Goal: Task Accomplishment & Management: Complete application form

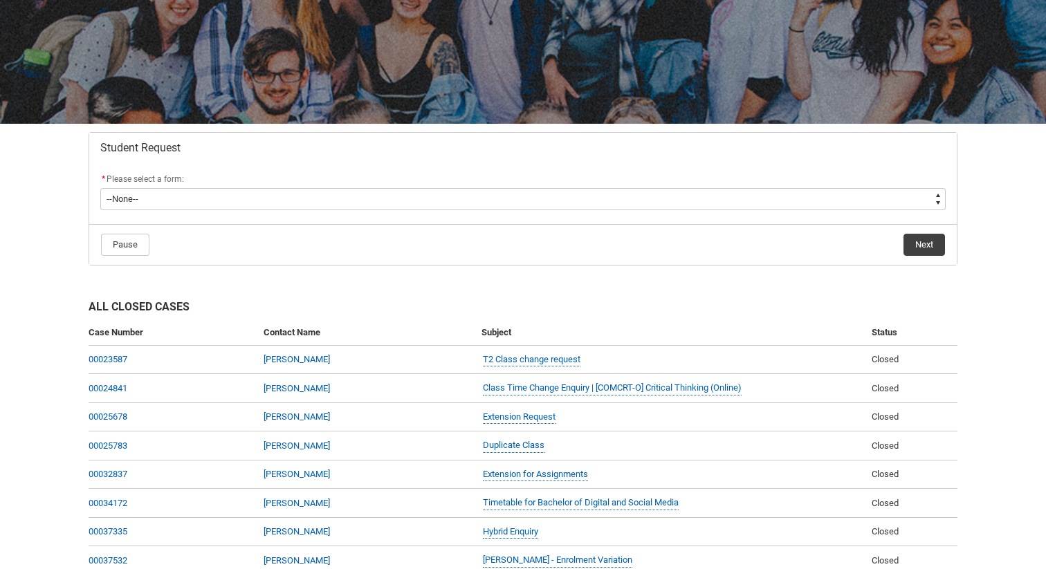
scroll to position [165, 0]
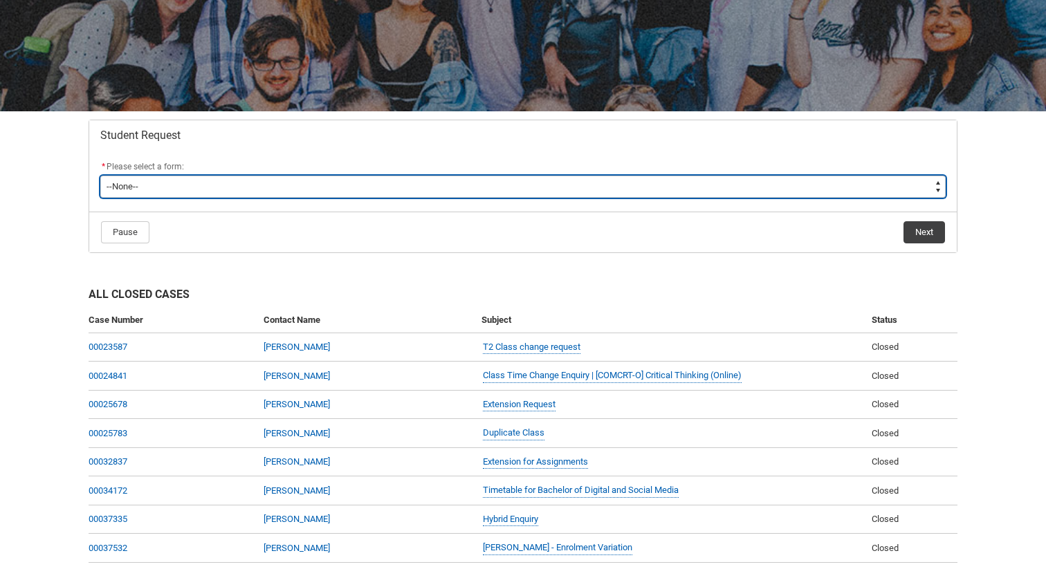
click at [896, 182] on select "--None-- Academic Transcript Application to Appeal Assignment Extension Change …" at bounding box center [522, 187] width 845 height 22
type lightning-select "Assignment_Extension_Choice"
select select "Assignment_Extension_Choice"
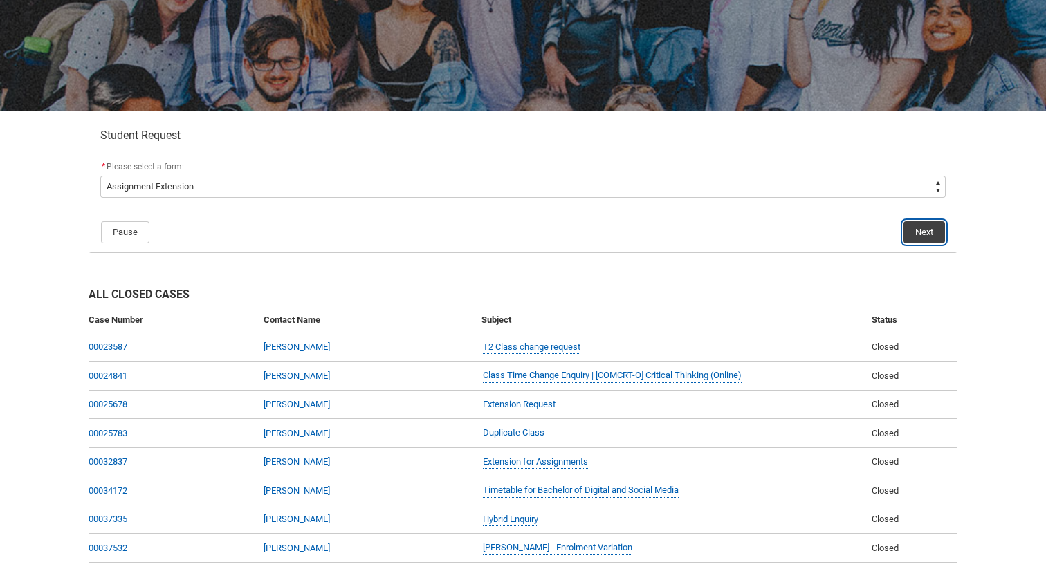
click at [923, 237] on button "Next" at bounding box center [924, 232] width 42 height 22
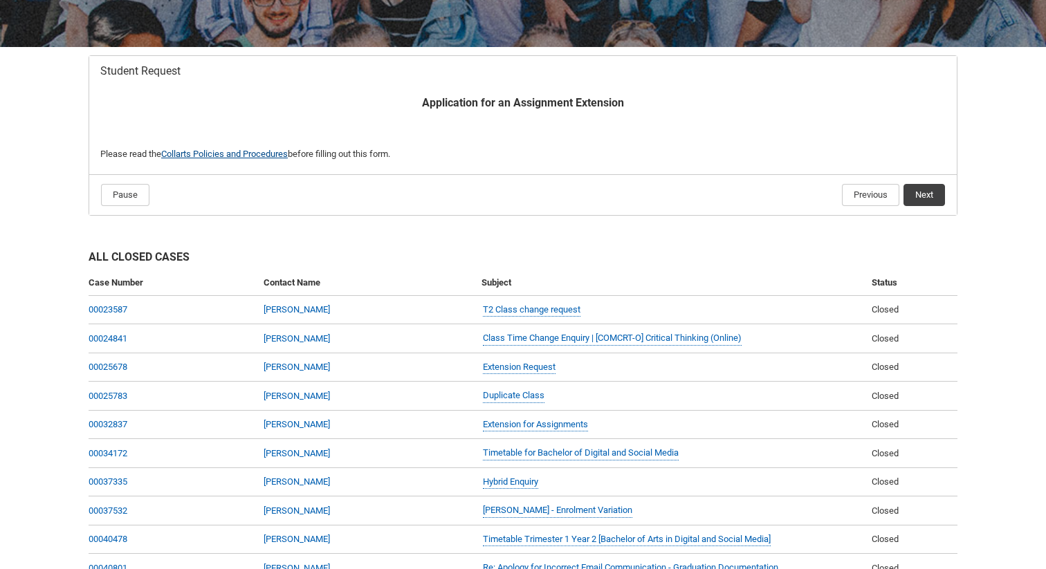
scroll to position [233, 0]
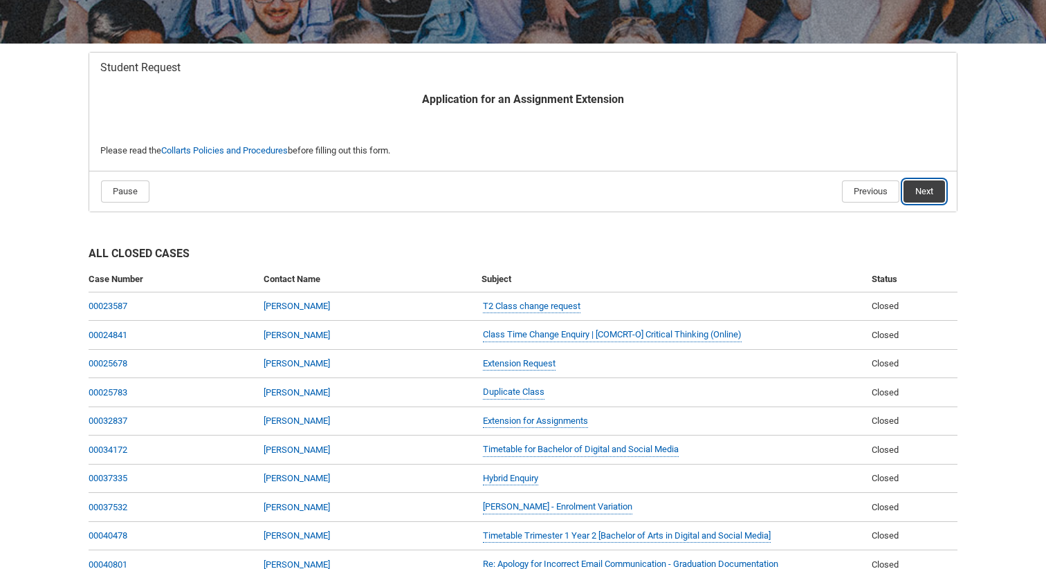
click at [934, 184] on button "Next" at bounding box center [924, 192] width 42 height 22
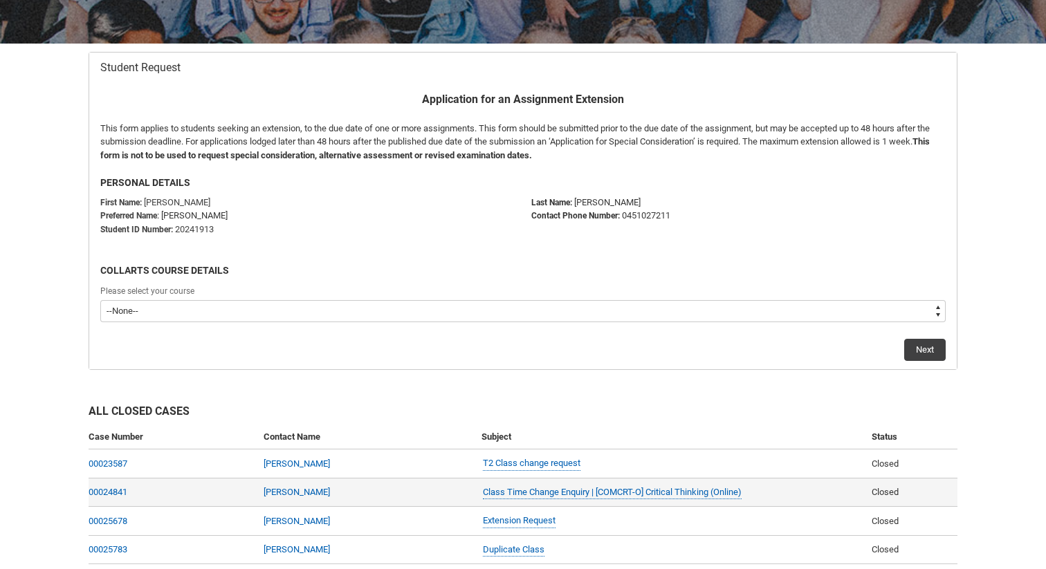
scroll to position [147, 0]
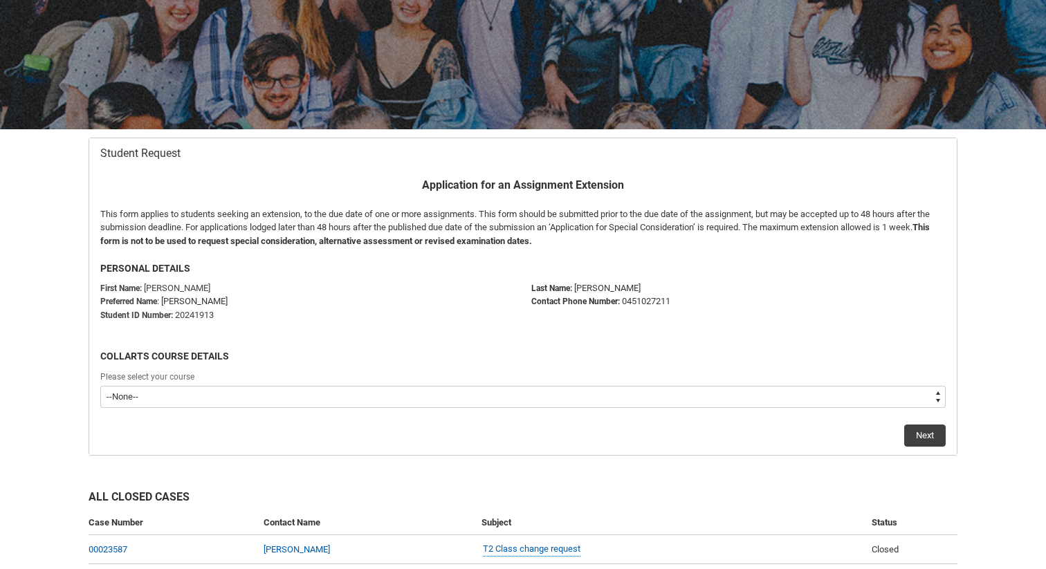
click at [395, 402] on select "--None-- Bachelor of Digital and Social Media V2" at bounding box center [522, 397] width 845 height 22
type lightning-select "recordPicklist_ProgramEnrollment.a0jOZ000003NhP7YAK"
select select "recordPicklist_ProgramEnrollment.a0jOZ000003NhP7YAK"
click at [918, 429] on button "Next" at bounding box center [925, 436] width 42 height 22
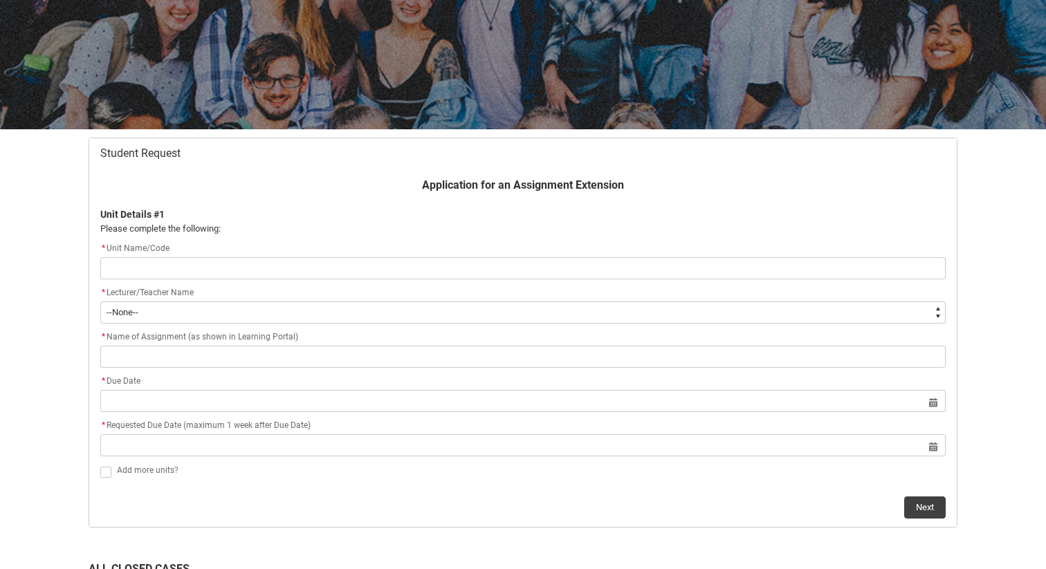
click at [514, 275] on input "Redu_Student_Request flow" at bounding box center [522, 268] width 845 height 22
click at [249, 201] on p "Redu_Student_Request flow" at bounding box center [522, 201] width 845 height 14
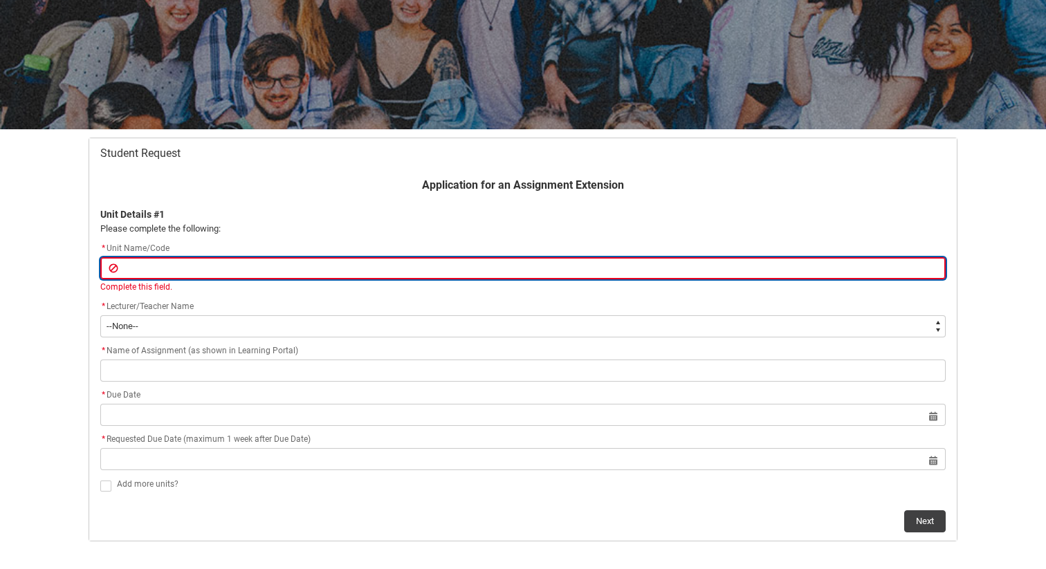
click at [181, 275] on input "Redu_Student_Request flow" at bounding box center [522, 268] width 845 height 22
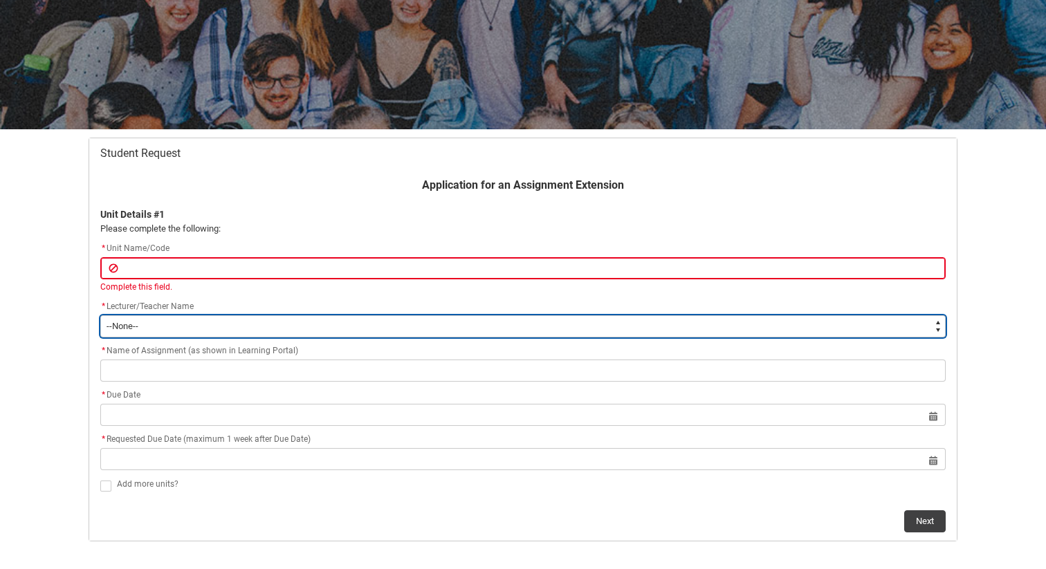
click at [143, 326] on select "--None-- [PERSON_NAME] [PERSON_NAME] [PERSON_NAME] [PERSON_NAME] [PERSON_NAME] …" at bounding box center [522, 326] width 845 height 22
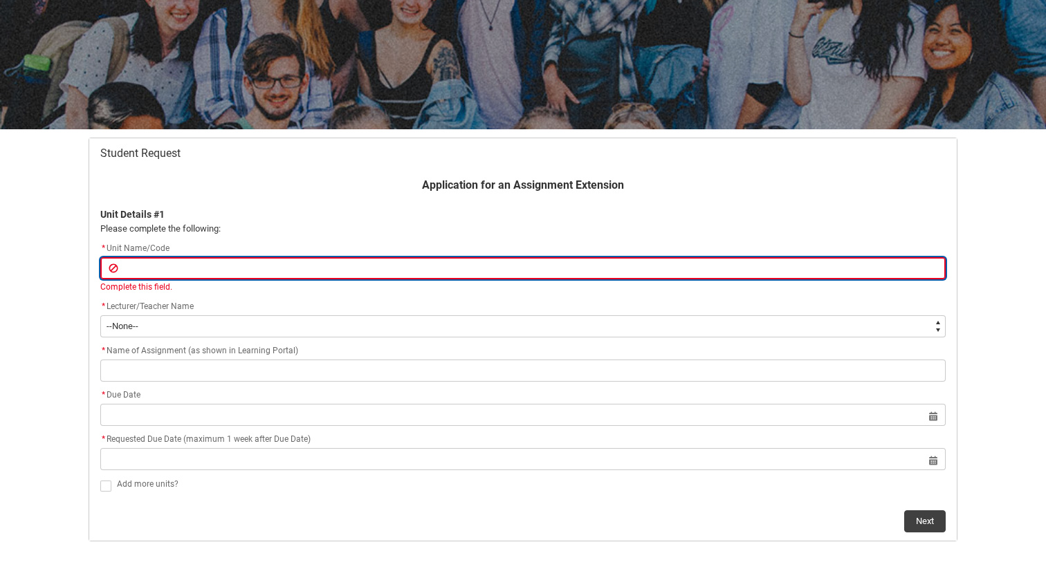
click at [208, 259] on input "Redu_Student_Request flow" at bounding box center [522, 268] width 845 height 22
paste input "[DSMDST4] Digital storytelling"
type lightning-primitive-input-simple "[DSMDST4] Digital storytelling"
type input "[DSMDST4] Digital storytelling"
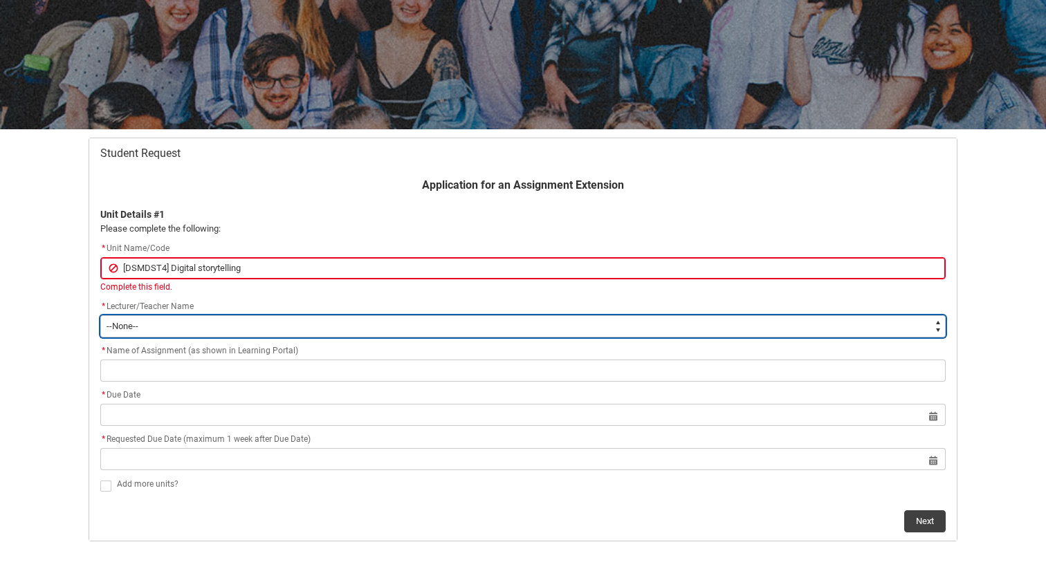
click at [188, 333] on div "Application for an Assignment Extension Unit Details #1 Please complete the fol…" at bounding box center [523, 355] width 862 height 356
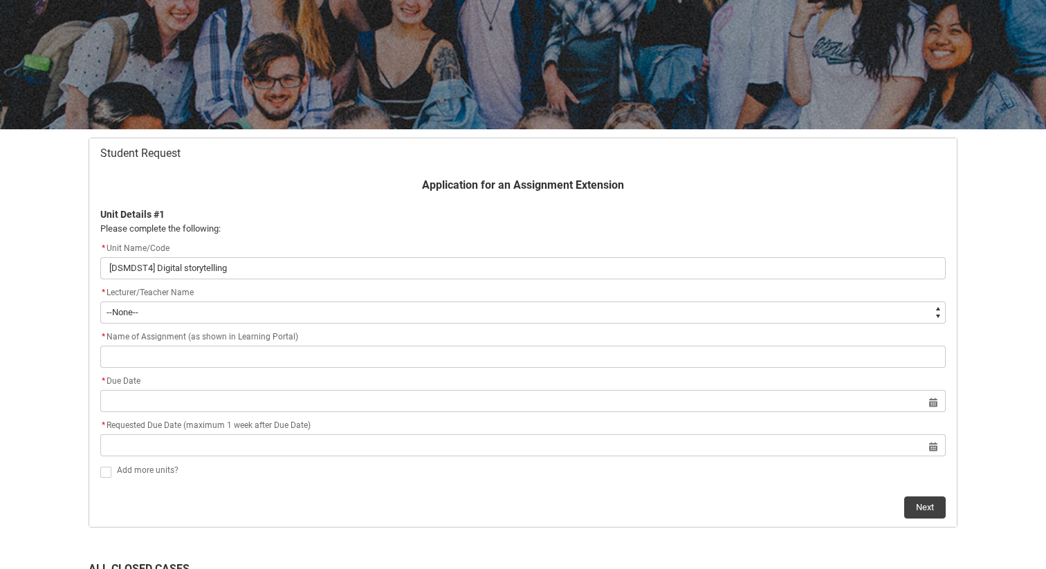
click at [184, 299] on div "* Lecturer/Teacher Name" at bounding box center [522, 293] width 845 height 17
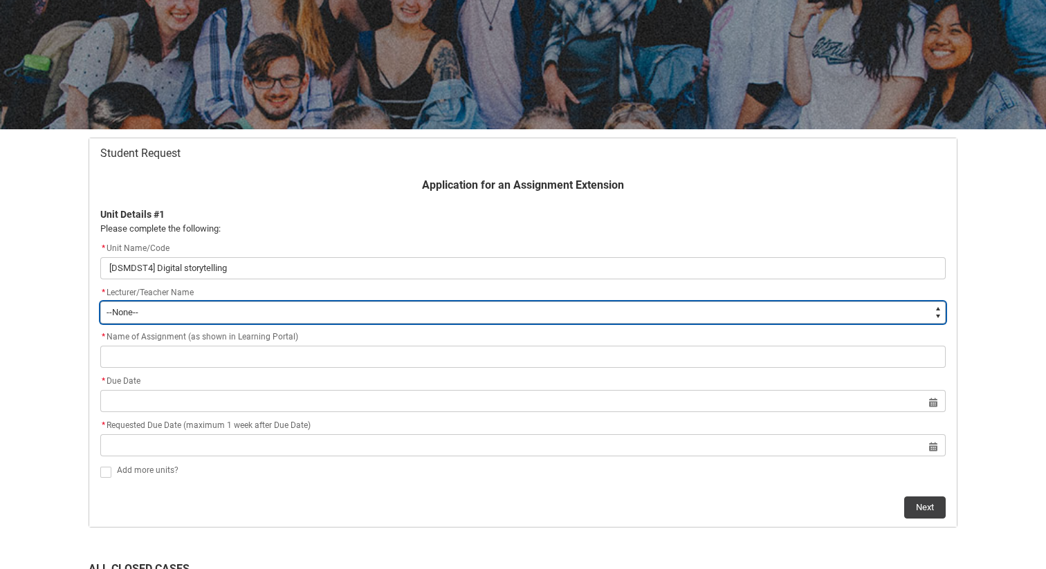
click at [175, 310] on select "--None-- [PERSON_NAME] [PERSON_NAME] [PERSON_NAME] [PERSON_NAME] [PERSON_NAME] …" at bounding box center [522, 313] width 845 height 22
type lightning-select "Faculty_NamefromAtoM.0035g00000b9AZyAAM"
select select "Faculty_NamefromAtoM.0035g00000b9AZyAAM"
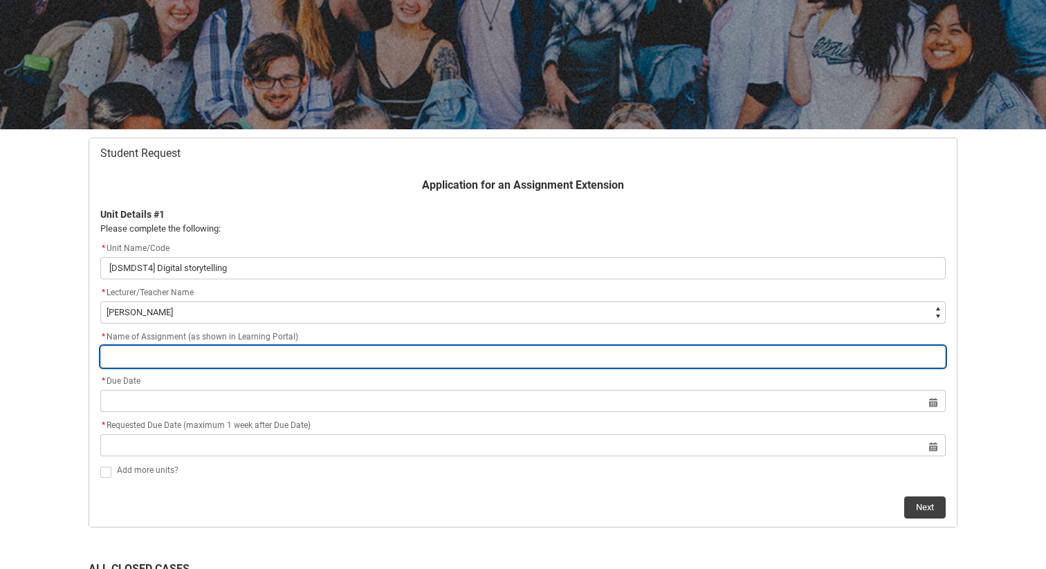
click at [160, 362] on input "Redu_Student_Request flow" at bounding box center [522, 357] width 845 height 22
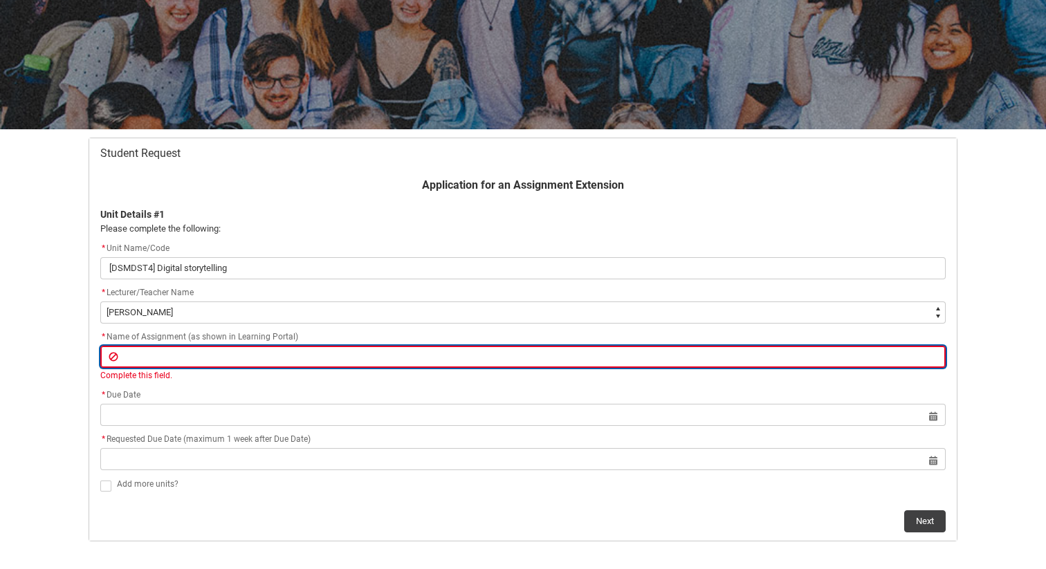
paste input "Assignment 3 - Multimedia Story Portfolio"
type lightning-primitive-input-simple "Assignment 3 - Multimedia Story Portfolio"
type input "Assignment 3 - Multimedia Story Portfolio"
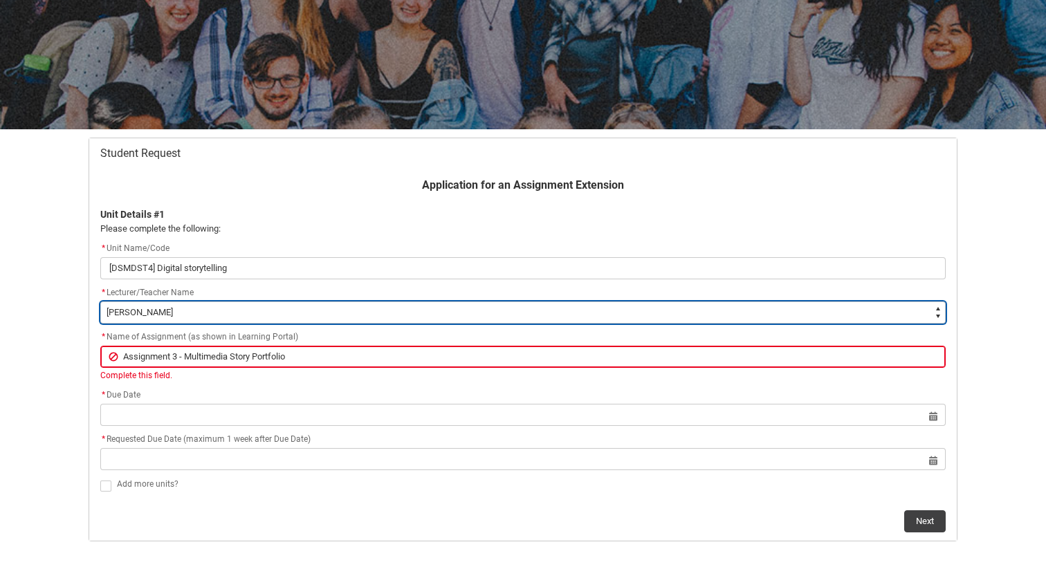
click at [226, 303] on select "--None-- [PERSON_NAME] [PERSON_NAME] [PERSON_NAME] [PERSON_NAME] [PERSON_NAME] …" at bounding box center [522, 313] width 845 height 22
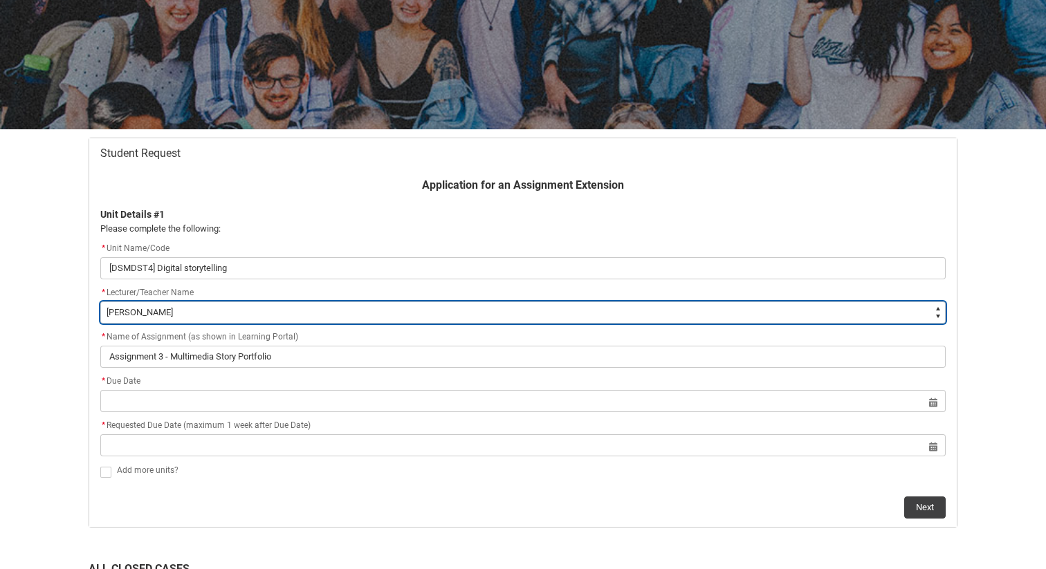
type lightning-select "Faculty_NamefromAtoM.0035g00000e1T4JAAU"
select select "Faculty_NamefromAtoM.0035g00000e1T4JAAU"
click at [213, 315] on select "--None-- [PERSON_NAME] [PERSON_NAME] [PERSON_NAME] [PERSON_NAME] [PERSON_NAME] …" at bounding box center [522, 313] width 845 height 22
type lightning-select "Faculty_NamefromAtoM.0035g00000b9AZyAAM"
select select "Faculty_NamefromAtoM.0035g00000b9AZyAAM"
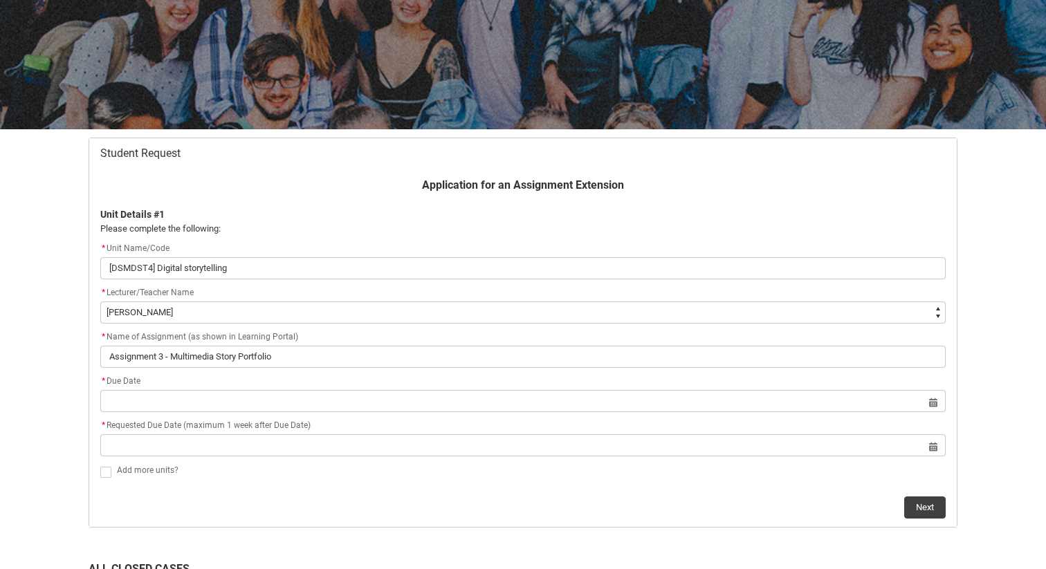
click at [166, 385] on div "* Due Date" at bounding box center [522, 382] width 845 height 17
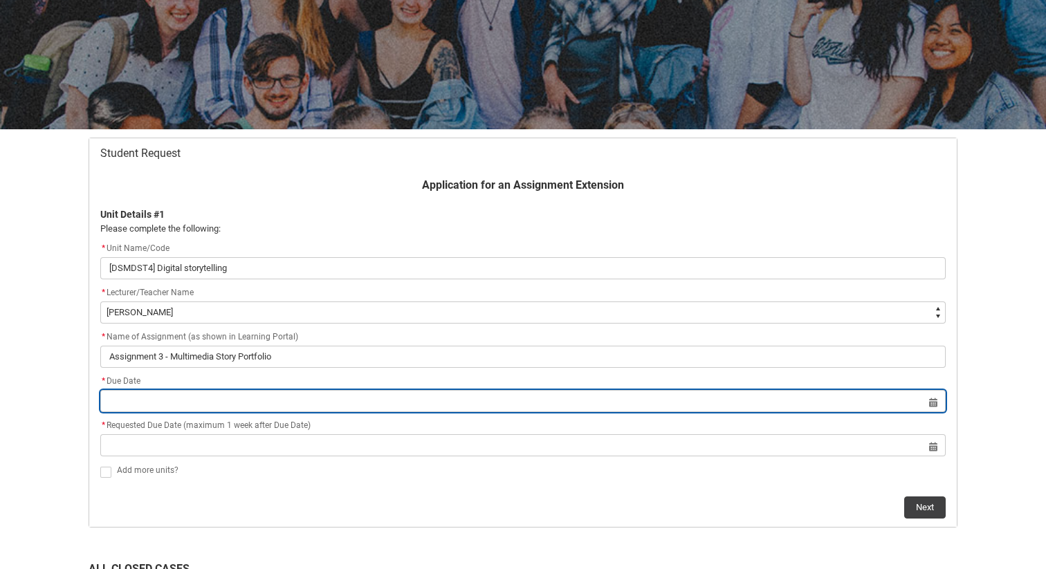
click at [118, 396] on input "Redu_Student_Request flow" at bounding box center [522, 401] width 845 height 22
select select "2025"
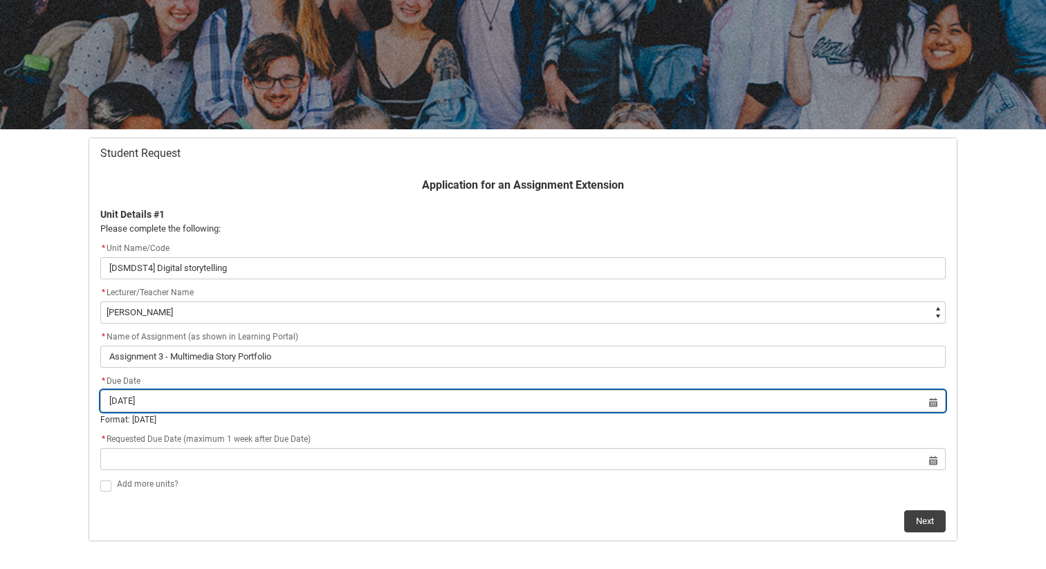
type input "[DATE]"
type lightning-datepicker "[DATE]"
type lightning-input "[DATE]"
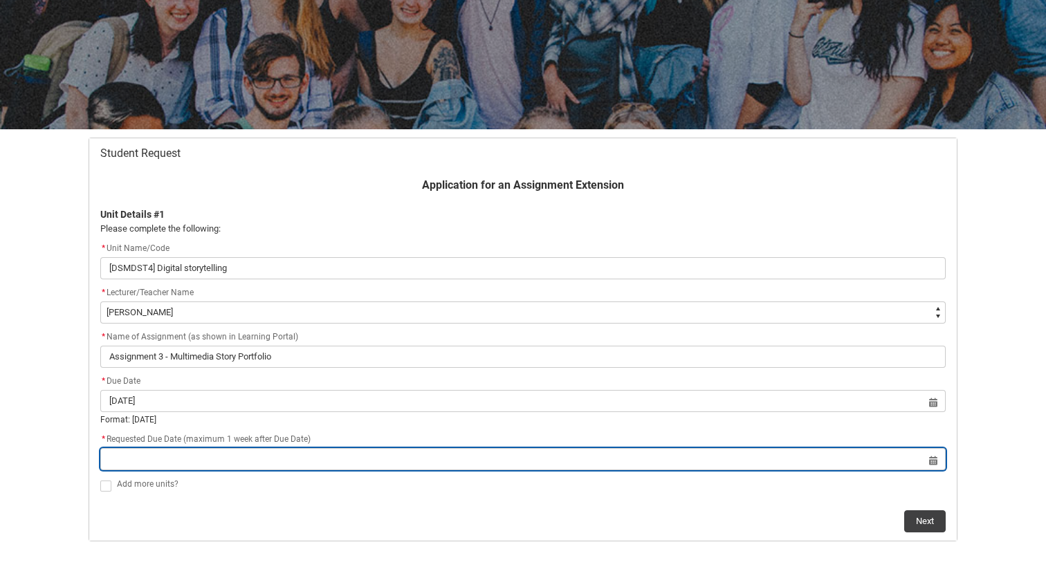
type input "[DATE]"
click at [320, 451] on input "Redu_Student_Request flow" at bounding box center [522, 459] width 845 height 22
select select "2025"
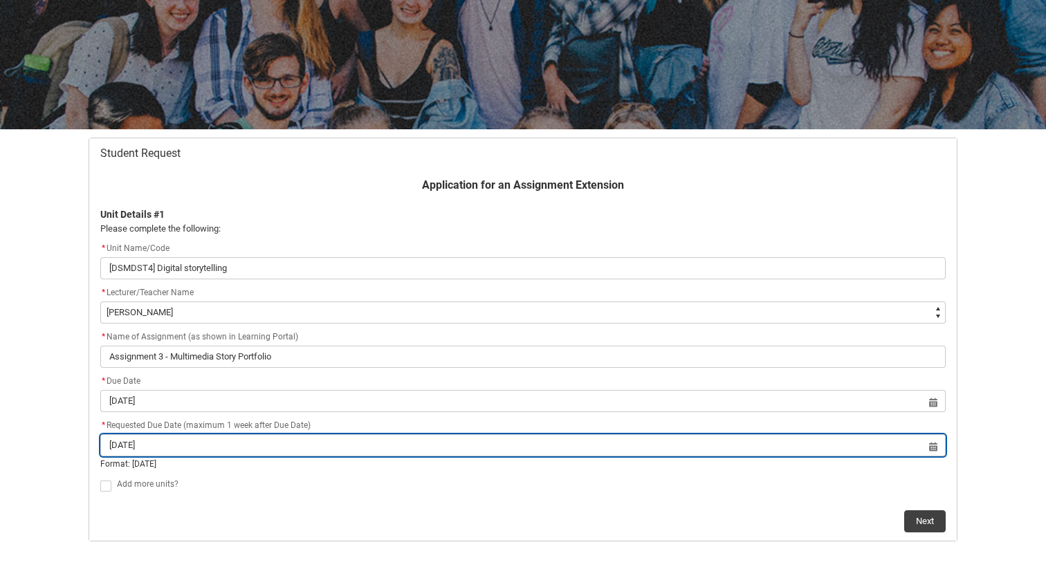
type input "[DATE]"
type lightning-datepicker "[DATE]"
type lightning-input "[DATE]"
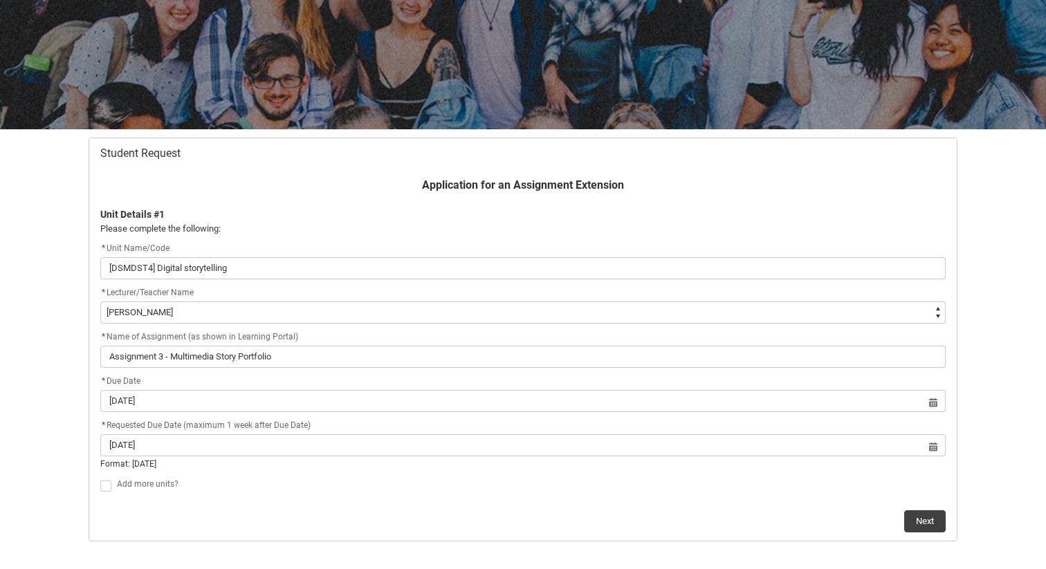
click at [347, 488] on div "Add more units?" at bounding box center [531, 485] width 829 height 17
click at [148, 469] on span "Add more units?" at bounding box center [148, 470] width 62 height 10
checkbox input "true"
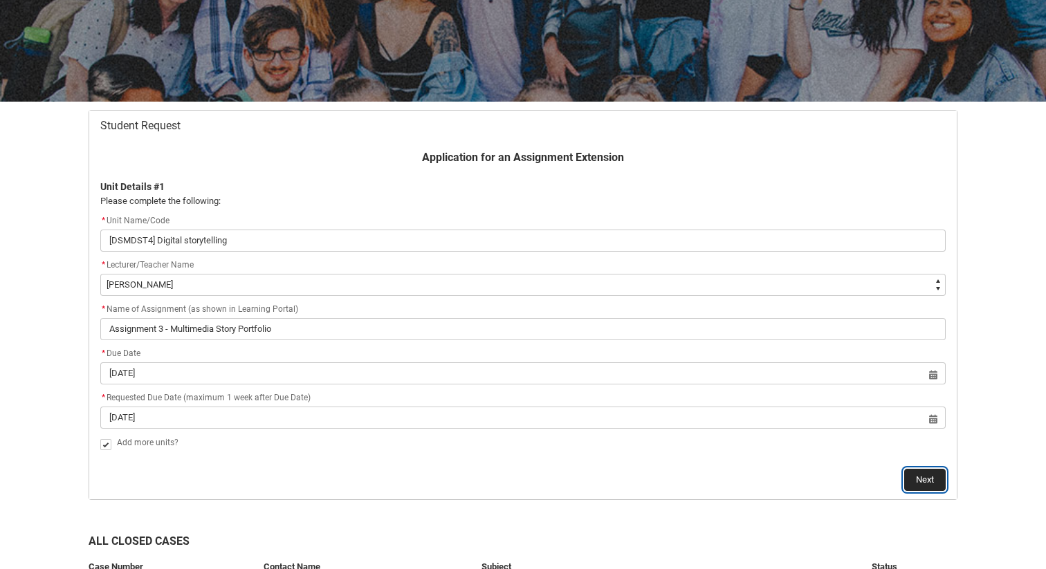
drag, startPoint x: 928, startPoint y: 479, endPoint x: 618, endPoint y: 439, distance: 313.1
click at [618, 439] on div "Application for an Assignment Extension Unit Details #1 Please complete the fol…" at bounding box center [523, 320] width 862 height 342
click at [921, 481] on button "Next" at bounding box center [925, 480] width 42 height 22
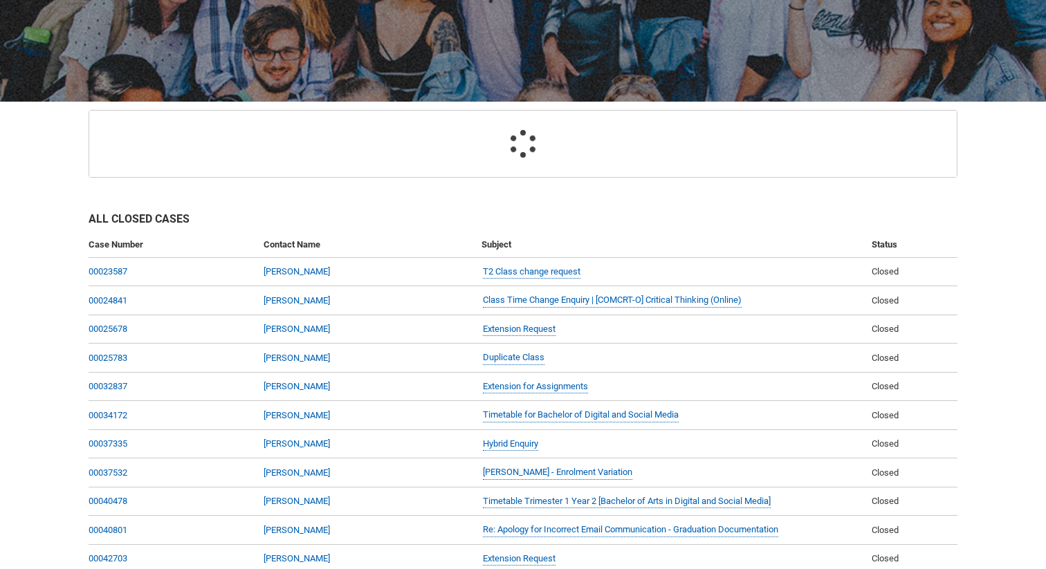
scroll to position [147, 0]
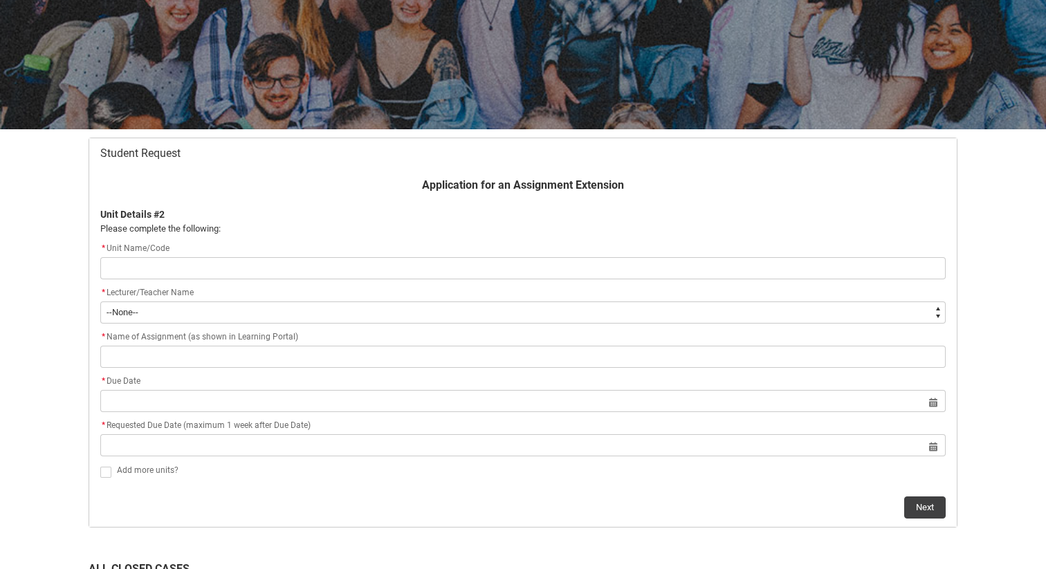
click at [308, 268] on input "Redu_Student_Request flow" at bounding box center [522, 268] width 845 height 22
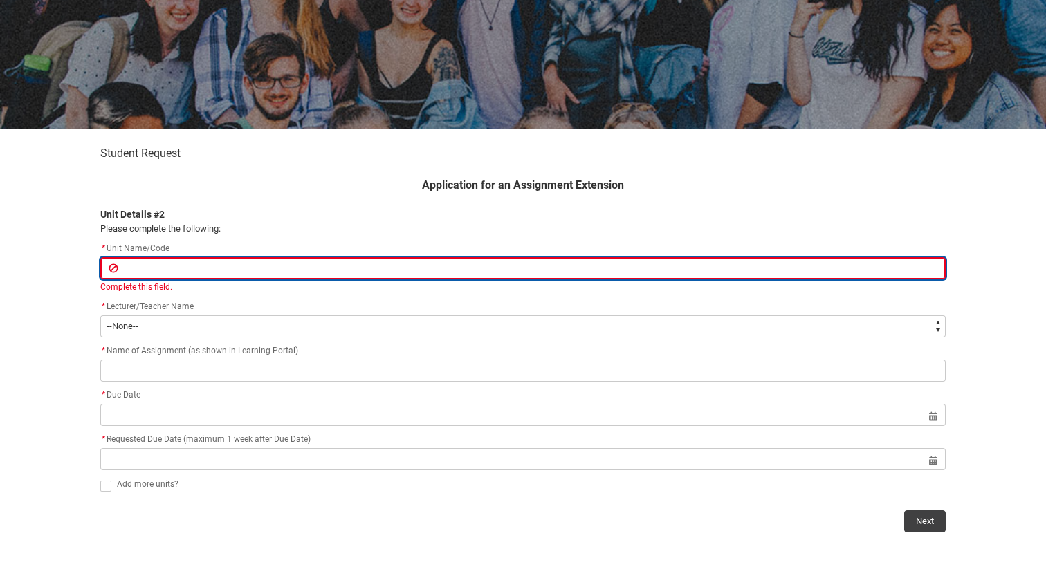
paste input "[GDDDAVS] Data Analysis, Visualisation and Information Design"
type lightning-primitive-input-simple "[GDDDAVS] Data Analysis, Visualisation and Information Design"
type input "[GDDDAVS] Data Analysis, Visualisation and Information Design"
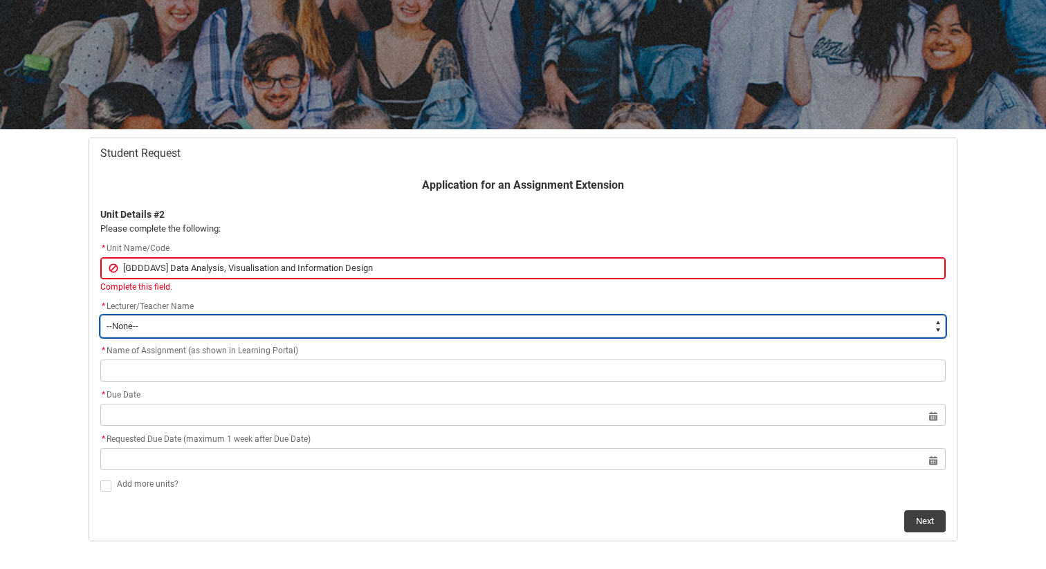
click at [196, 325] on flowruntime-screen-field "* Lecturer/Teacher Name * --None-- [PERSON_NAME] [PERSON_NAME] [PERSON_NAME] [P…" at bounding box center [523, 321] width 862 height 44
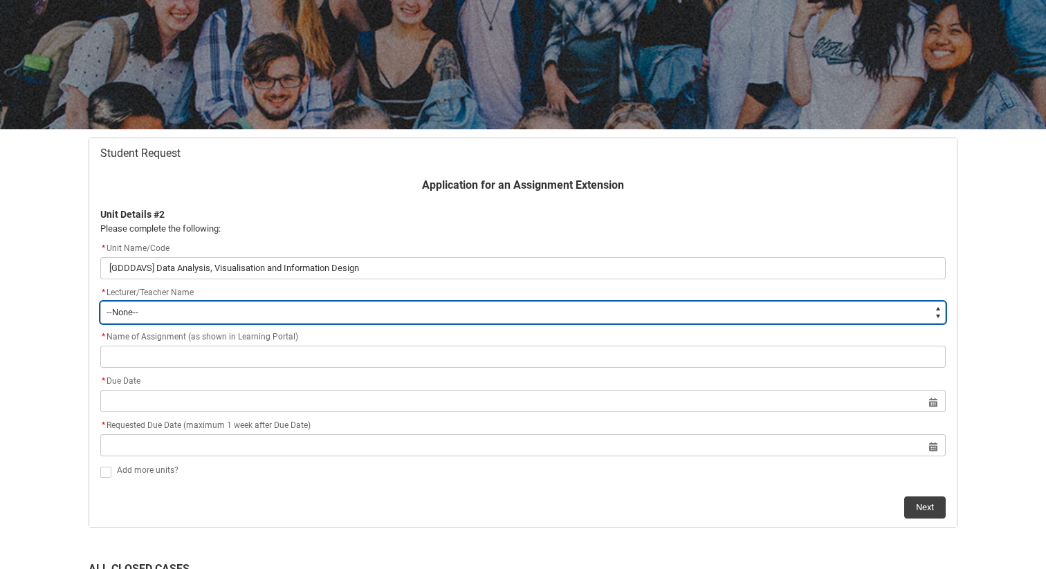
click at [193, 317] on select "--None-- [PERSON_NAME] [PERSON_NAME] [PERSON_NAME] [PERSON_NAME] [PERSON_NAME] …" at bounding box center [522, 313] width 845 height 22
type lightning-select "Faculty_NamefromAtoM.0035g00000b9AZ3AAM"
select select "Faculty_NamefromAtoM.0035g00000b9AZ3AAM"
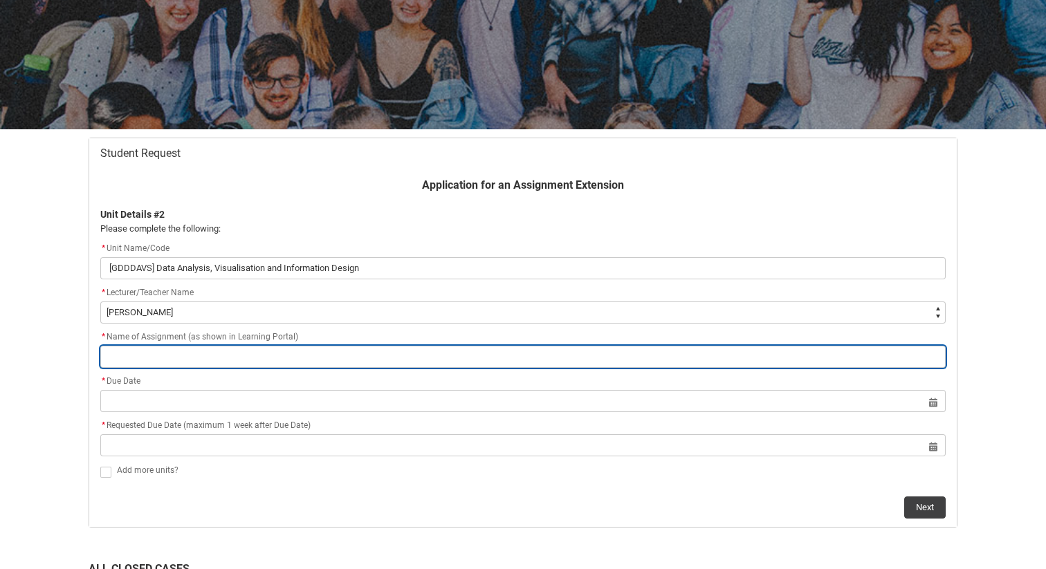
click at [163, 363] on input "Redu_Student_Request flow" at bounding box center [522, 357] width 845 height 22
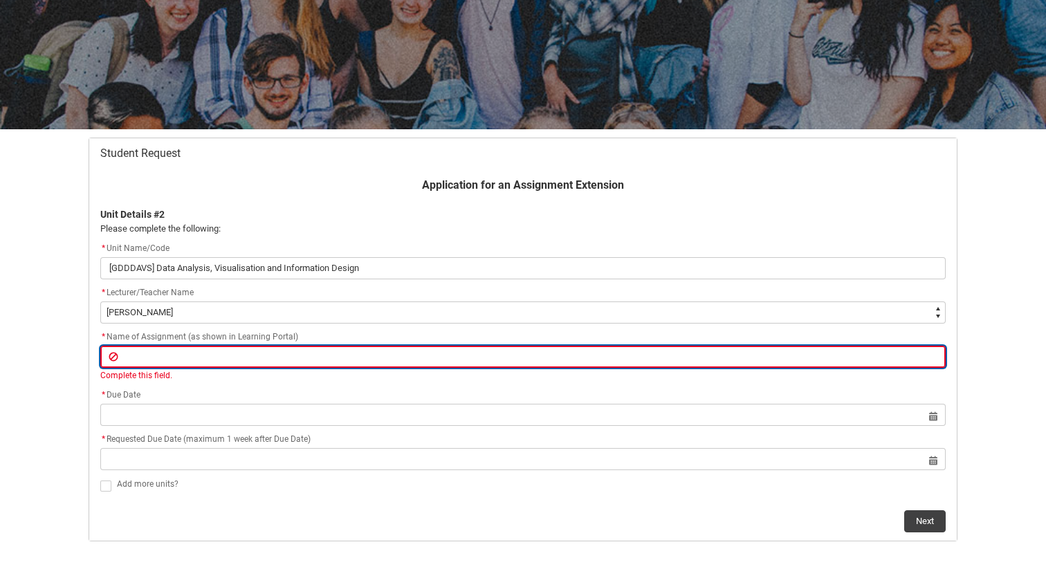
paste input "Data Storytelling"
type lightning-primitive-input-simple "Data Storytelling"
type input "Data Storytelling"
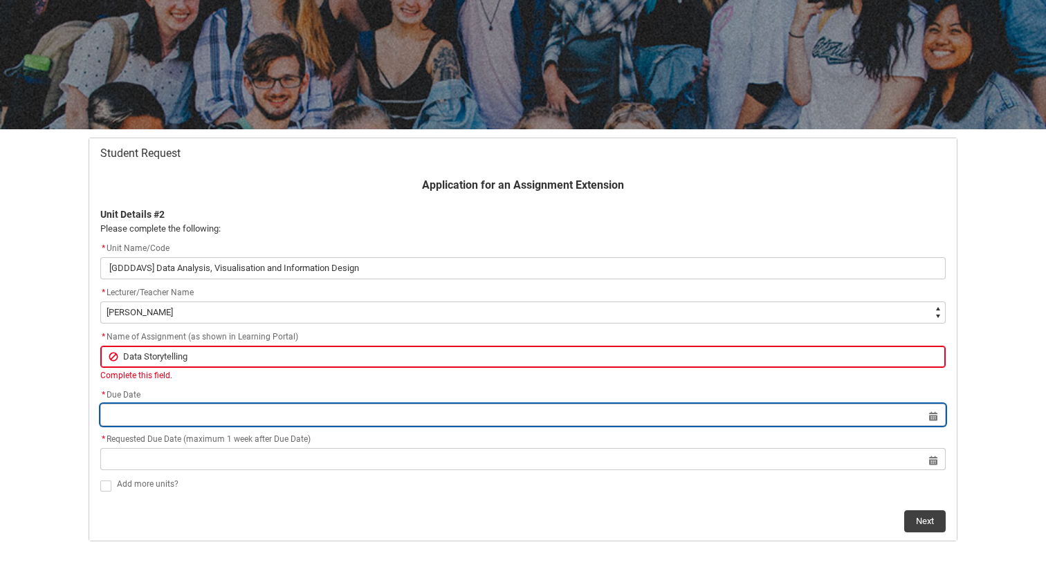
click at [181, 416] on lightning-datepicker "Select a date for Format: [DATE]" at bounding box center [522, 414] width 845 height 10
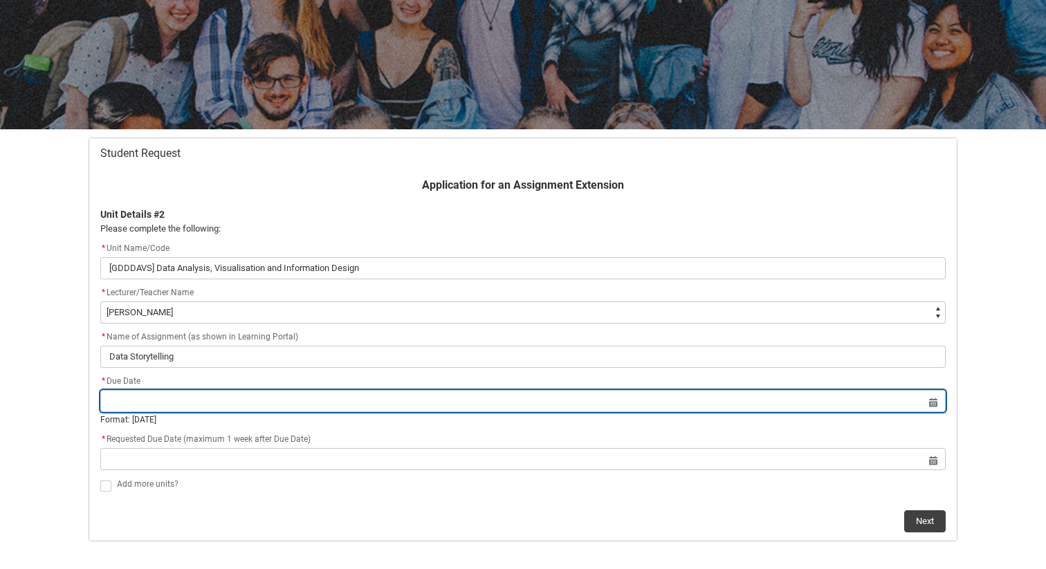
click at [174, 398] on input "Redu_Student_Request flow" at bounding box center [522, 401] width 845 height 22
select select "2025"
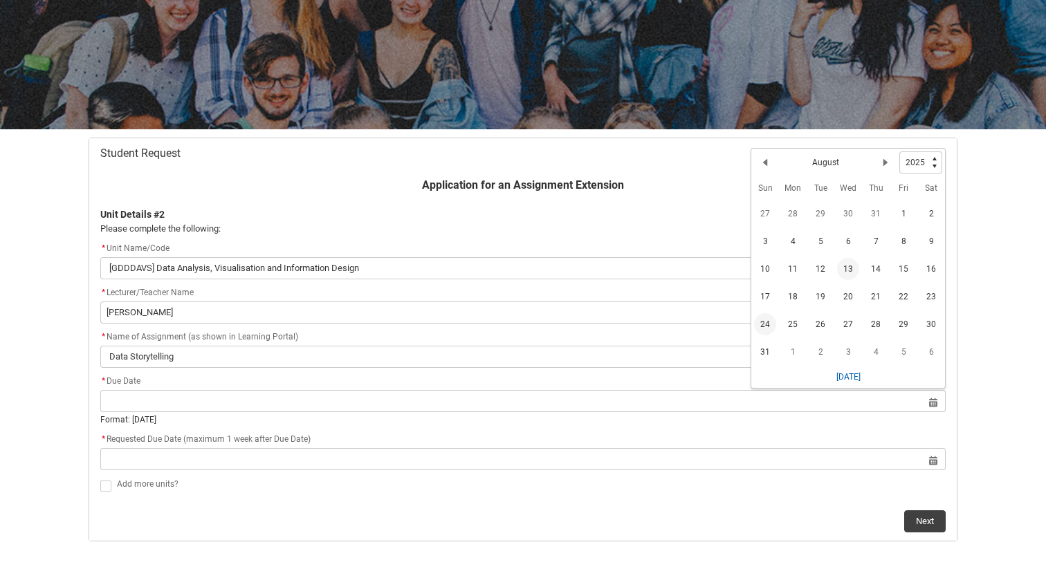
click at [770, 326] on span "24" at bounding box center [765, 324] width 22 height 22
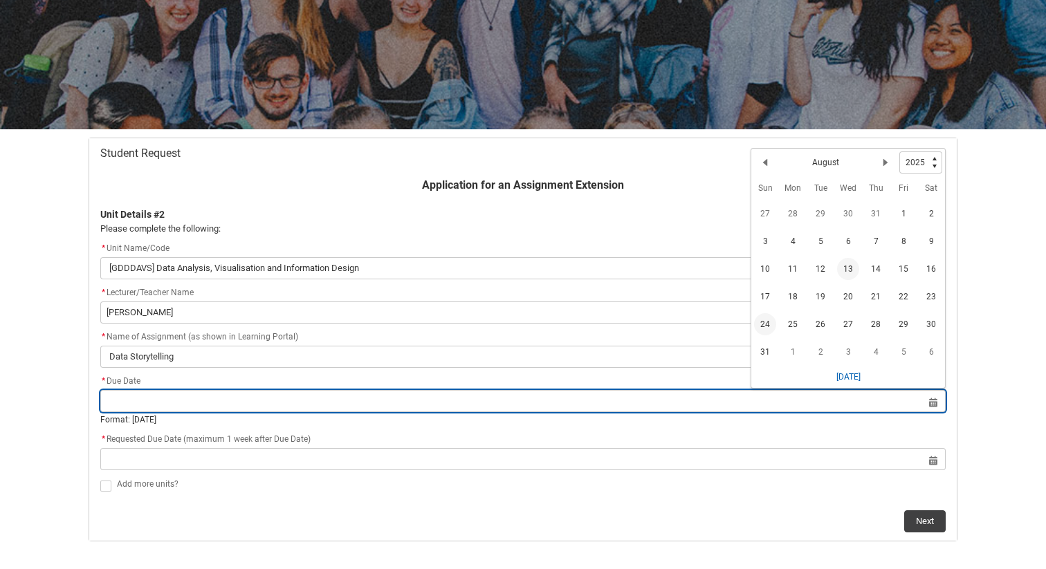
type lightning-datepicker "[DATE]"
type lightning-input "[DATE]"
type input "[DATE]"
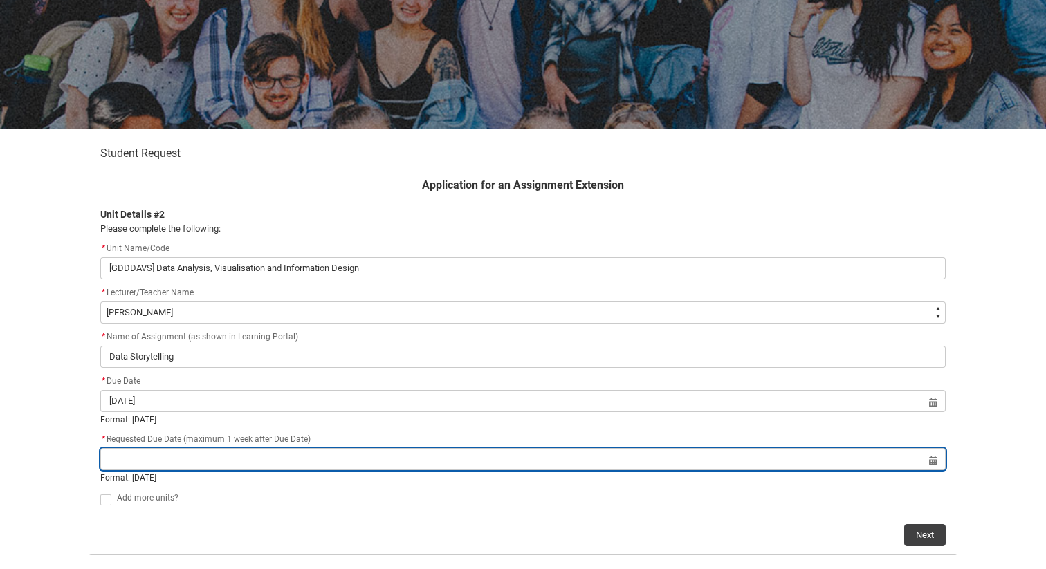
click at [359, 456] on input "Redu_Student_Request flow" at bounding box center [522, 459] width 845 height 22
select select "2025"
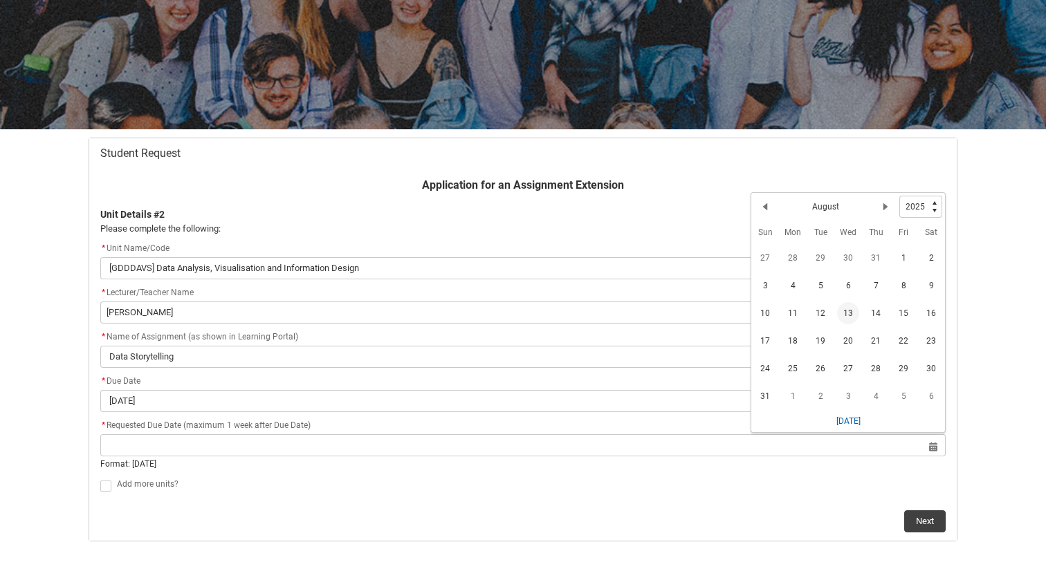
click at [758, 398] on span "31" at bounding box center [765, 396] width 22 height 22
type lightning-datepicker "[DATE]"
type lightning-input "[DATE]"
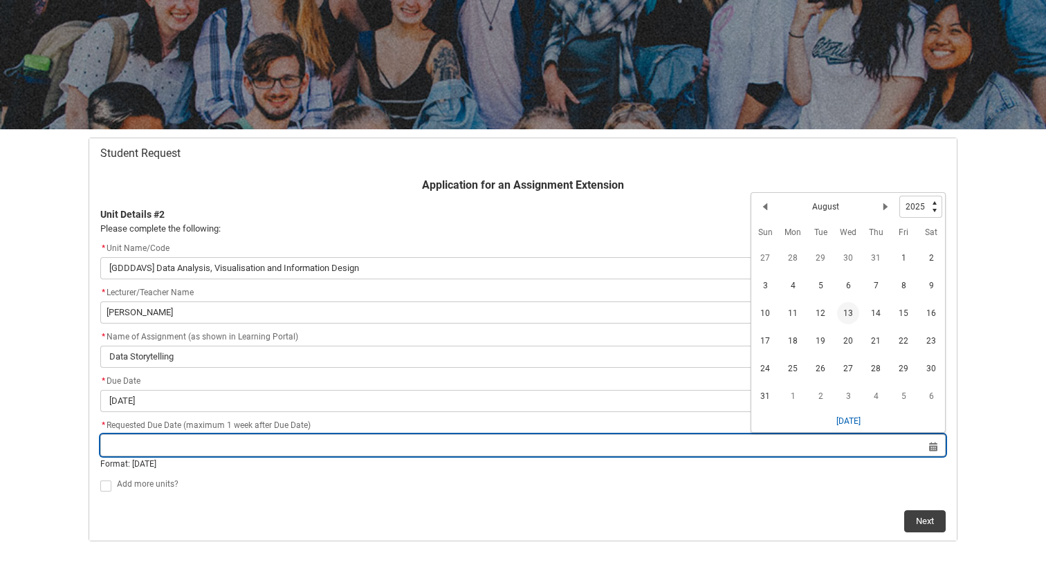
type input "[DATE]"
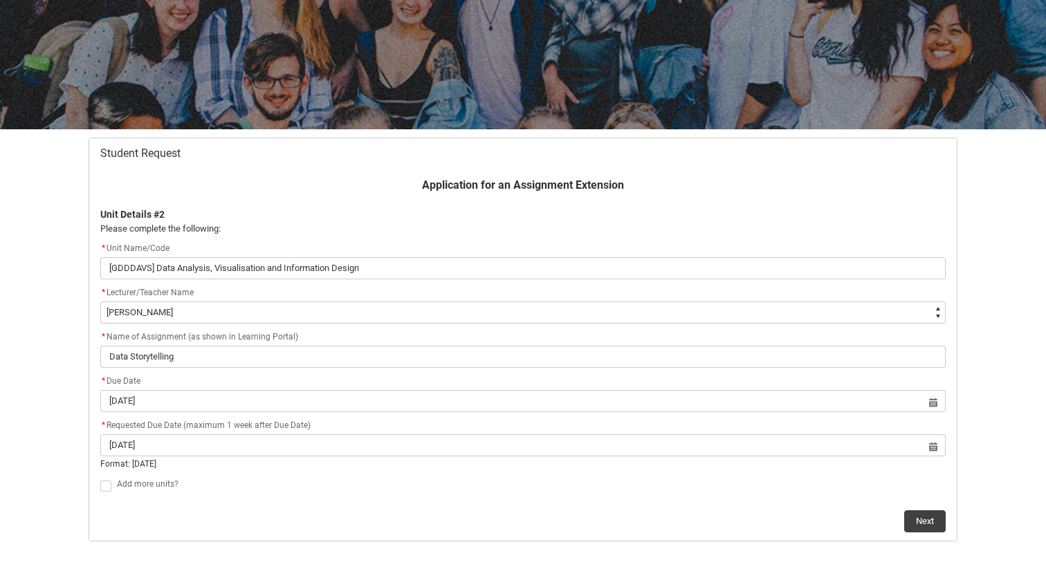
click at [122, 484] on span "Add more units?" at bounding box center [148, 484] width 62 height 10
checkbox input "true"
click at [922, 505] on button "Next" at bounding box center [925, 508] width 42 height 22
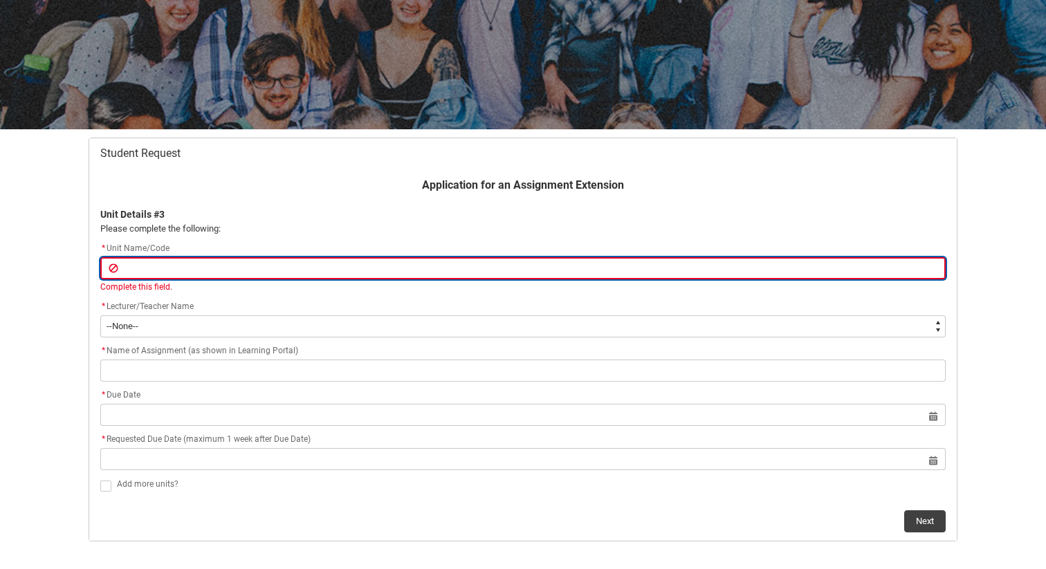
paste input "[SHMD] Motion Design"
type lightning-primitive-input-simple "[SHMD] Motion Design"
type input "[SHMD] Motion Design"
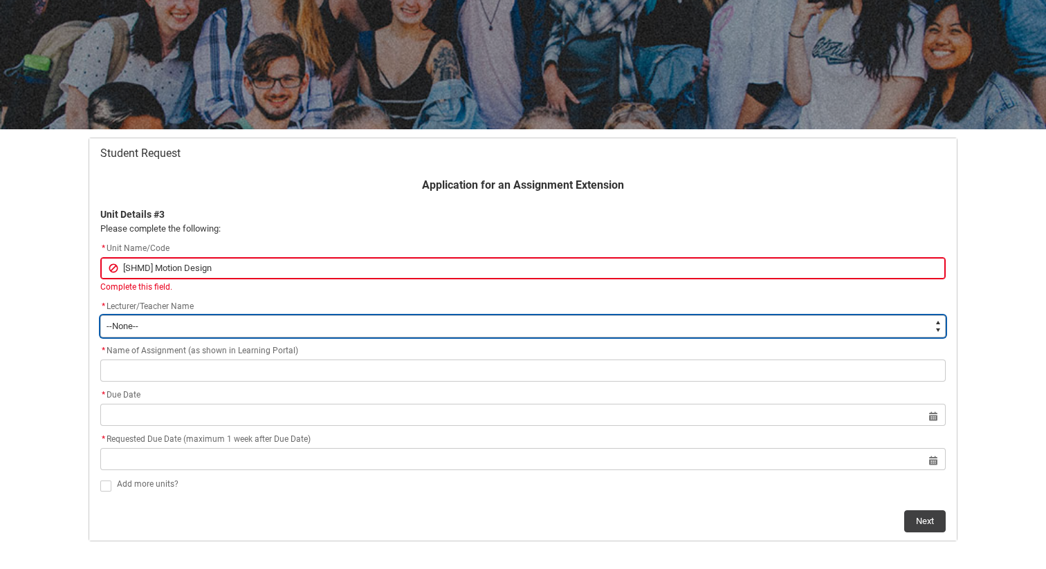
click at [222, 324] on flowruntime-screen-field "* Lecturer/Teacher Name * --None-- [PERSON_NAME] [PERSON_NAME] [PERSON_NAME] [P…" at bounding box center [523, 321] width 862 height 44
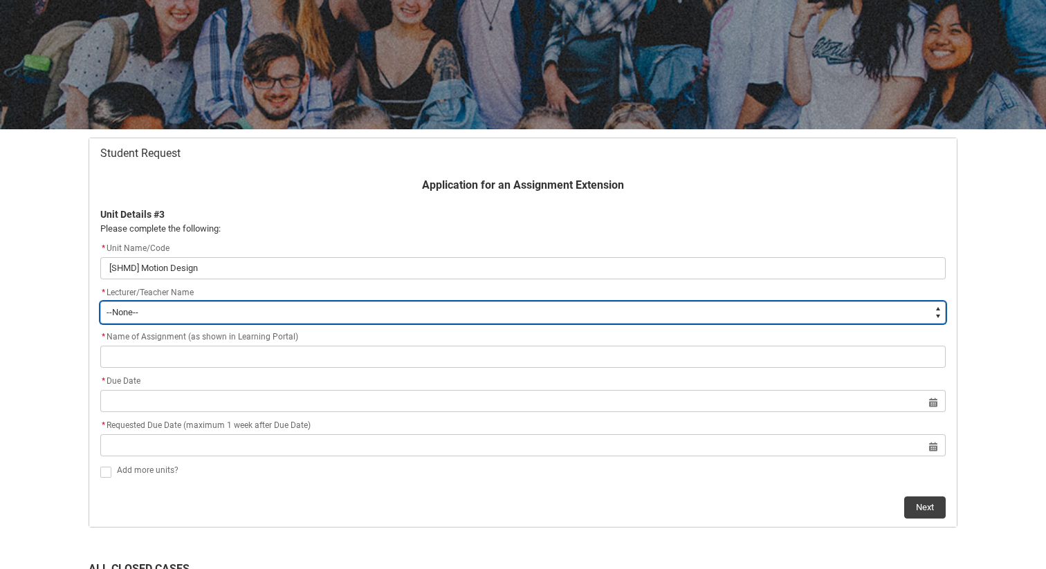
click at [172, 308] on select "--None-- [PERSON_NAME] [PERSON_NAME] [PERSON_NAME] [PERSON_NAME] [PERSON_NAME] …" at bounding box center [522, 313] width 845 height 22
type lightning-select "Faculty_NamefromAtoM.003OZ000006GIWzYAO"
select select "Faculty_NamefromAtoM.003OZ000006GIWzYAO"
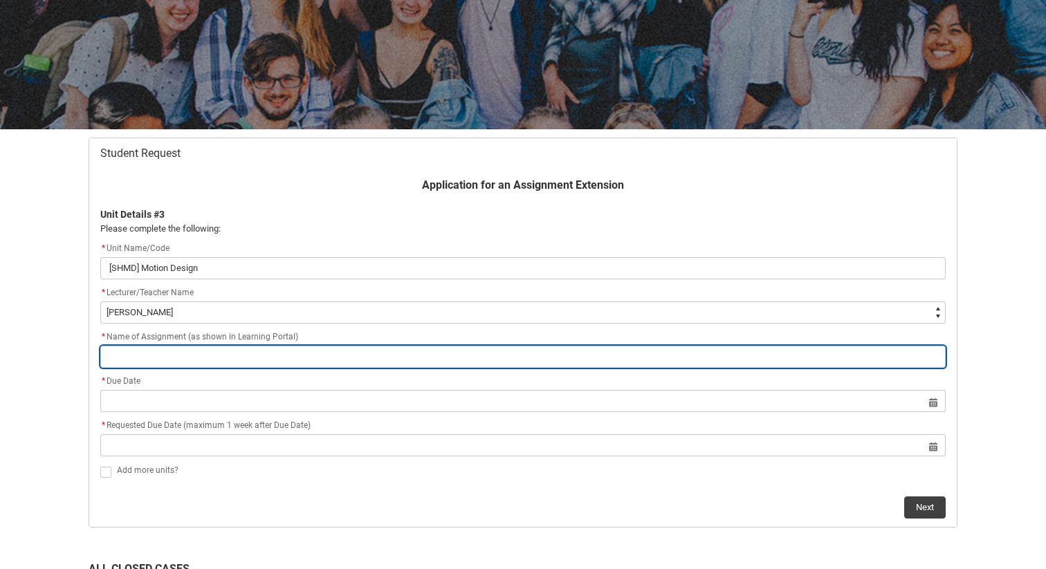
click at [174, 354] on input "Redu_Student_Request flow" at bounding box center [522, 357] width 845 height 22
paste input "Assignment 3 - Animated Explainer Video"
type lightning-primitive-input-simple "Assignment 3 - Animated Explainer Video"
type input "Assignment 3 - Animated Explainer Video"
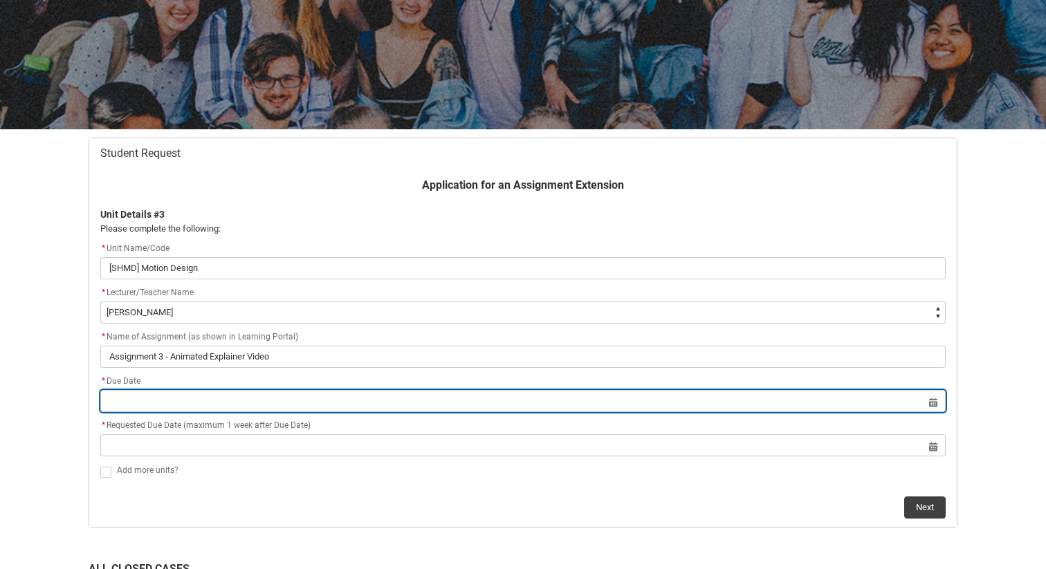
click at [158, 403] on input "Redu_Student_Request flow" at bounding box center [522, 401] width 845 height 22
select select "2025"
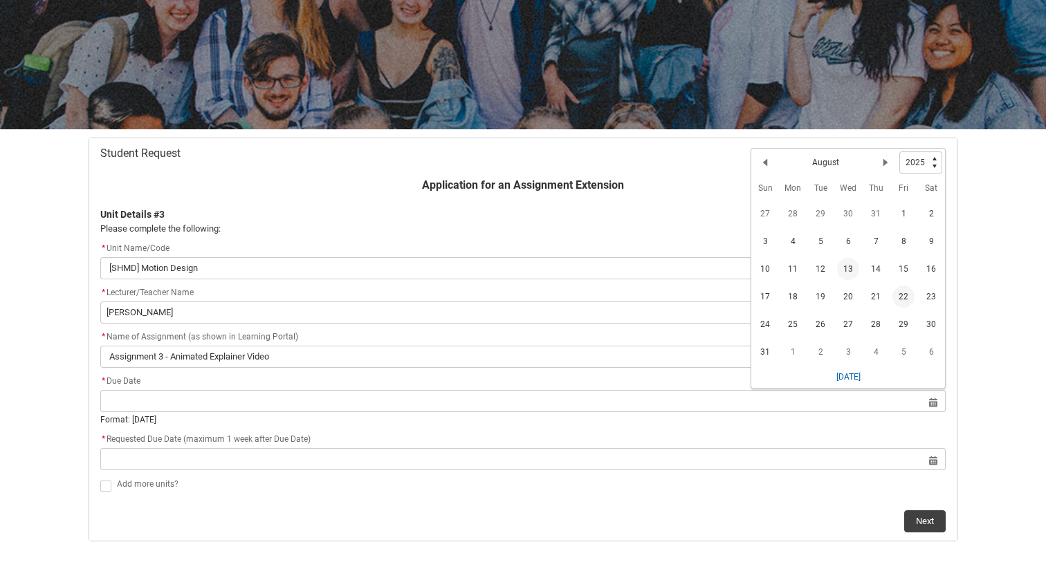
click at [905, 297] on span "22" at bounding box center [903, 297] width 22 height 22
type lightning-datepicker "[DATE]"
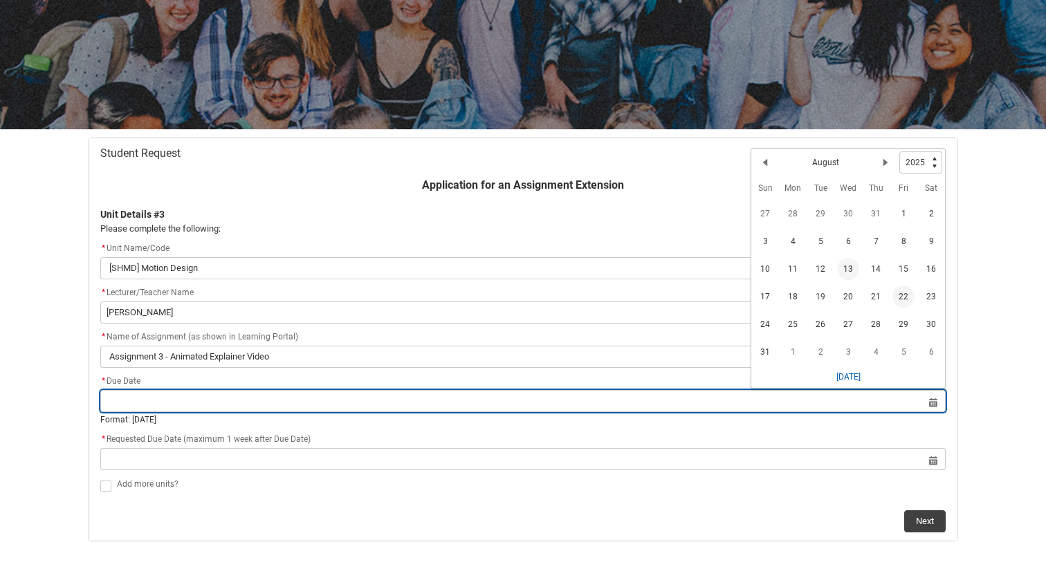
type lightning-input "[DATE]"
type input "[DATE]"
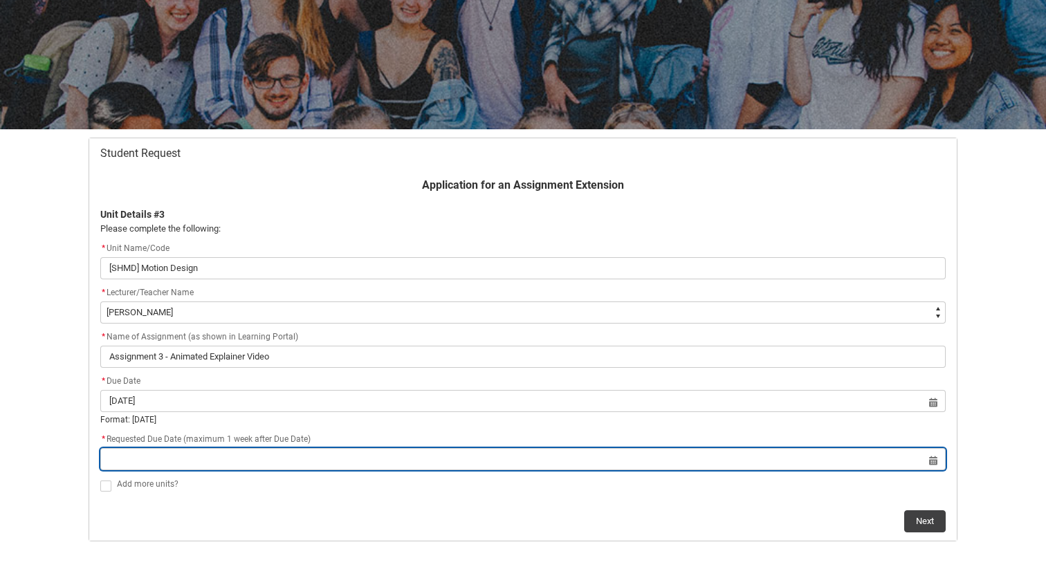
click at [373, 470] on input "Redu_Student_Request flow" at bounding box center [522, 459] width 845 height 22
select select "2025"
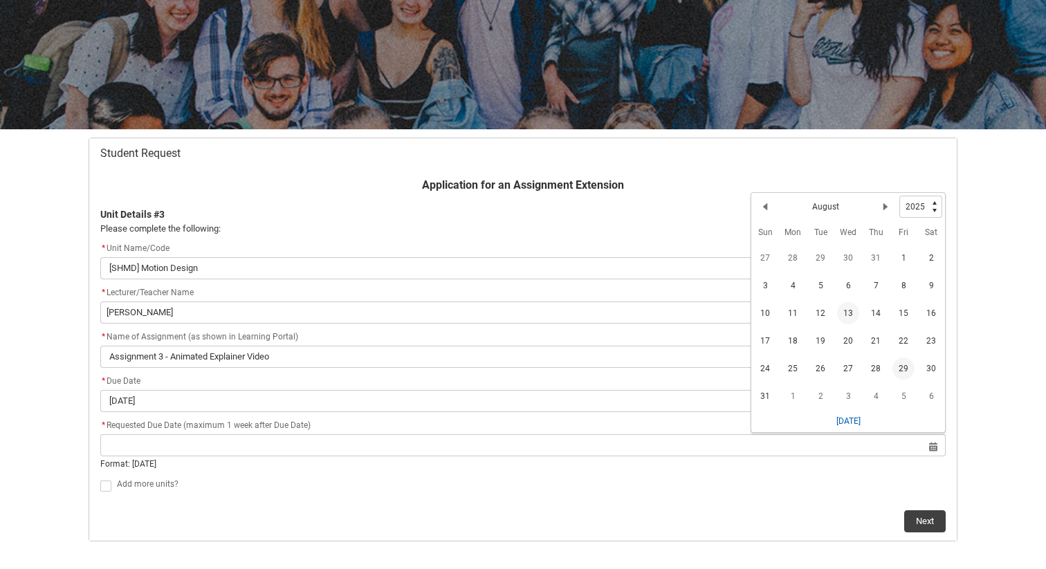
click at [900, 375] on span "29" at bounding box center [903, 369] width 22 height 22
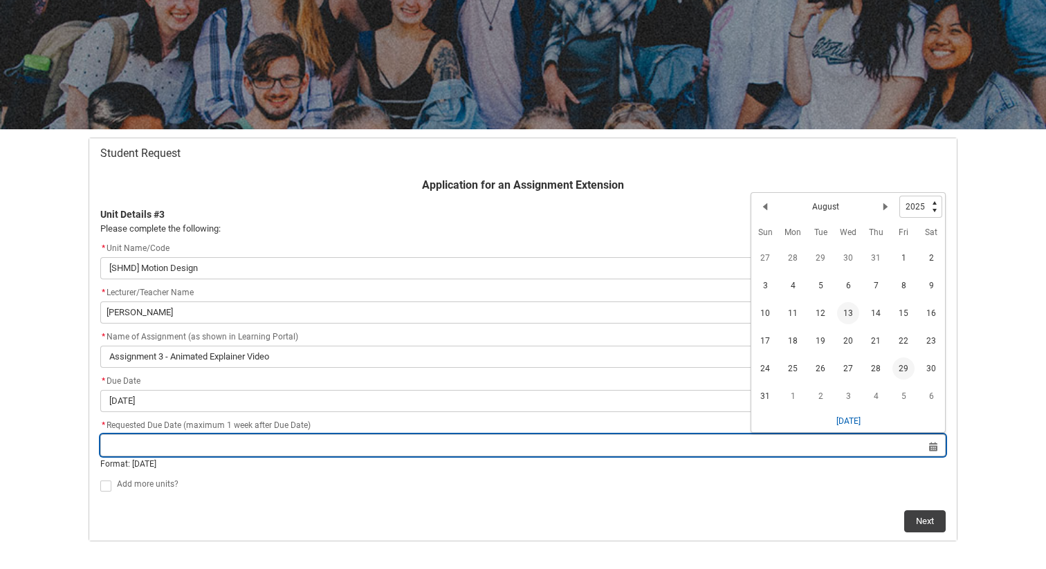
type lightning-datepicker "[DATE]"
type lightning-input "[DATE]"
type input "[DATE]"
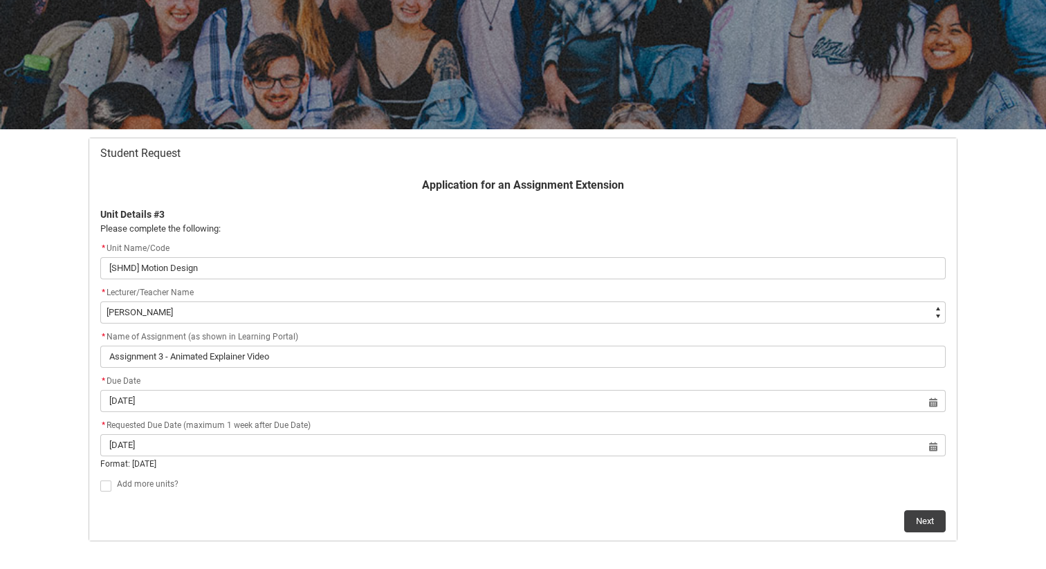
click at [135, 484] on span "Add more units?" at bounding box center [148, 484] width 62 height 10
checkbox input "true"
click at [932, 507] on button "Next" at bounding box center [925, 508] width 42 height 22
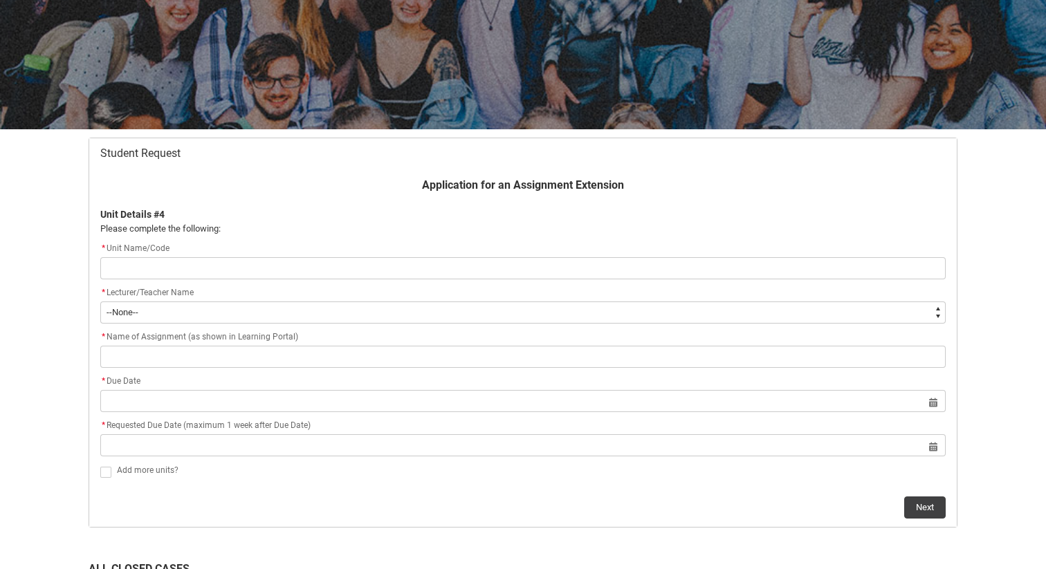
click at [171, 270] on input "Redu_Student_Request flow" at bounding box center [522, 268] width 845 height 22
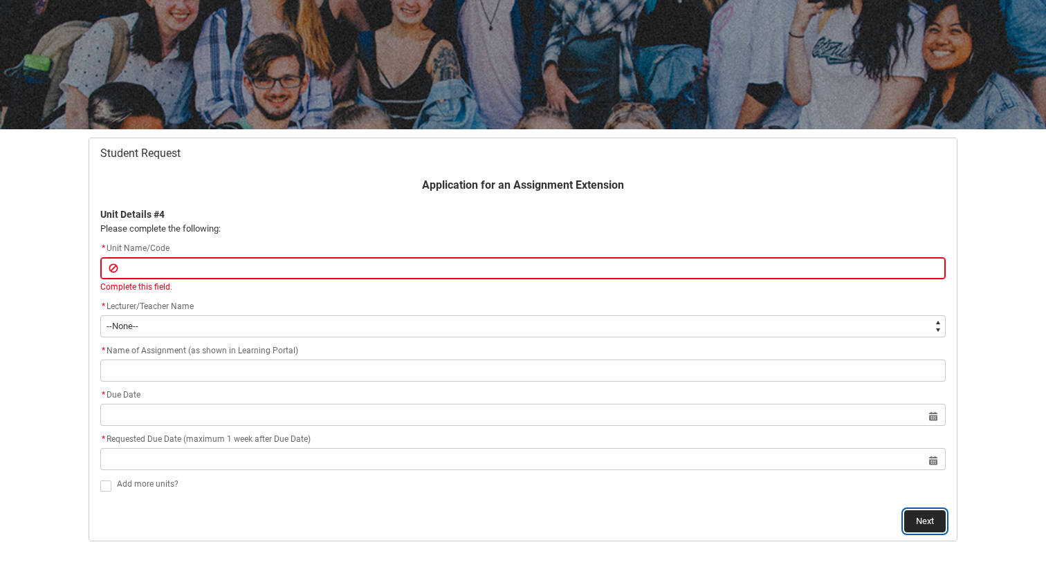
click at [928, 522] on button "Next" at bounding box center [925, 521] width 42 height 22
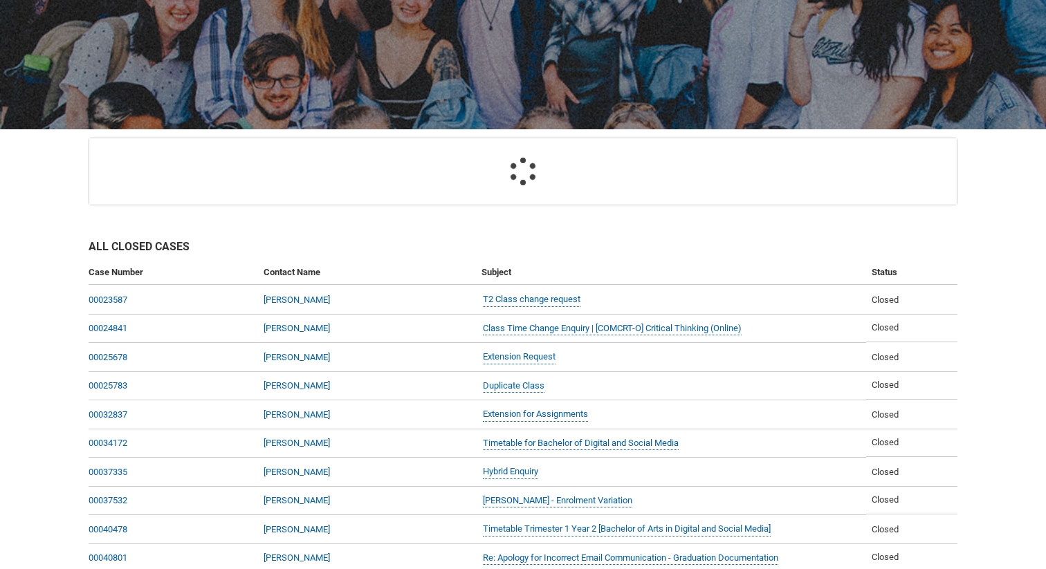
select select "Faculty_NamefromAtoM.003OZ000006GIWzYAO"
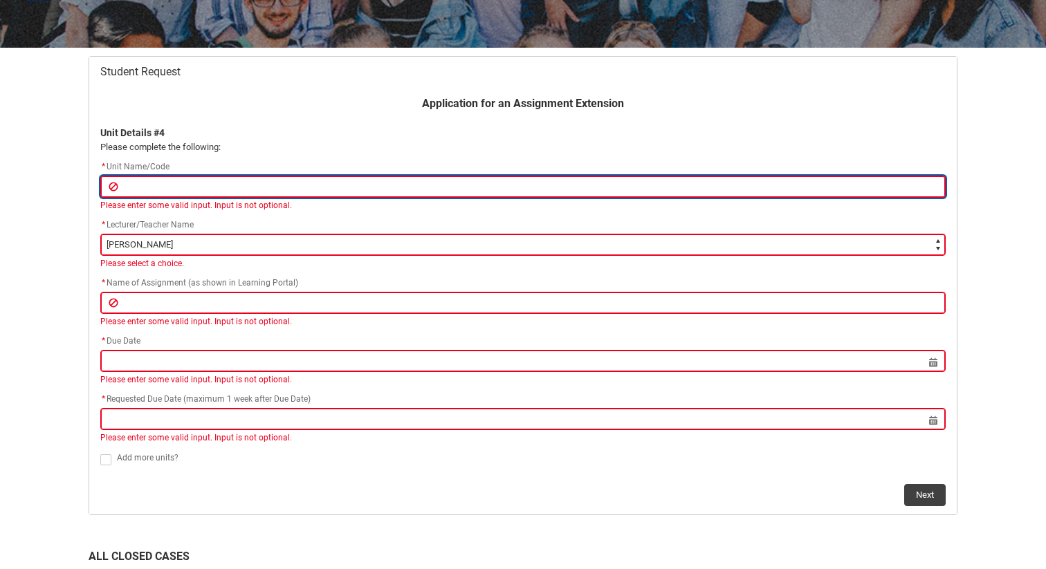
scroll to position [223, 0]
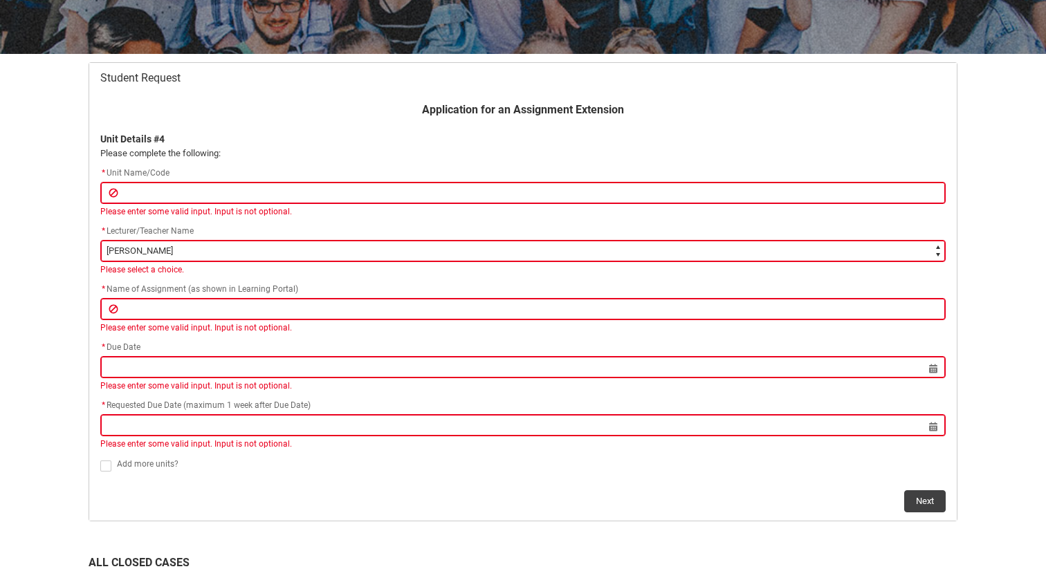
click at [240, 85] on flowruntime-lwc-header "Student Request" at bounding box center [522, 78] width 867 height 30
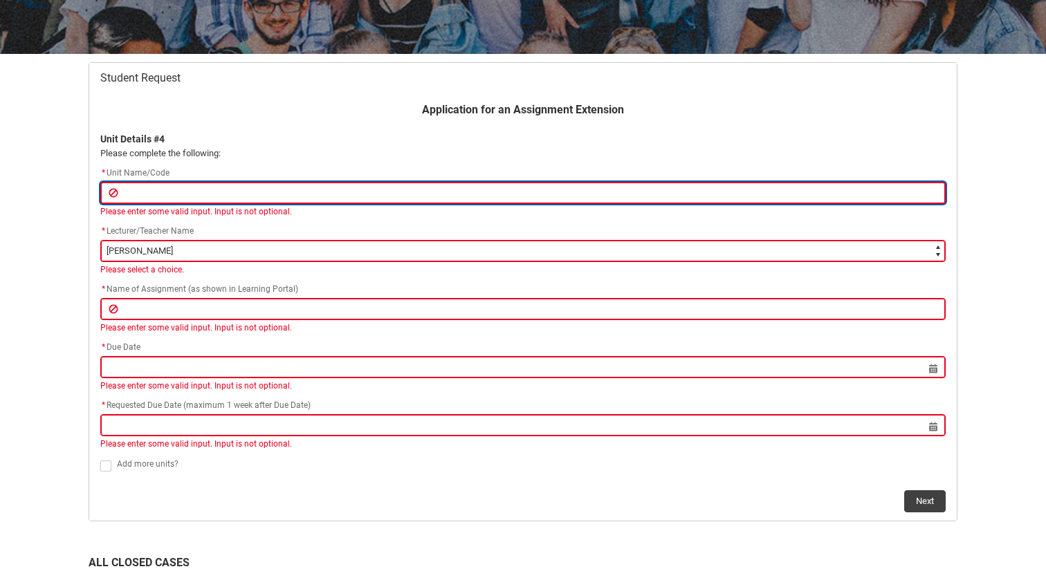
click at [221, 199] on input "Redu_Student_Request flow" at bounding box center [522, 193] width 845 height 22
paste input "[SHCDC] Contemporary Art, Design and Culture"
type lightning-primitive-input-simple "[SHCDC] Contemporary Art, Design and Culture"
type input "[SHCDC] Contemporary Art, Design and Culture"
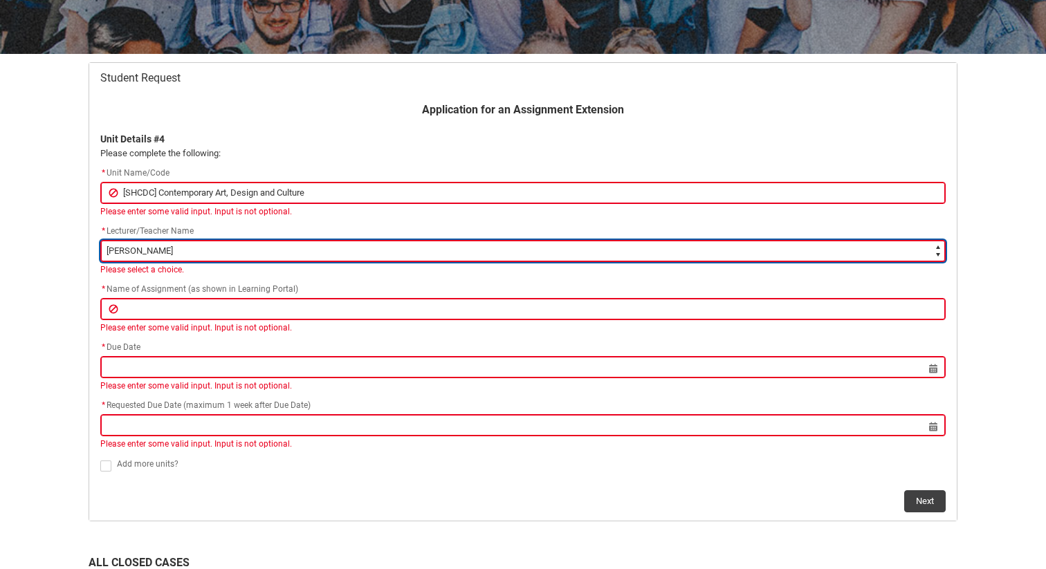
click at [304, 251] on select "--None-- [PERSON_NAME] [PERSON_NAME] [PERSON_NAME] [PERSON_NAME] [PERSON_NAME] …" at bounding box center [522, 251] width 845 height 22
type lightning-select "Faculty_NamefromNtoZ.0035g00000b9AYMAA2"
select select "Faculty_NamefromNtoZ.0035g00000b9AYMAA2"
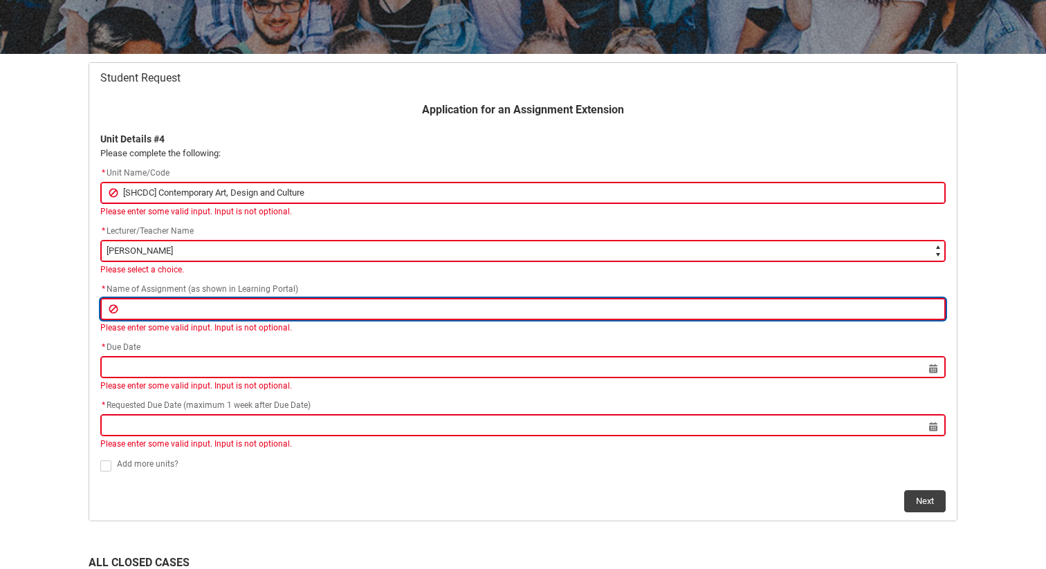
click at [227, 301] on input "Redu_Student_Request flow" at bounding box center [522, 309] width 845 height 22
paste input "Assignment 3 - Art & Design Visual Project & Presentation"
type lightning-primitive-input-simple "Assignment 3 - Art & Design Visual Project & Presentation"
type input "Assignment 3 - Art & Design Visual Project & Presentation"
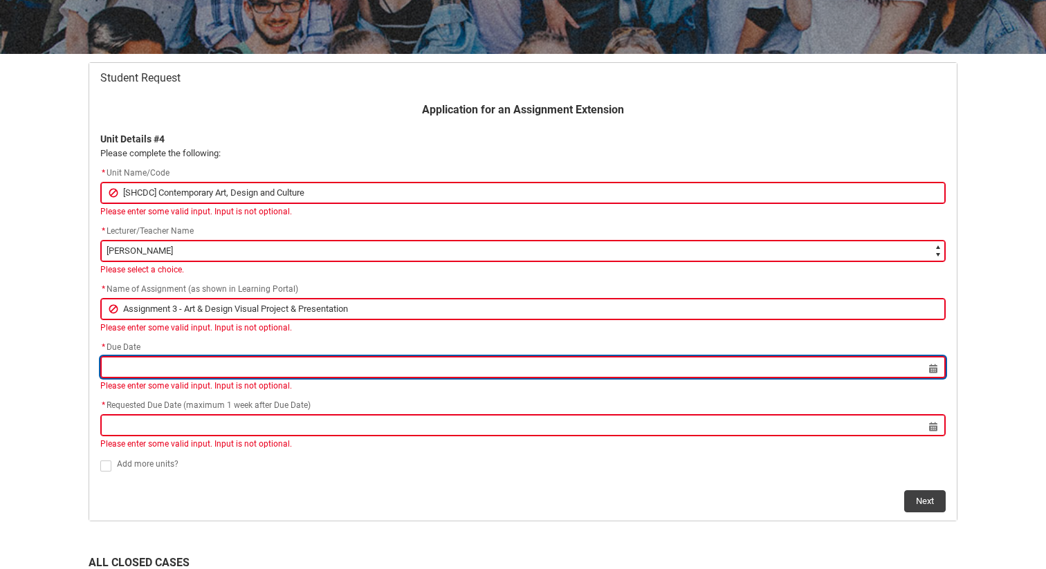
click at [128, 367] on input "Redu_Student_Request flow" at bounding box center [522, 367] width 845 height 22
select select "2025"
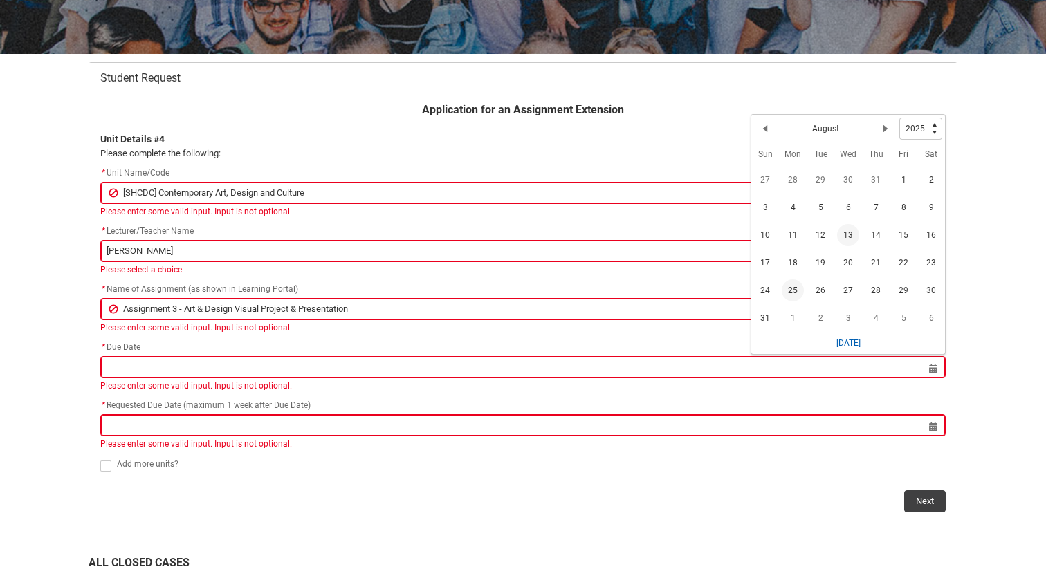
click at [798, 291] on span "25" at bounding box center [793, 290] width 22 height 22
type lightning-datepicker "[DATE]"
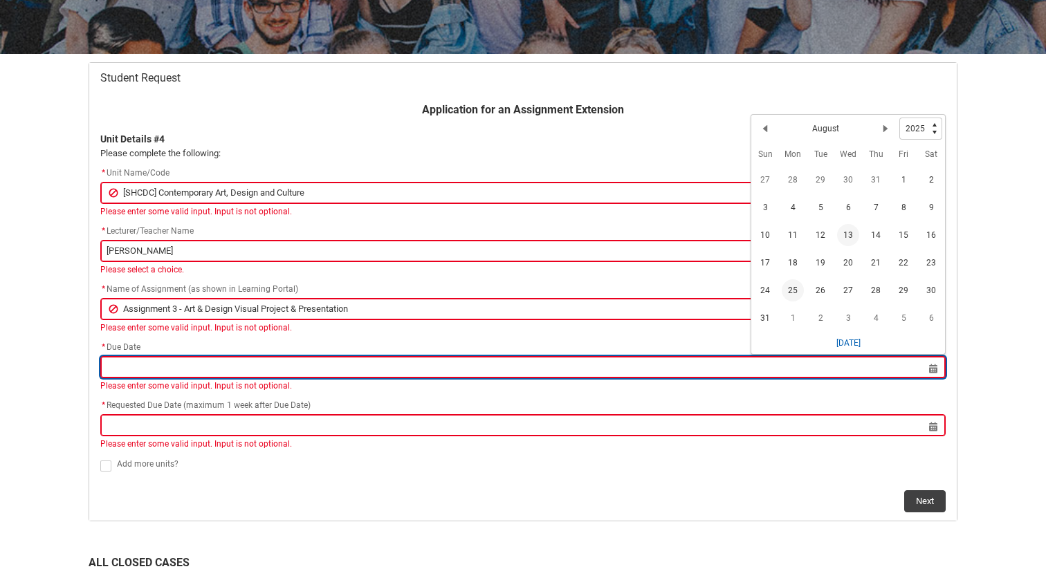
type lightning-input "[DATE]"
type input "[DATE]"
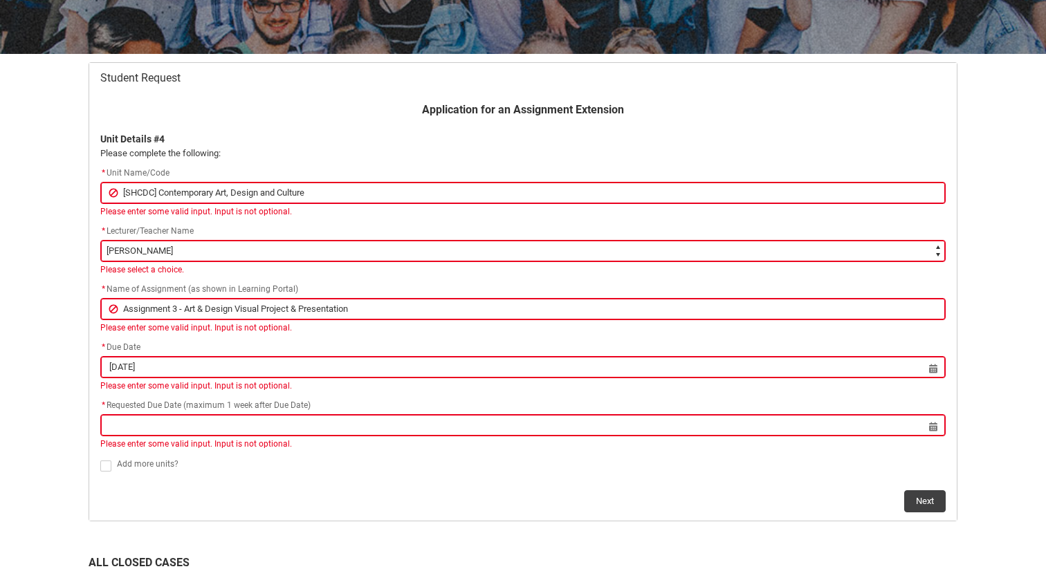
click at [504, 438] on div "Please enter some valid input. Input is not optional." at bounding box center [522, 444] width 845 height 12
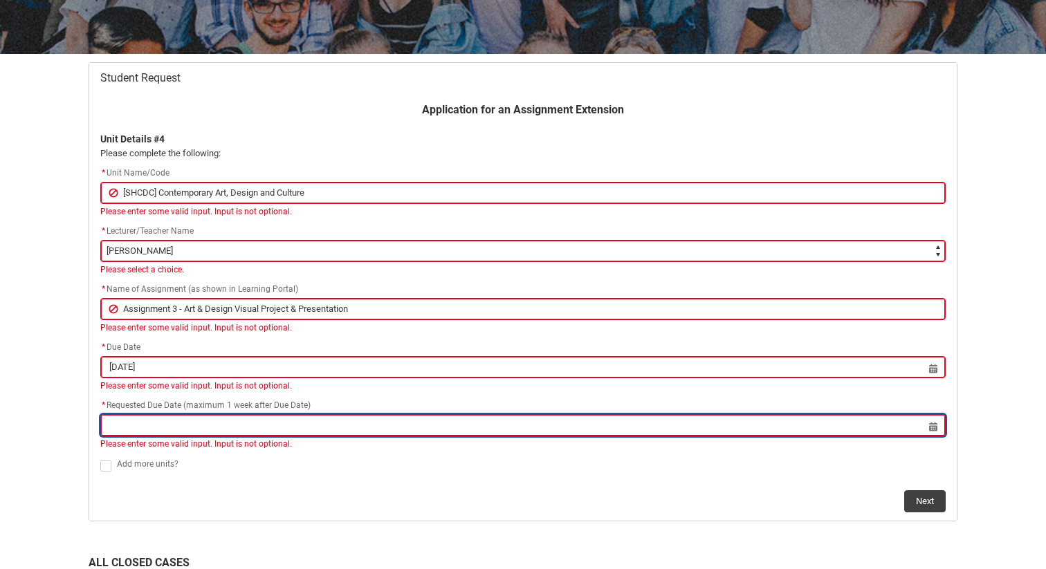
click at [506, 428] on input "Redu_Student_Request flow" at bounding box center [522, 425] width 845 height 22
select select "2025"
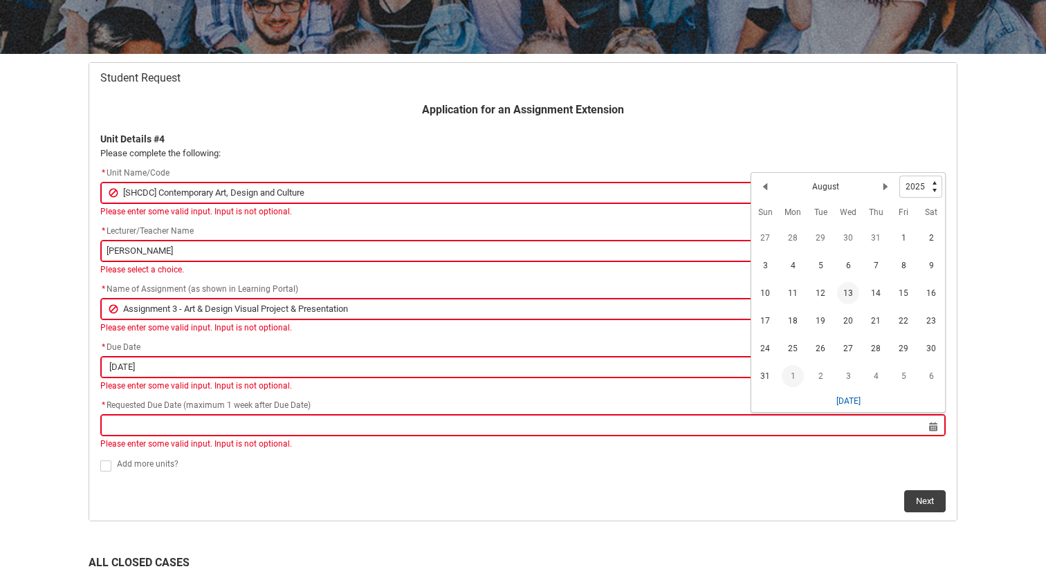
click at [793, 364] on td "1" at bounding box center [793, 376] width 28 height 28
click at [789, 391] on lightning-focus-trap "Previous Month August Next Month Pick a Year [DATE] 1926 1927 1928 1929 1930 19…" at bounding box center [848, 292] width 194 height 239
click at [789, 382] on span "1" at bounding box center [793, 376] width 22 height 22
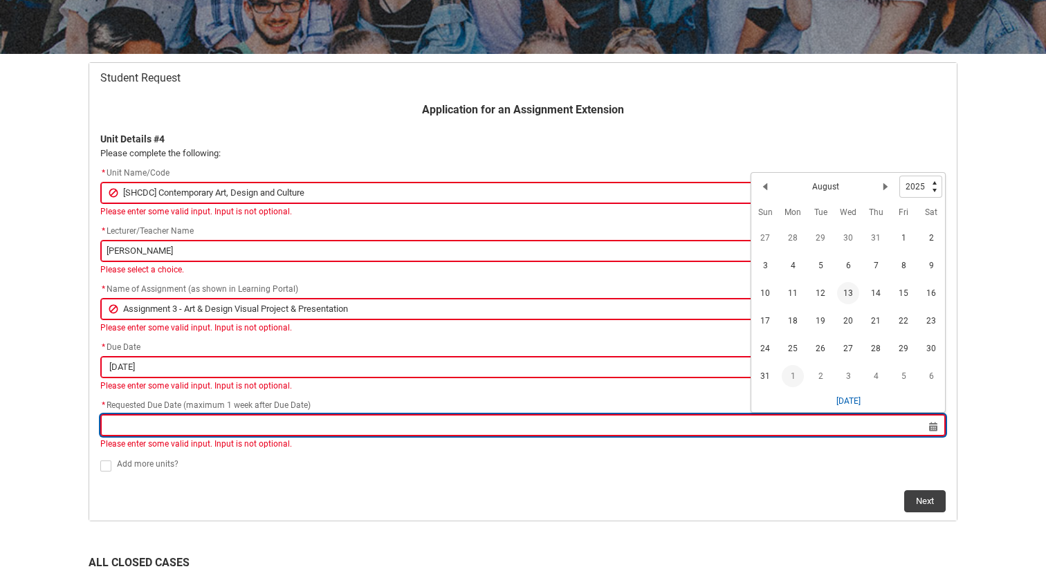
type lightning-datepicker "[DATE]"
type lightning-input "[DATE]"
type input "[DATE]"
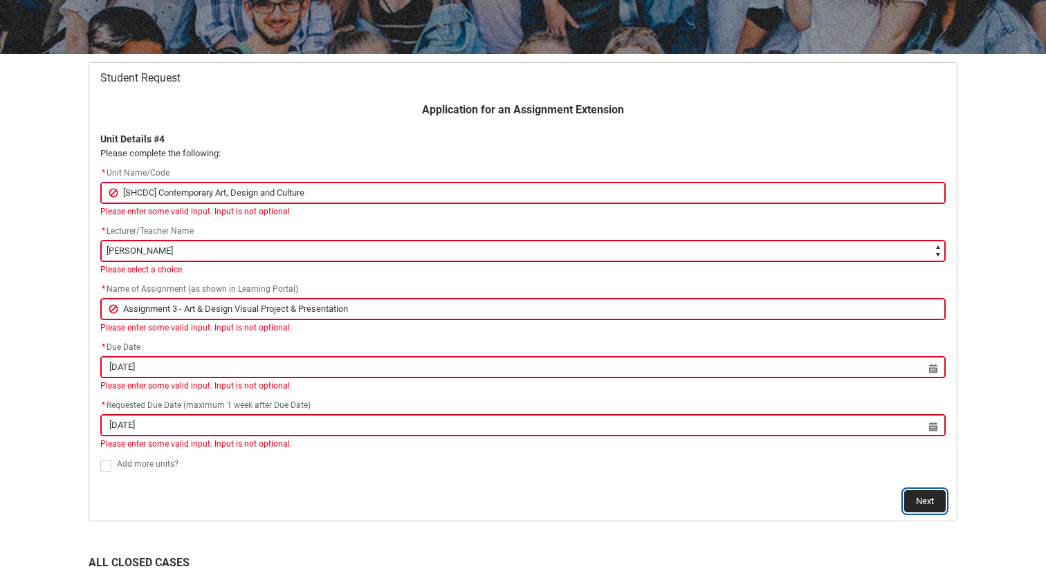
click at [922, 499] on button "Next" at bounding box center [925, 501] width 42 height 22
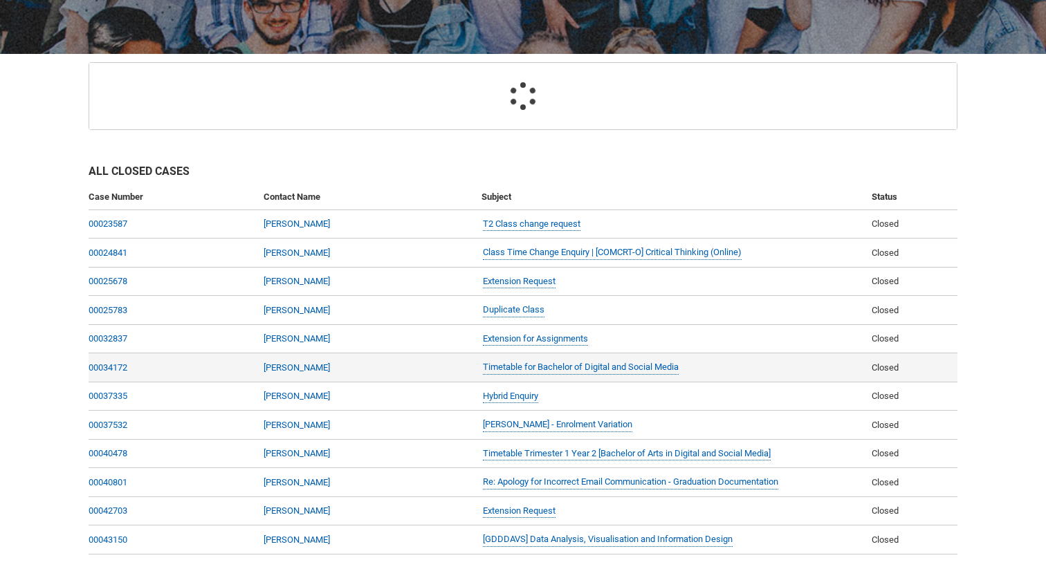
scroll to position [147, 0]
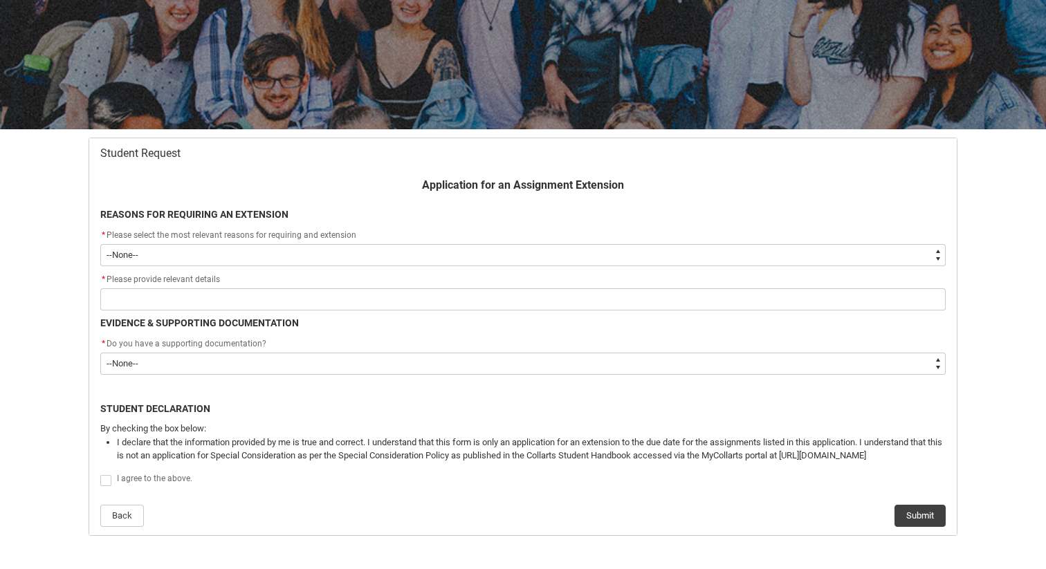
click at [387, 255] on select "--None-- Medical Reasons Work obligations Family obligations Academic Difficult…" at bounding box center [522, 255] width 845 height 22
type lightning-select "choice_WithdrawEnrolment_Reason_Family"
select select "choice_WithdrawEnrolment_Reason_Family"
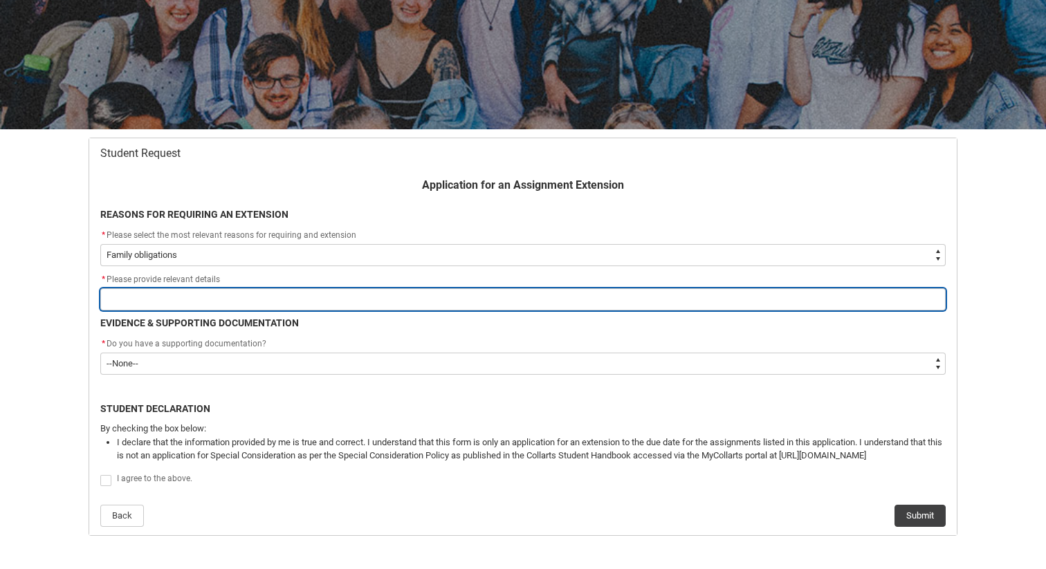
click at [284, 304] on input "Redu_Student_Request flow" at bounding box center [522, 299] width 845 height 22
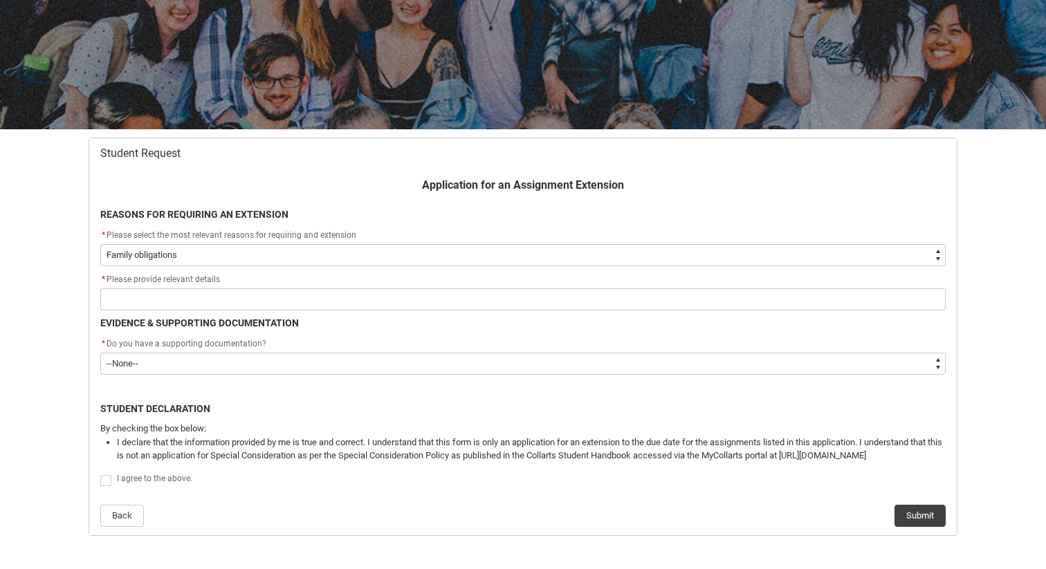
click at [126, 349] on div "Application for an Assignment Extension REASONS FOR REQUIRING AN EXTENSION * Pl…" at bounding box center [523, 352] width 862 height 350
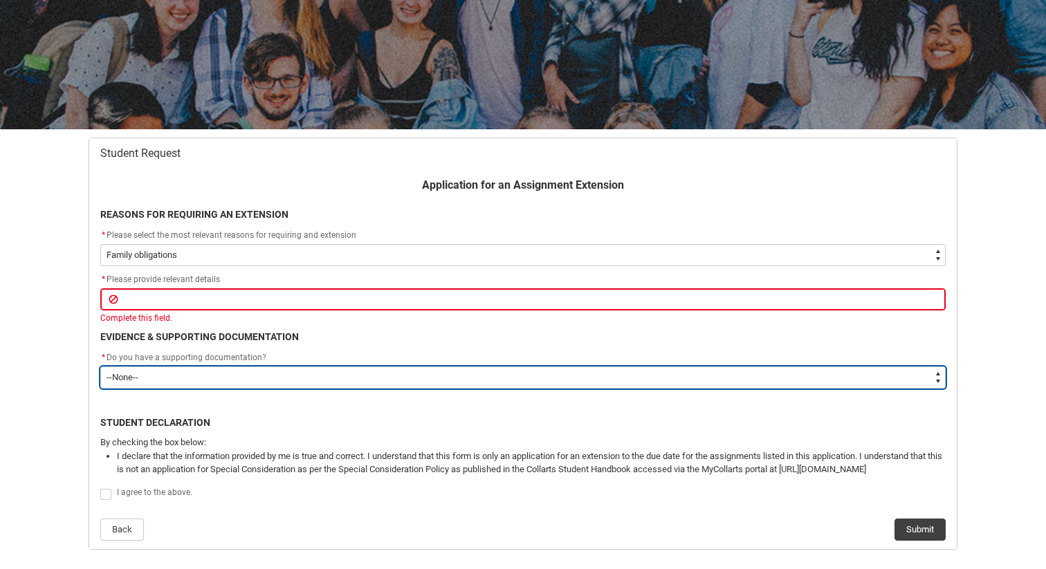
click at [123, 380] on select "--None-- Yes No" at bounding box center [522, 378] width 845 height 22
type lightning-select "No"
select select "No"
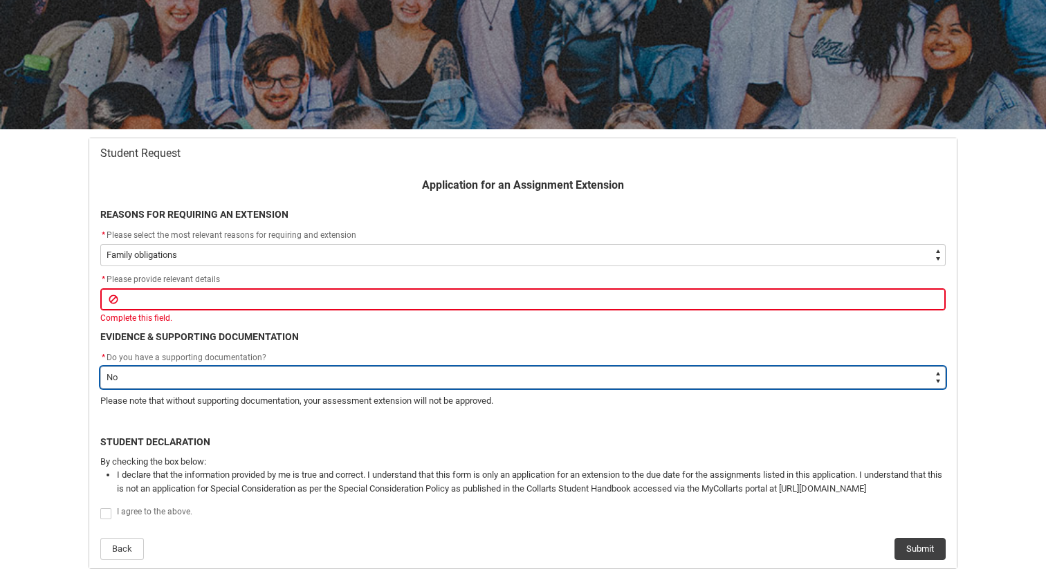
click at [127, 385] on select "--None-- Yes No" at bounding box center [522, 378] width 845 height 22
type lightning-select "Yes"
select select "Yes"
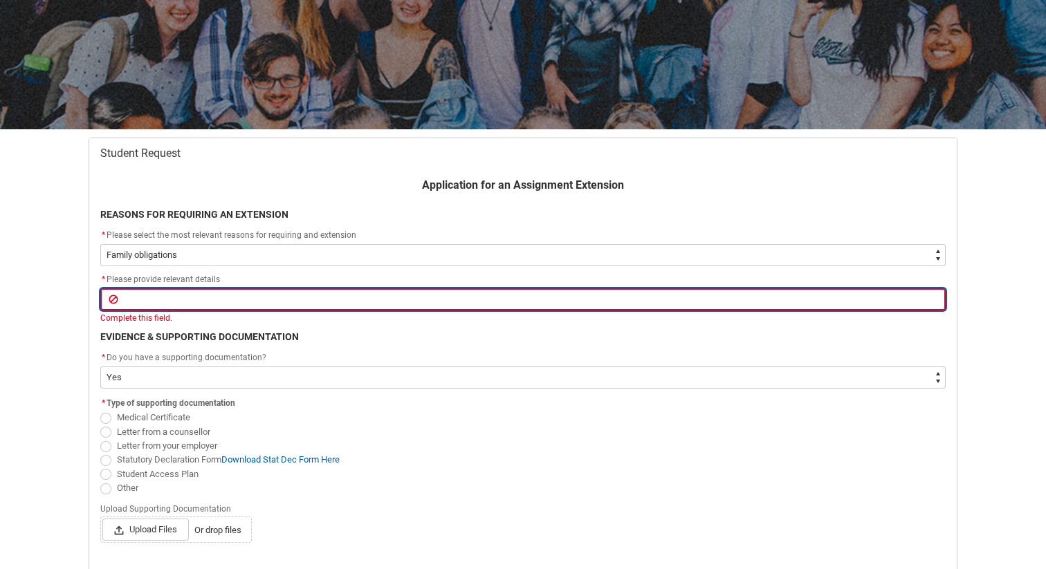
click at [189, 301] on input "Redu_Student_Request flow" at bounding box center [522, 299] width 845 height 22
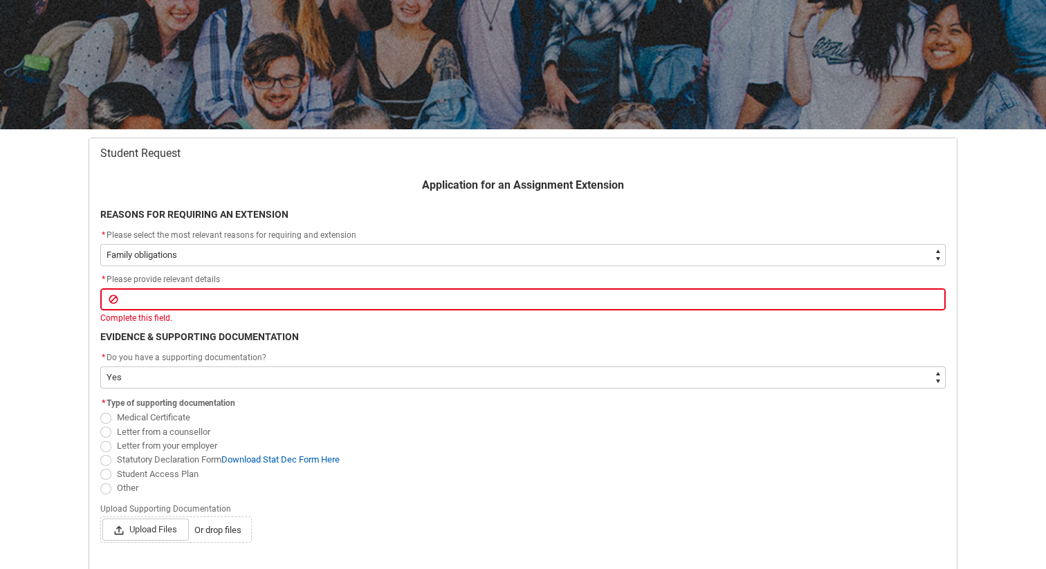
click at [123, 431] on span "Letter from a counsellor" at bounding box center [163, 432] width 93 height 10
click at [100, 425] on input "Letter from a counsellor" at bounding box center [100, 424] width 1 height 1
radio input "true"
click at [114, 446] on label "Letter from your employer" at bounding box center [161, 445] width 122 height 10
click at [100, 439] on input "Letter from your employer" at bounding box center [100, 438] width 1 height 1
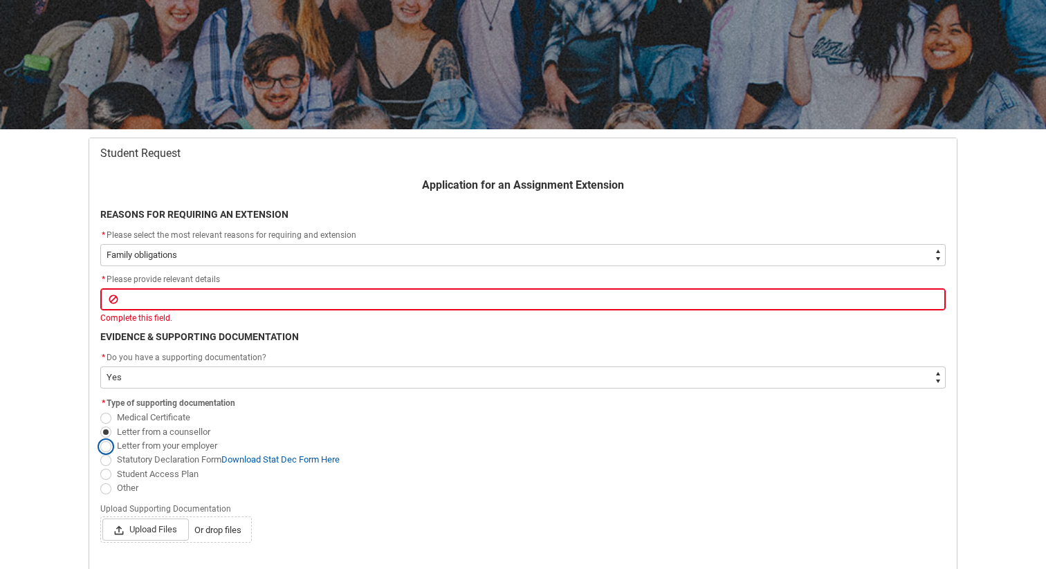
radio input "true"
click at [112, 465] on span "Statutory Declaration Form Download Stat Dec Form Here" at bounding box center [522, 459] width 845 height 14
click at [118, 427] on span "Letter from a counsellor" at bounding box center [163, 432] width 93 height 10
click at [100, 425] on input "Letter from a counsellor" at bounding box center [100, 424] width 1 height 1
radio input "true"
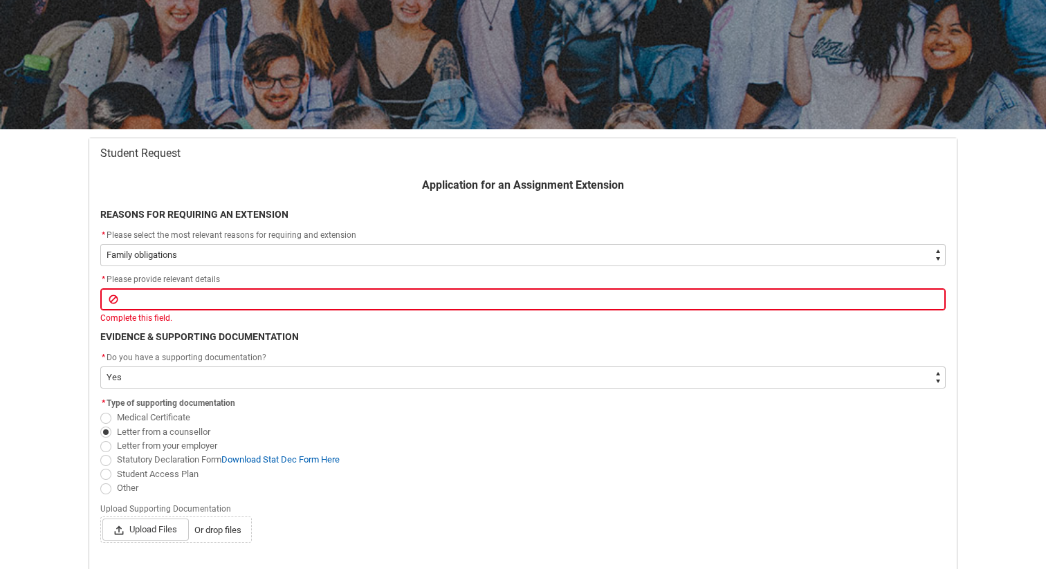
click at [107, 491] on span "Redu_Student_Request flow" at bounding box center [105, 488] width 11 height 11
click at [100, 481] on input "Other" at bounding box center [100, 480] width 1 height 1
radio input "true"
click at [128, 535] on lightning-primitive-icon "Redu_Student_Request flow" at bounding box center [121, 529] width 15 height 21
click at [102, 519] on input "Upload Files Or drop files" at bounding box center [102, 518] width 1 height 1
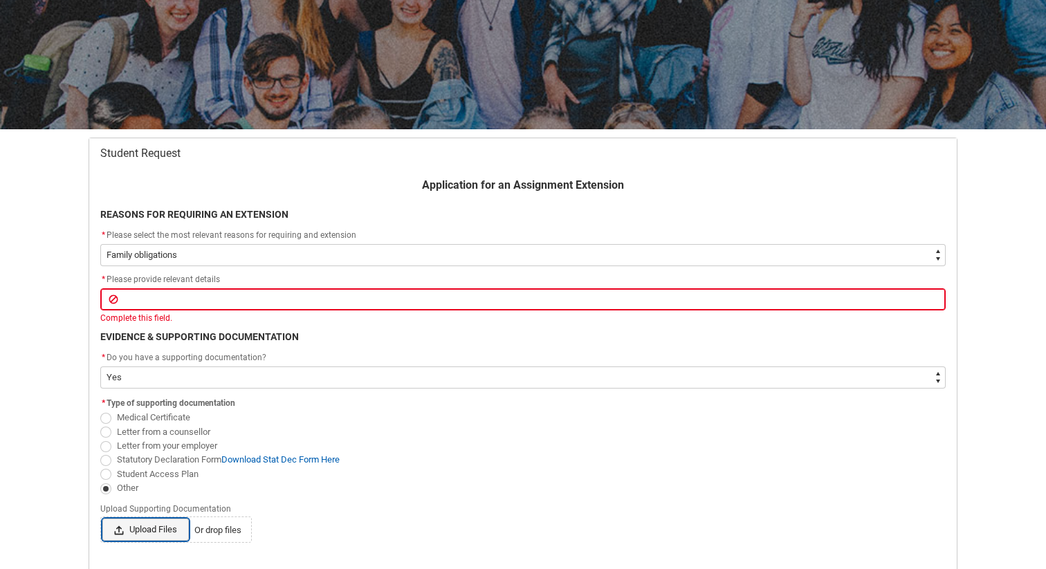
type lightning-input "C:\fakepath\[PERSON_NAME] of Support_[DATE]pdf"
type input "C:\fakepath\[PERSON_NAME] of Support_[DATE]pdf"
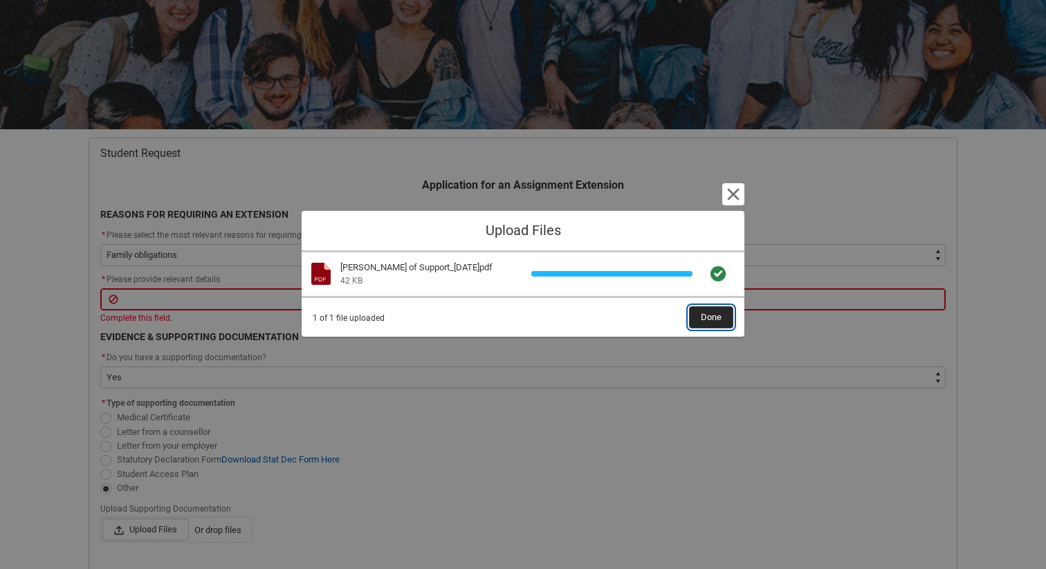
click at [712, 310] on span "Done" at bounding box center [711, 317] width 21 height 21
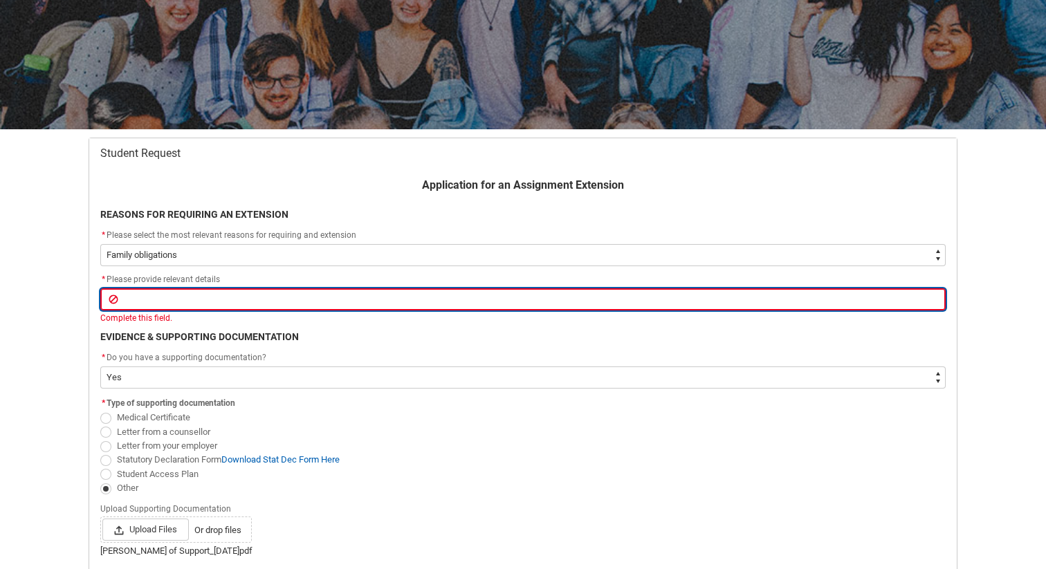
click at [566, 296] on input "Redu_Student_Request flow" at bounding box center [522, 299] width 845 height 22
type lightning-primitive-input-simple "P"
type input "P"
type lightning-primitive-input-simple "Pa"
type input "Pa"
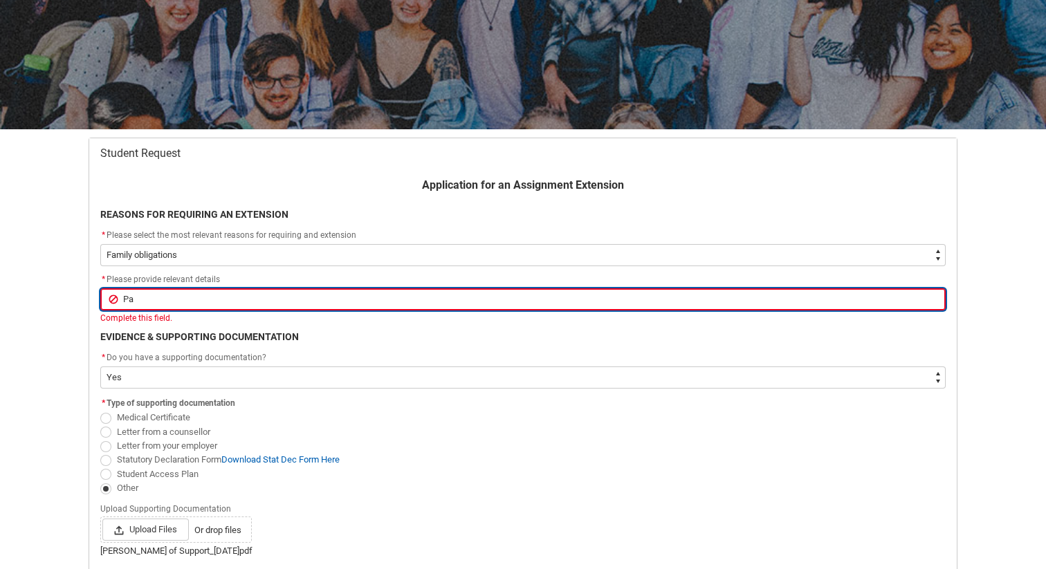
type lightning-primitive-input-simple "Pas"
type input "Pas"
type lightning-primitive-input-simple "Pass"
type input "Pass"
type lightning-primitive-input-simple "[PERSON_NAME]"
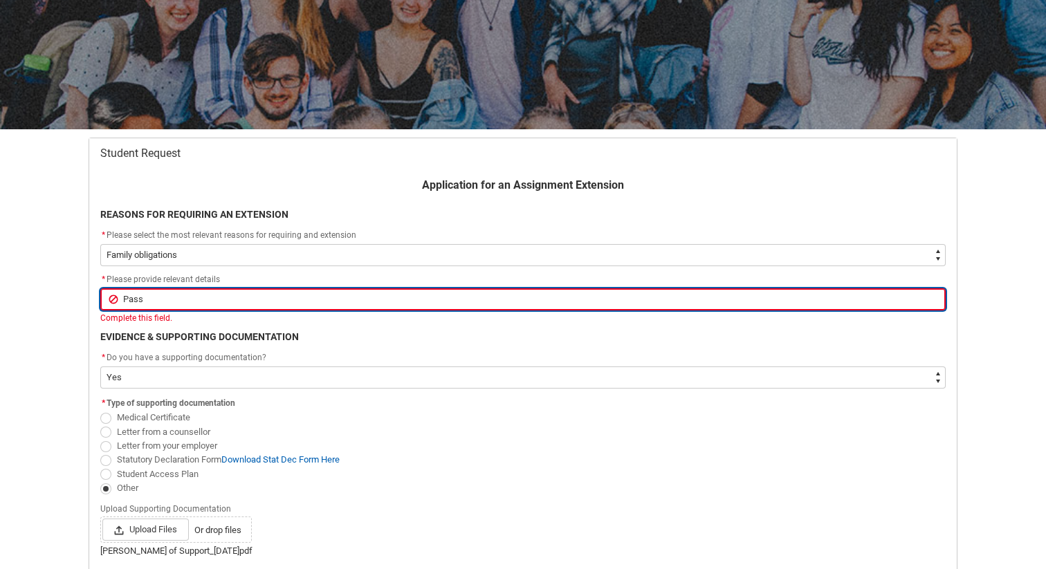
type input "[PERSON_NAME]"
type lightning-primitive-input-simple "Passin"
type input "Passin"
type lightning-primitive-input-simple "Passing"
type input "Passing"
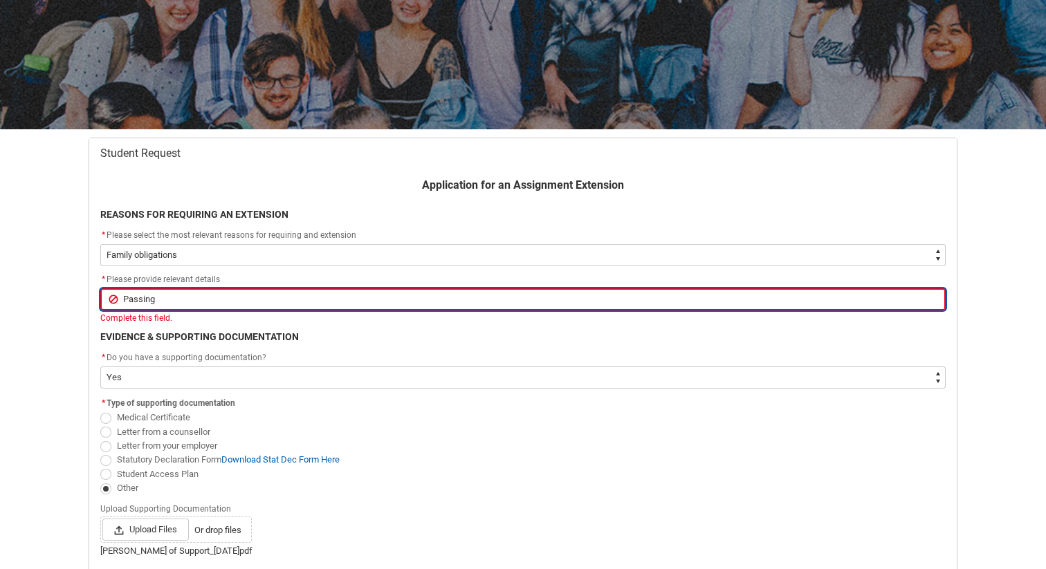
type lightning-primitive-input-simple "Passing"
type input "Passing"
type lightning-primitive-input-simple "Passing o"
type input "Passing o"
type lightning-primitive-input-simple "Passing of"
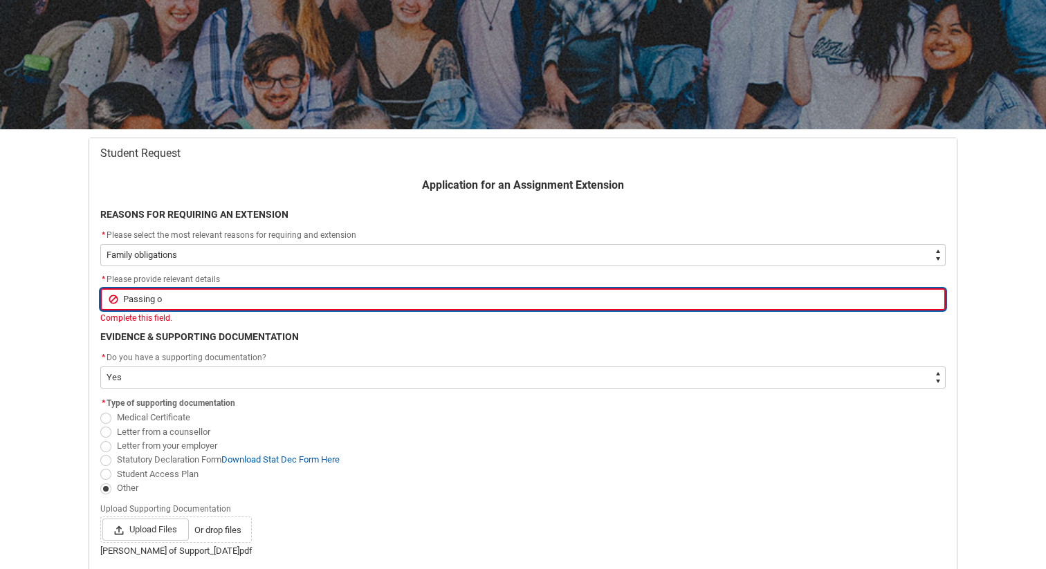
type input "Passing of"
type lightning-primitive-input-simple "Passing of"
type input "Passing of"
type lightning-primitive-input-simple "Passing of a"
type input "Passing of a"
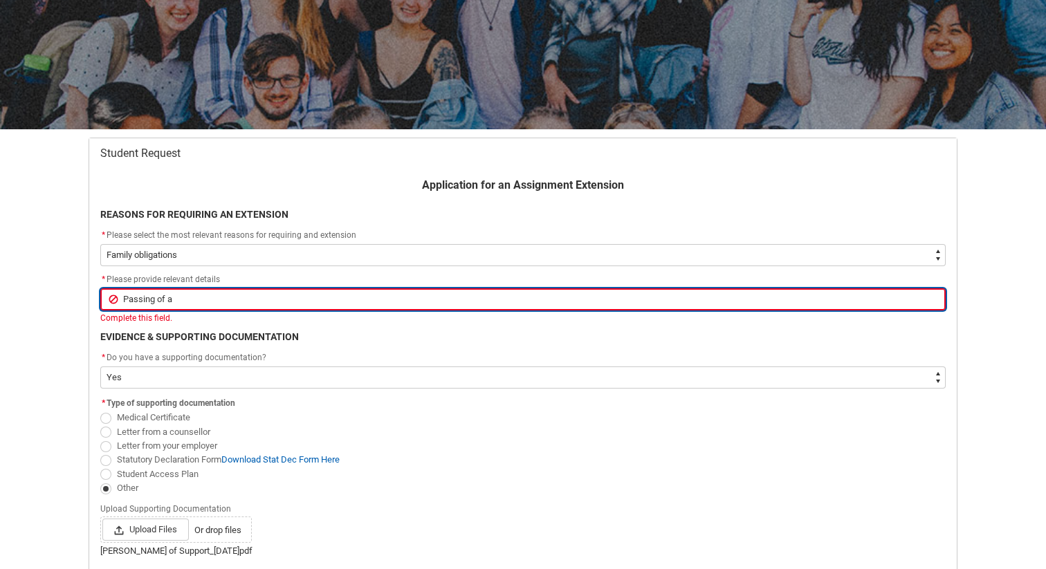
type lightning-primitive-input-simple "Passing of a"
type input "Passing of a"
type lightning-primitive-input-simple "Passing of a C"
type input "Passing of a C"
type lightning-primitive-input-simple "Passing of a"
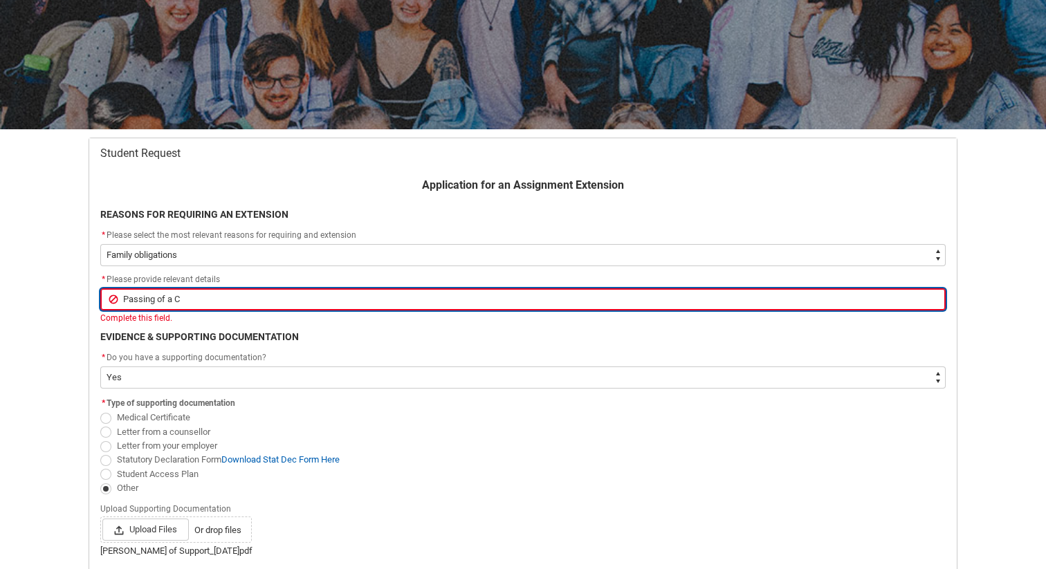
type input "Passing of a"
type lightning-primitive-input-simple "Passing of a c"
type input "Passing of a c"
type lightning-primitive-input-simple "Passing of a cl"
type input "Passing of a cl"
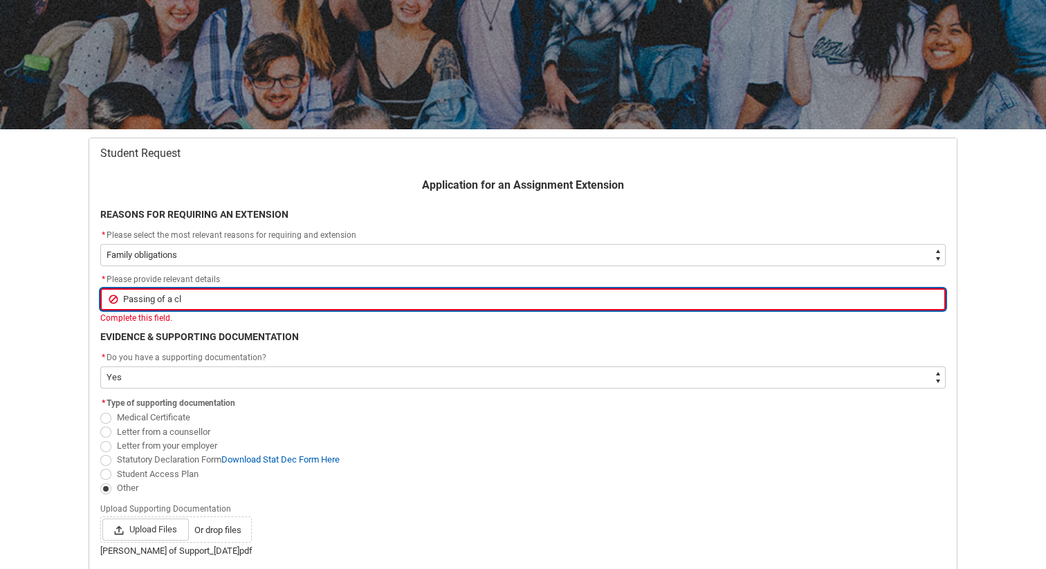
type lightning-primitive-input-simple "Passing of a clo"
type input "Passing of a clo"
type lightning-primitive-input-simple "Passing of a clos"
type input "Passing of a clos"
type lightning-primitive-input-simple "Passing of a close"
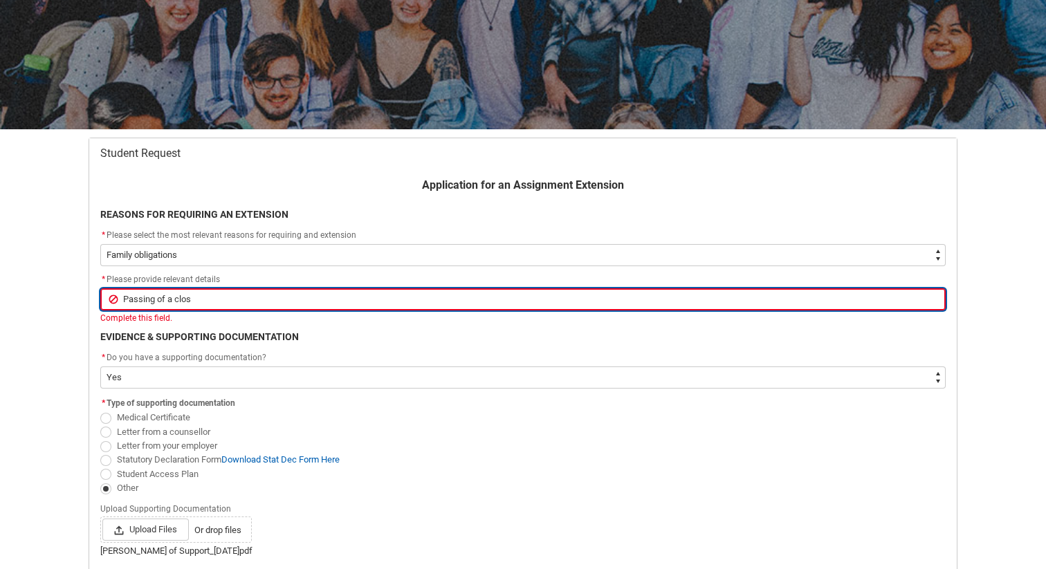
type input "Passing of a close"
type lightning-primitive-input-simple "Passing of a close"
type input "Passing of a close"
type lightning-primitive-input-simple "Passing of a close F"
type input "Passing of a close F"
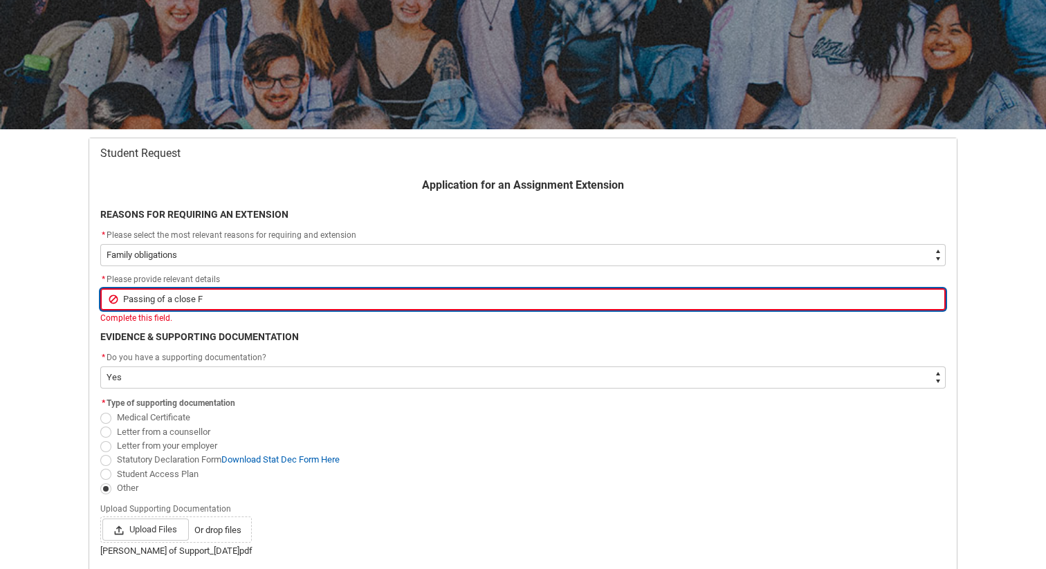
type lightning-primitive-input-simple "Passing of a close Fa"
type input "Passing of a close Fa"
type lightning-primitive-input-simple "Passing of a close Fam"
type input "Passing of a close Fam"
type lightning-primitive-input-simple "Passing of a close Fami"
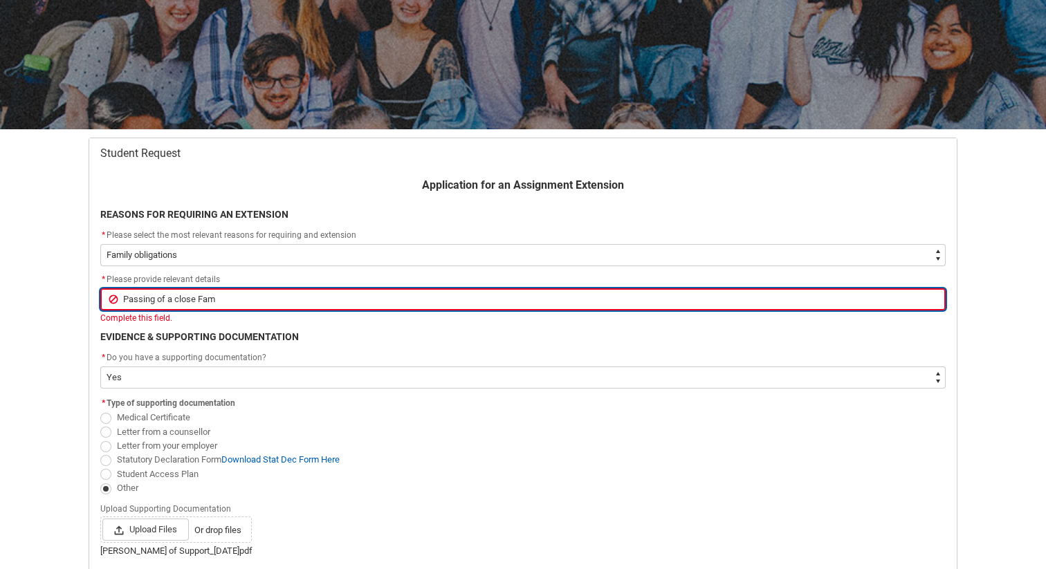
type input "Passing of a close Fami"
type lightning-primitive-input-simple "Passing of a close Famil"
type input "Passing of a close Famil"
type lightning-primitive-input-simple "Passing of a close Family"
type input "Passing of a close Family"
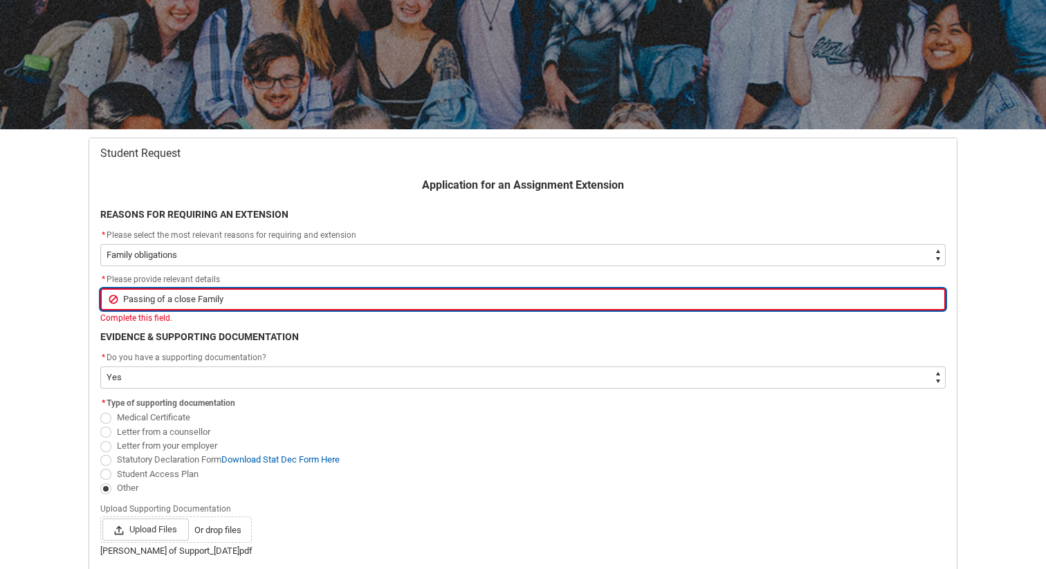
type lightning-primitive-input-simple "Passing of a close Family"
type input "Passing of a close Family"
type lightning-primitive-input-simple "Passing of a close Family M"
type input "Passing of a close Family M"
type lightning-primitive-input-simple "Passing of a close Family Me"
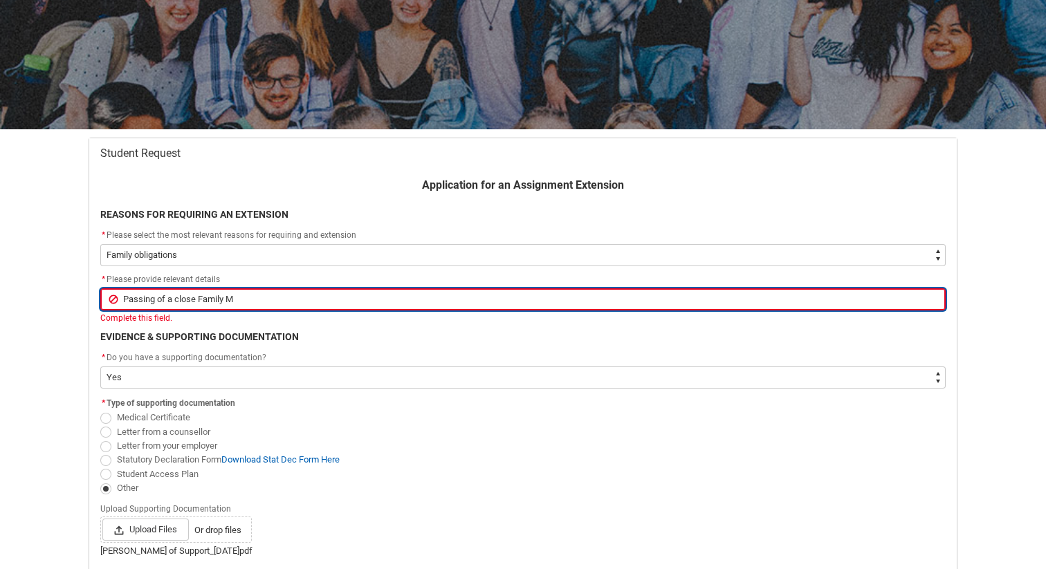
type input "Passing of a close Family Me"
type lightning-primitive-input-simple "Passing of a close Family Mem"
type input "Passing of a close Family Mem"
type lightning-primitive-input-simple "Passing of a close Family Meme"
type input "Passing of a close Family Meme"
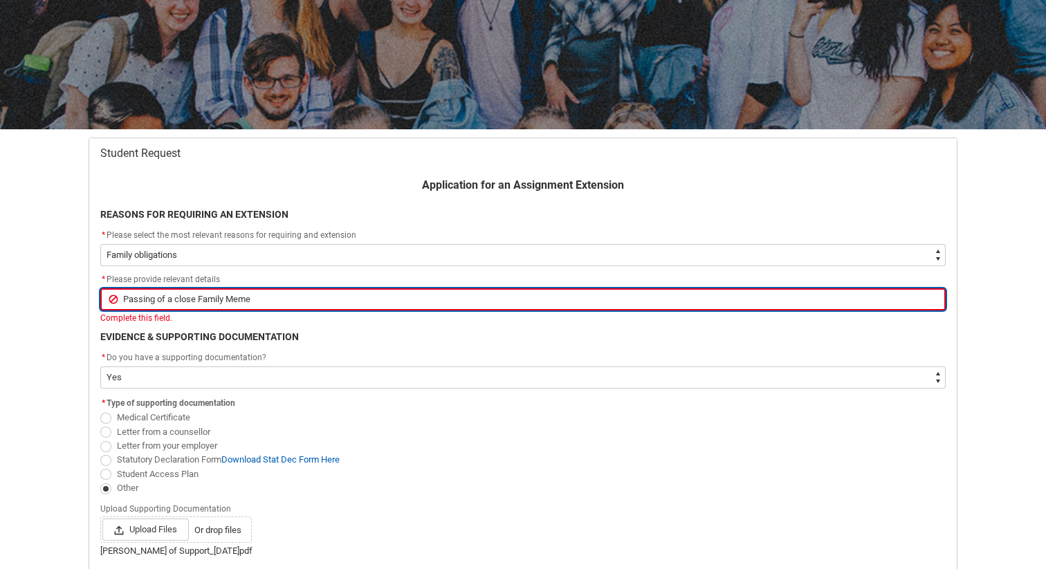
type lightning-primitive-input-simple "Passing of a close Family Memeb"
type input "Passing of a close Family Memeb"
type lightning-primitive-input-simple "Passing of a close Family Memebe"
type input "Passing of a close Family Memebe"
type lightning-primitive-input-simple "Passing of a close Family Memeber"
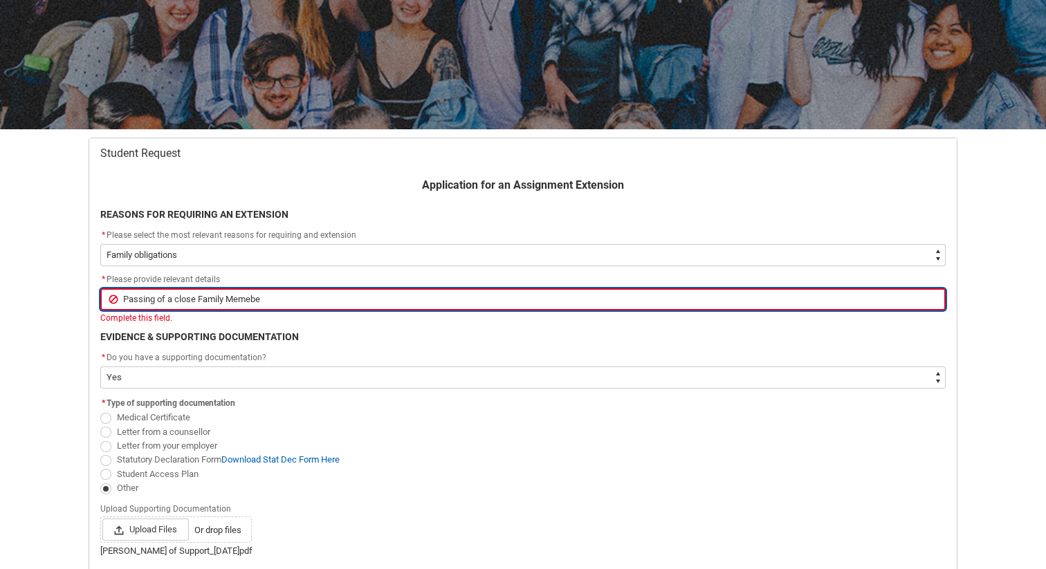
type input "Passing of a close Family Memeber"
type lightning-primitive-input-simple "Passing of a close Family Memeber"
type input "Passing of a close Family Memeber"
type lightning-primitive-input-simple "Passing of a close Family Memeber"
type input "Passing of a close Family Memeber"
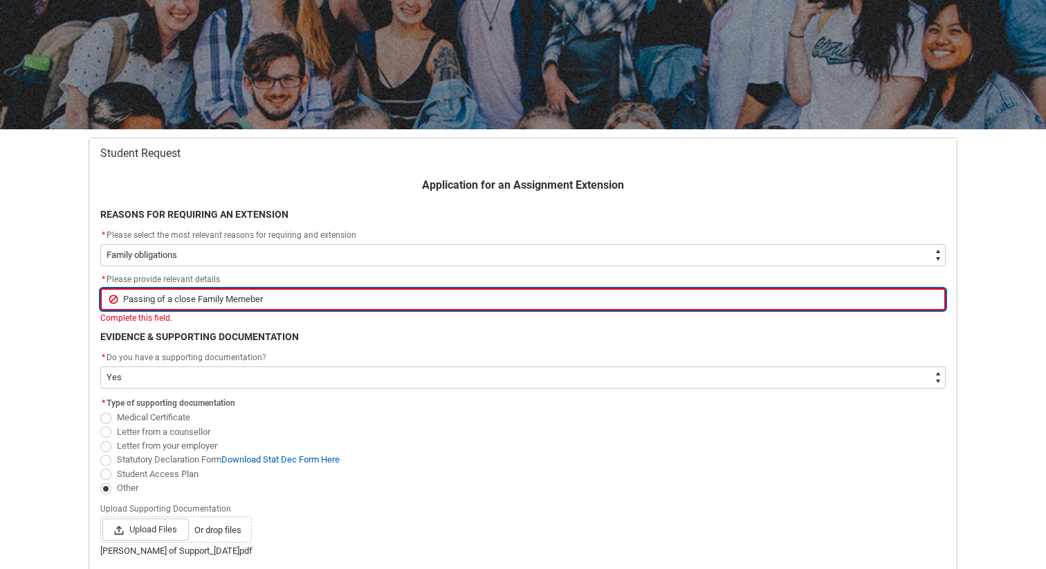
type lightning-primitive-input-simple "Passing of a close Family Memebe"
type input "Passing of a close Family Memebe"
type lightning-primitive-input-simple "Passing of a close Family Memeb"
type input "Passing of a close Family Memeb"
type lightning-primitive-input-simple "Passing of a close Family Meme"
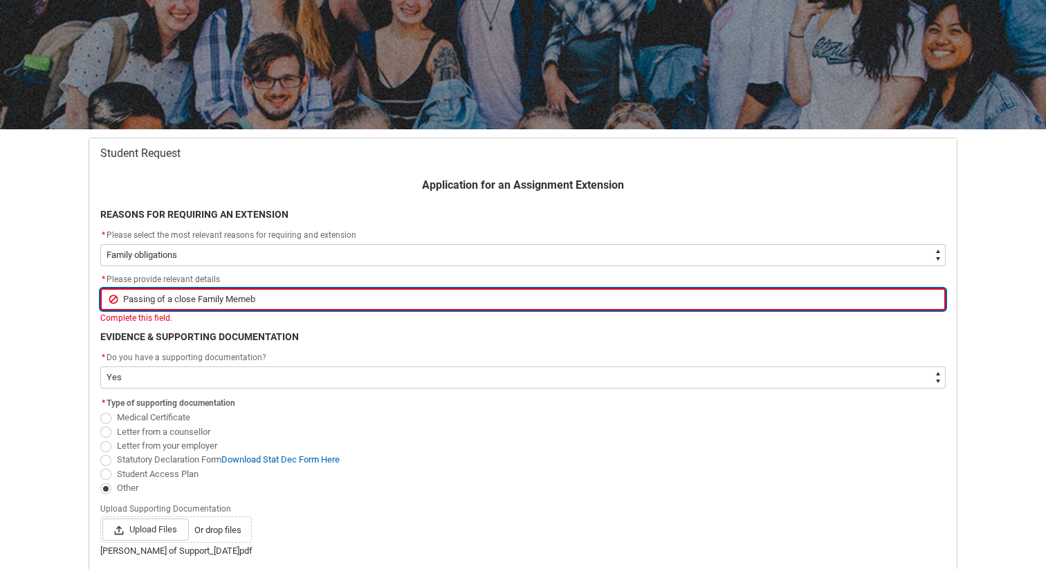
type input "Passing of a close Family Meme"
type lightning-primitive-input-simple "Passing of a close Family Mem"
type input "Passing of a close Family Mem"
type lightning-primitive-input-simple "Passing of a close Family Memb"
type input "Passing of a close Family Memb"
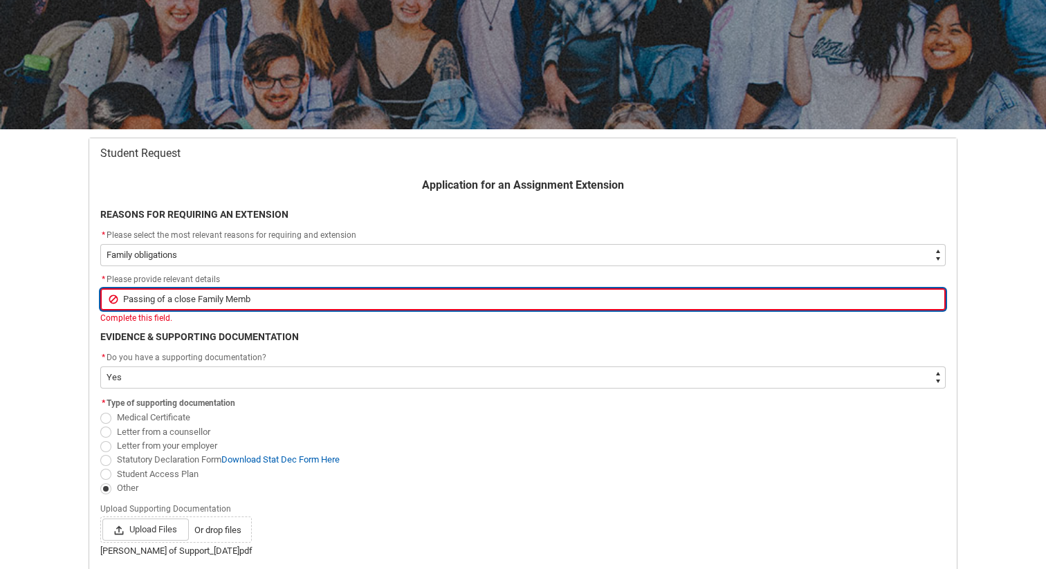
type lightning-primitive-input-simple "Passing of a close Family Membe"
type input "Passing of a close Family Membe"
type lightning-primitive-input-simple "Passing of a close Family Member"
type input "Passing of a close Family Member"
type lightning-primitive-input-simple "Passing of a close Family Member"
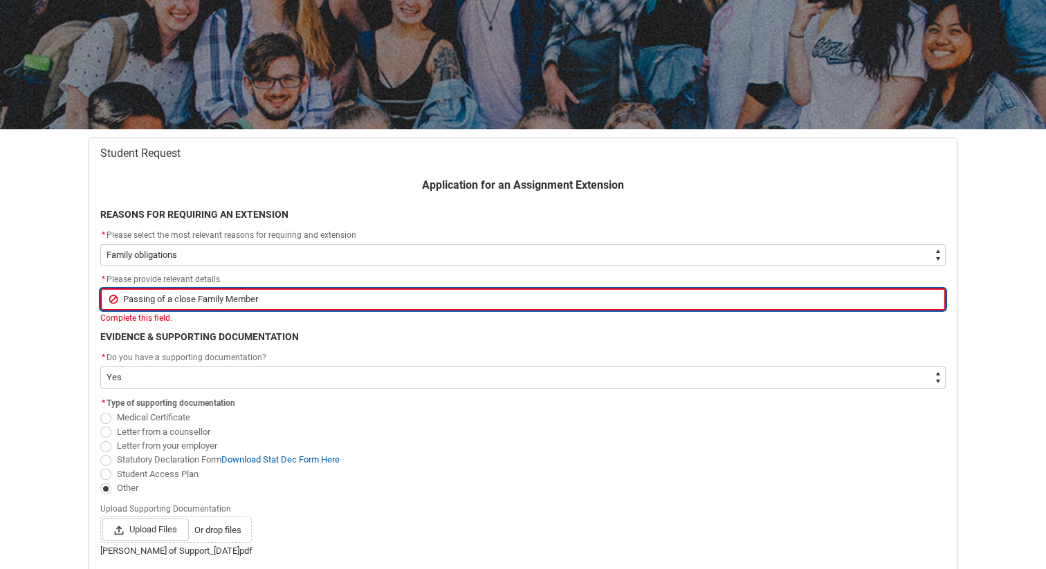
type input "Passing of a close Family Member"
type lightning-primitive-input-simple "Passing of a close Family Member a"
type input "Passing of a close Family Member a"
type lightning-primitive-input-simple "Passing of a close Family Member an"
type input "Passing of a close Family Member an"
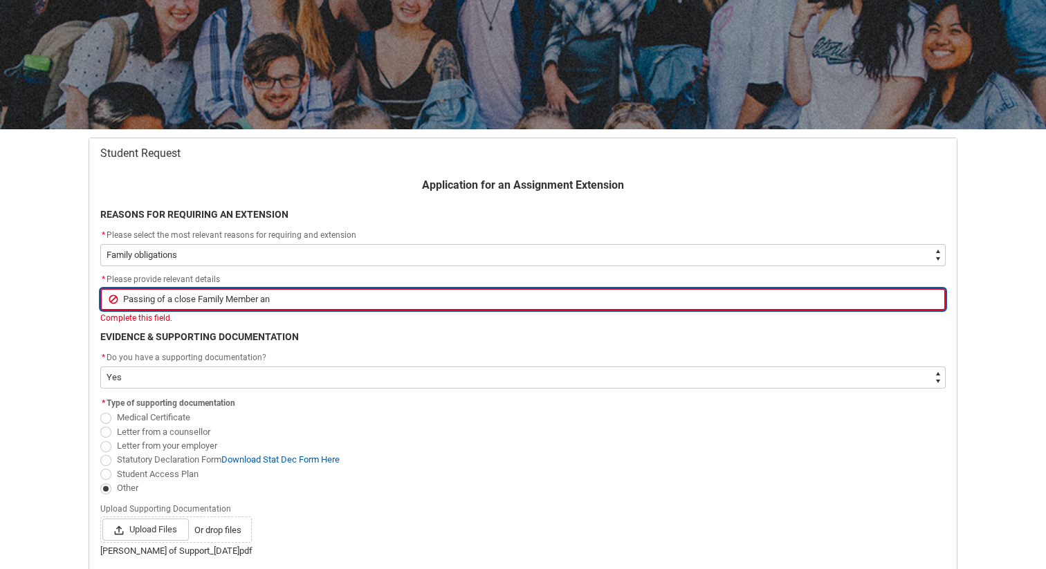
type lightning-primitive-input-simple "Passing of a close Family Member and"
type input "Passing of a close Family Member and"
type lightning-primitive-input-simple "Passing of a close Family Member and"
type input "Passing of a close Family Member and"
type lightning-primitive-input-simple "Passing of a close Family Member and n"
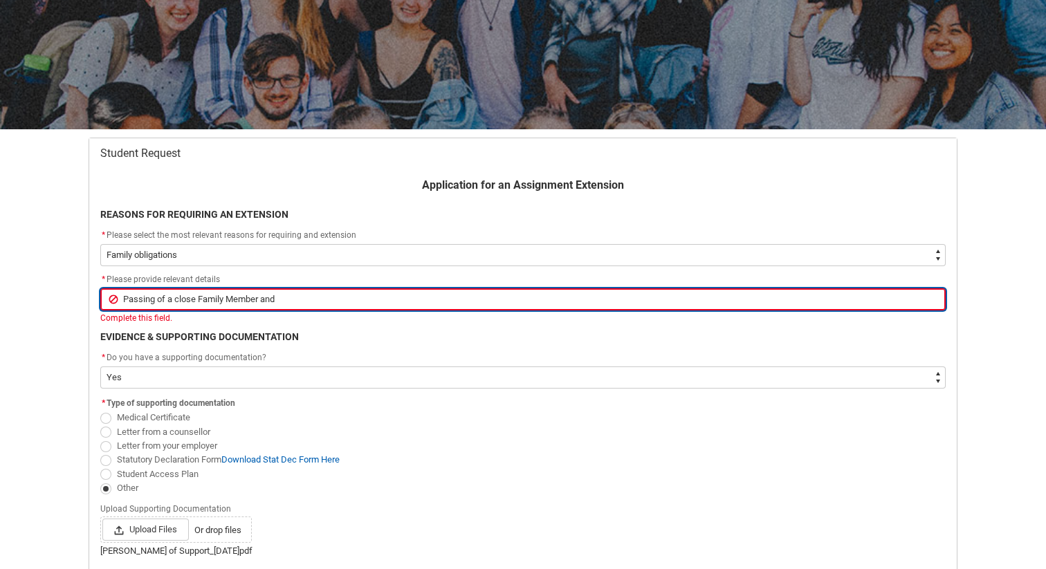
type input "Passing of a close Family Member and n"
type lightning-primitive-input-simple "Passing of a close Family Member and ne"
type input "Passing of a close Family Member and ne"
type lightning-primitive-input-simple "Passing of a close Family Member and nee"
type input "Passing of a close Family Member and nee"
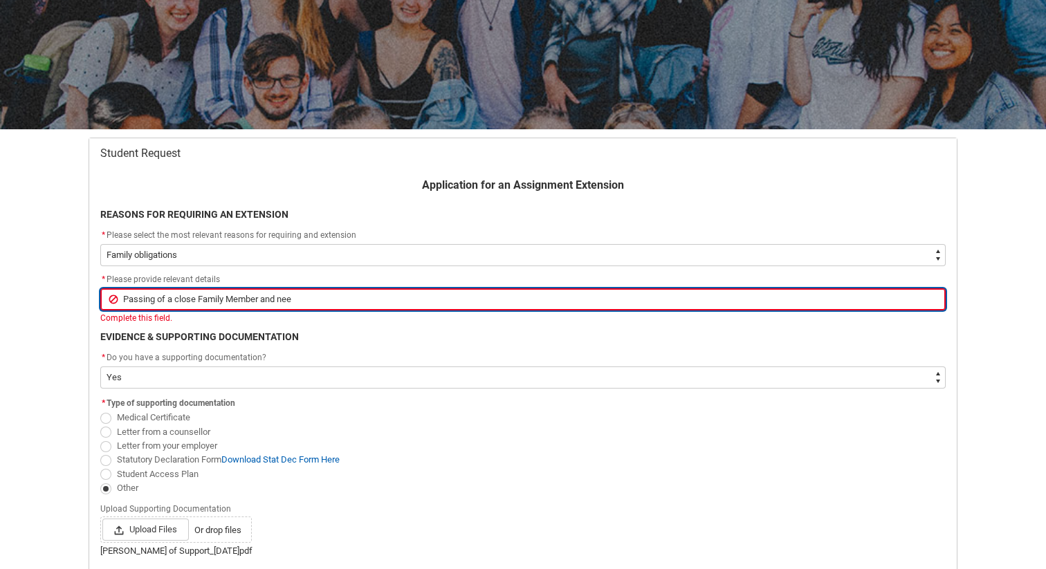
type lightning-primitive-input-simple "Passing of a close Family Member and need"
type input "Passing of a close Family Member and need"
type lightning-primitive-input-simple "Passing of a close Family Member and needi"
type input "Passing of a close Family Member and needi"
type lightning-primitive-input-simple "Passing of a close Family Member and needin"
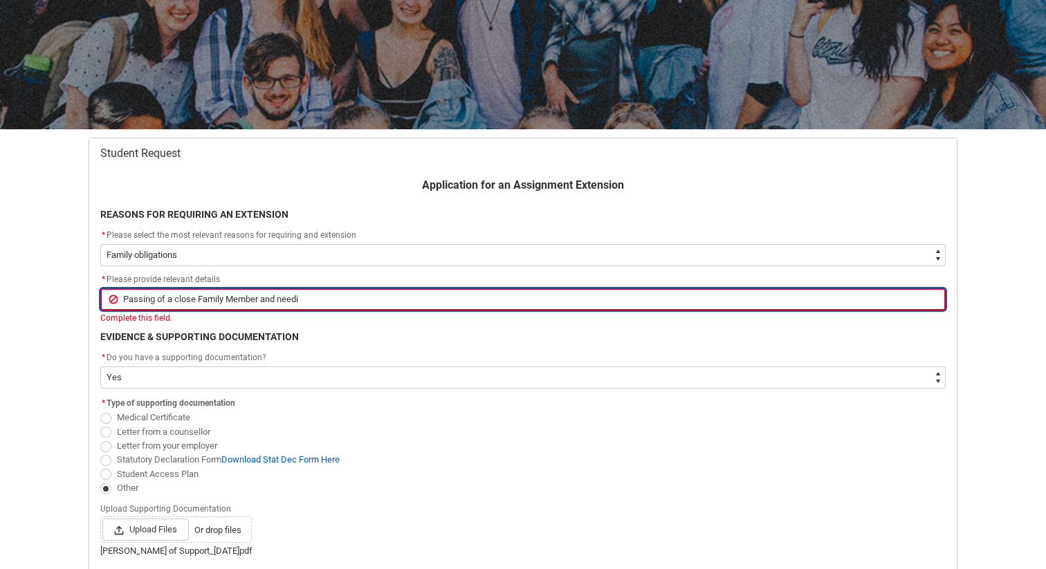
type input "Passing of a close Family Member and needin"
type lightning-primitive-input-simple "Passing of a close Family Member and needing"
type input "Passing of a close Family Member and needing"
type lightning-primitive-input-simple "Passing of a close Family Member and needing"
type input "Passing of a close Family Member and needing"
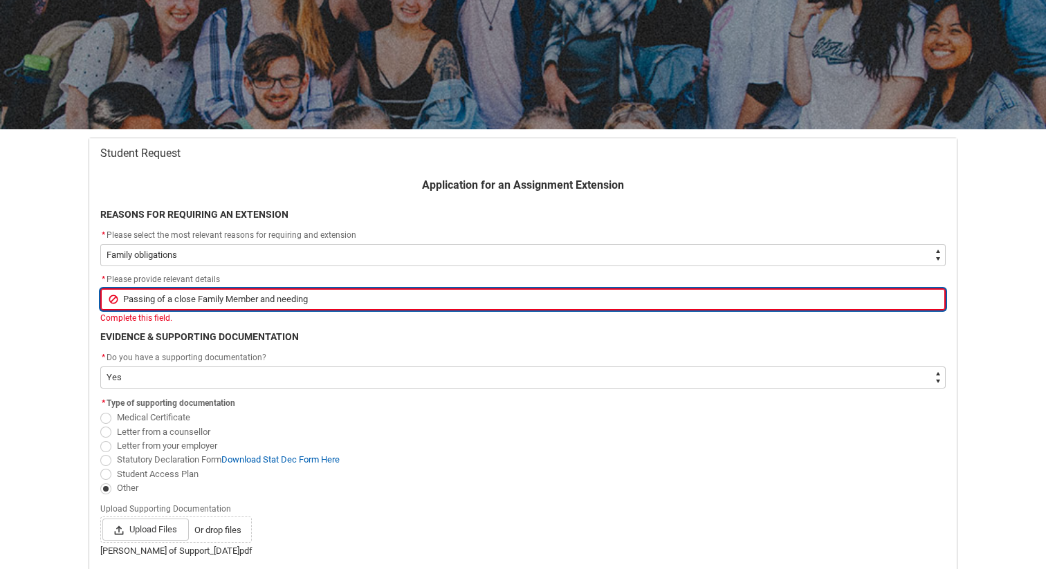
type lightning-primitive-input-simple "Passing of a close Family Member and needing t"
type input "Passing of a close Family Member and needing t"
type lightning-primitive-input-simple "Passing of a close Family Member and needing to"
type input "Passing of a close Family Member and needing to"
drag, startPoint x: 154, startPoint y: 302, endPoint x: 114, endPoint y: 302, distance: 40.1
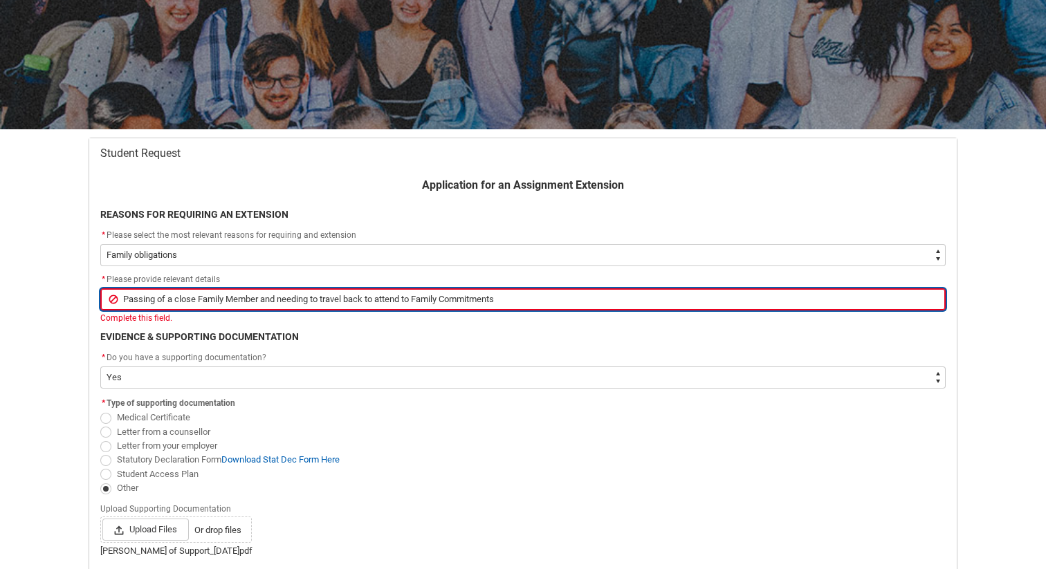
click at [114, 302] on input "Passing of a close Family Member and needing to travel back to attend to Family…" at bounding box center [522, 299] width 845 height 22
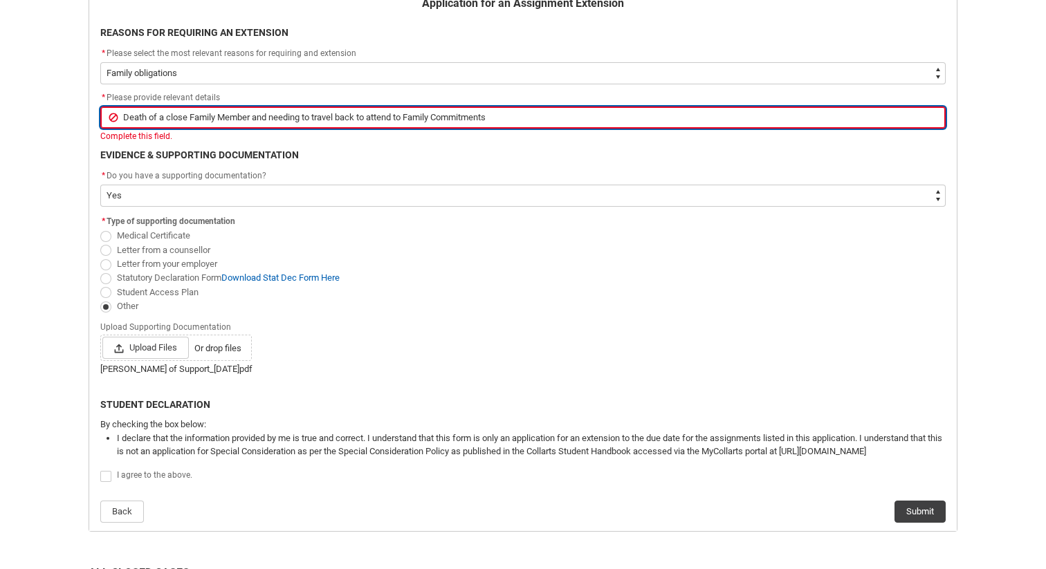
scroll to position [348, 0]
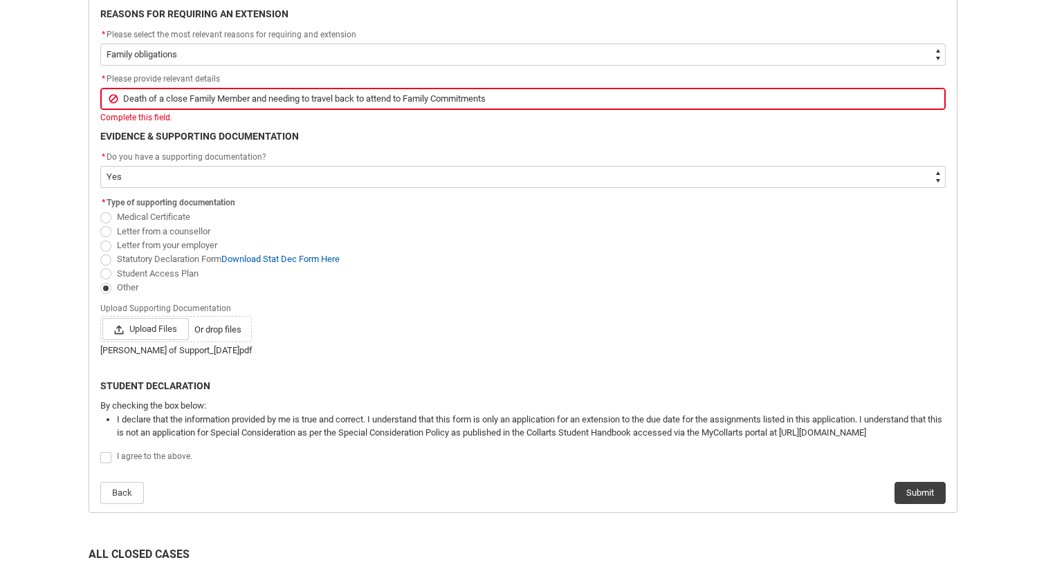
click at [133, 459] on div "Application for an Assignment Extension REASONS FOR REQUIRING AN EXTENSION * Pl…" at bounding box center [523, 240] width 862 height 528
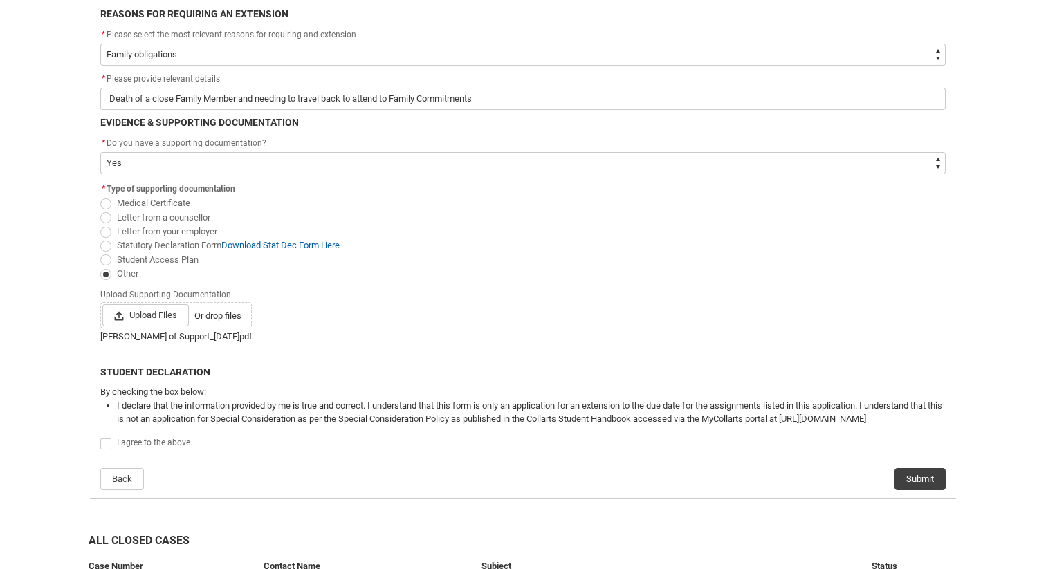
click at [103, 441] on span "Redu_Student_Request flow" at bounding box center [105, 444] width 11 height 11
click at [100, 437] on input "Redu_Student_Request flow" at bounding box center [100, 436] width 1 height 1
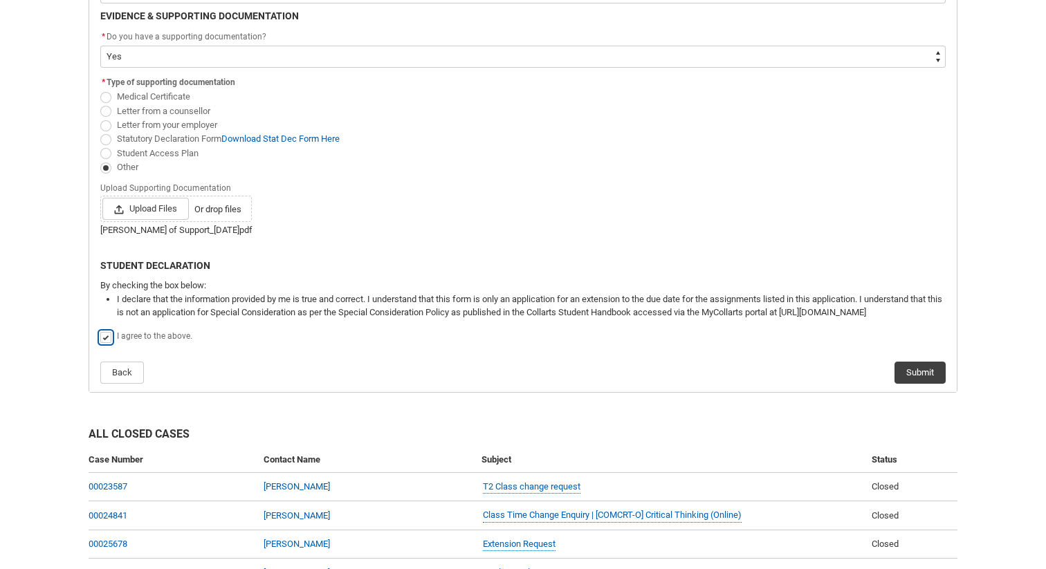
scroll to position [463, 0]
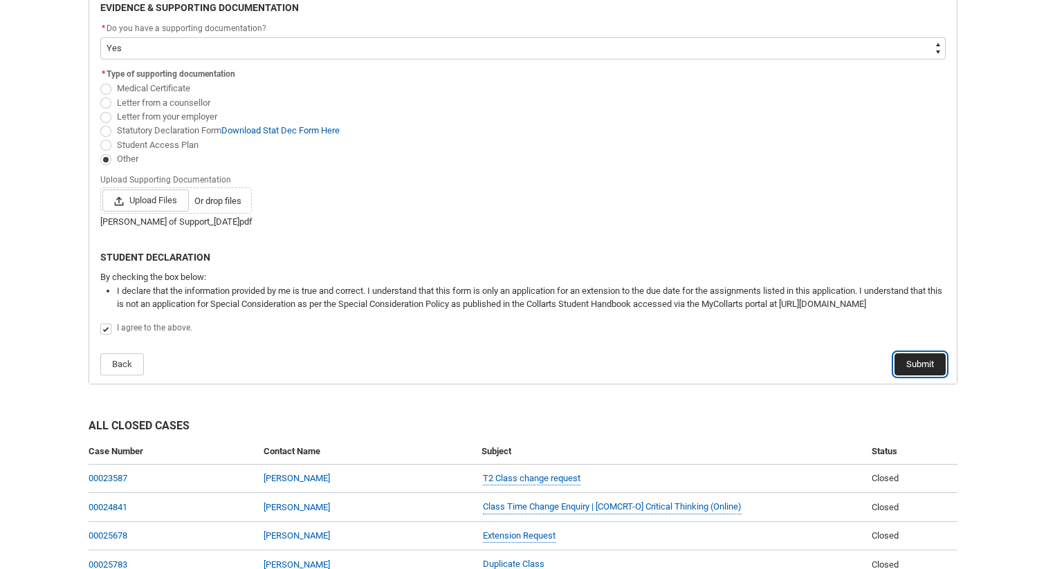
click at [922, 367] on button "Submit" at bounding box center [919, 364] width 51 height 22
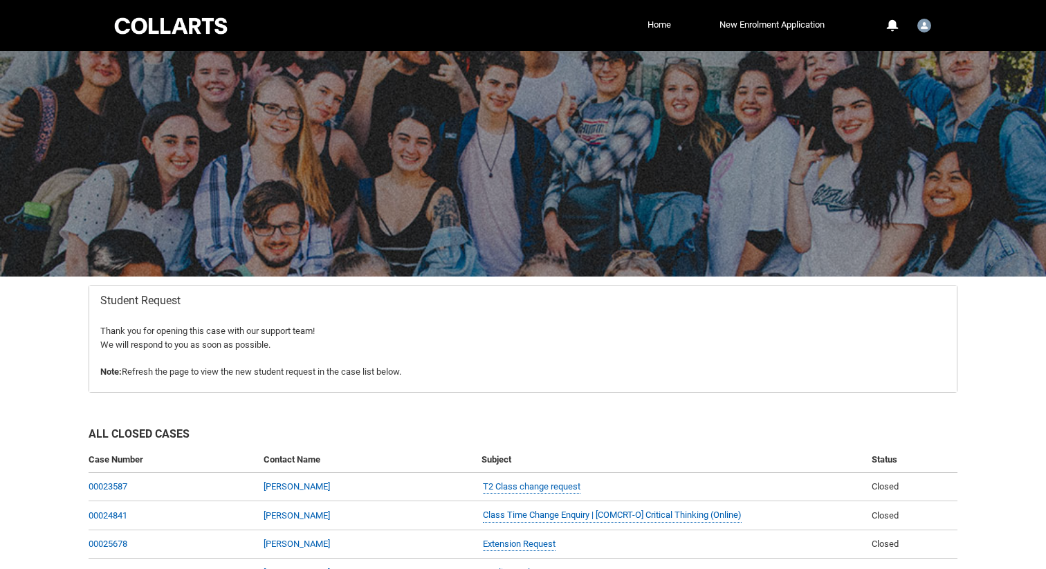
scroll to position [147, 0]
